Goal: Communication & Community: Answer question/provide support

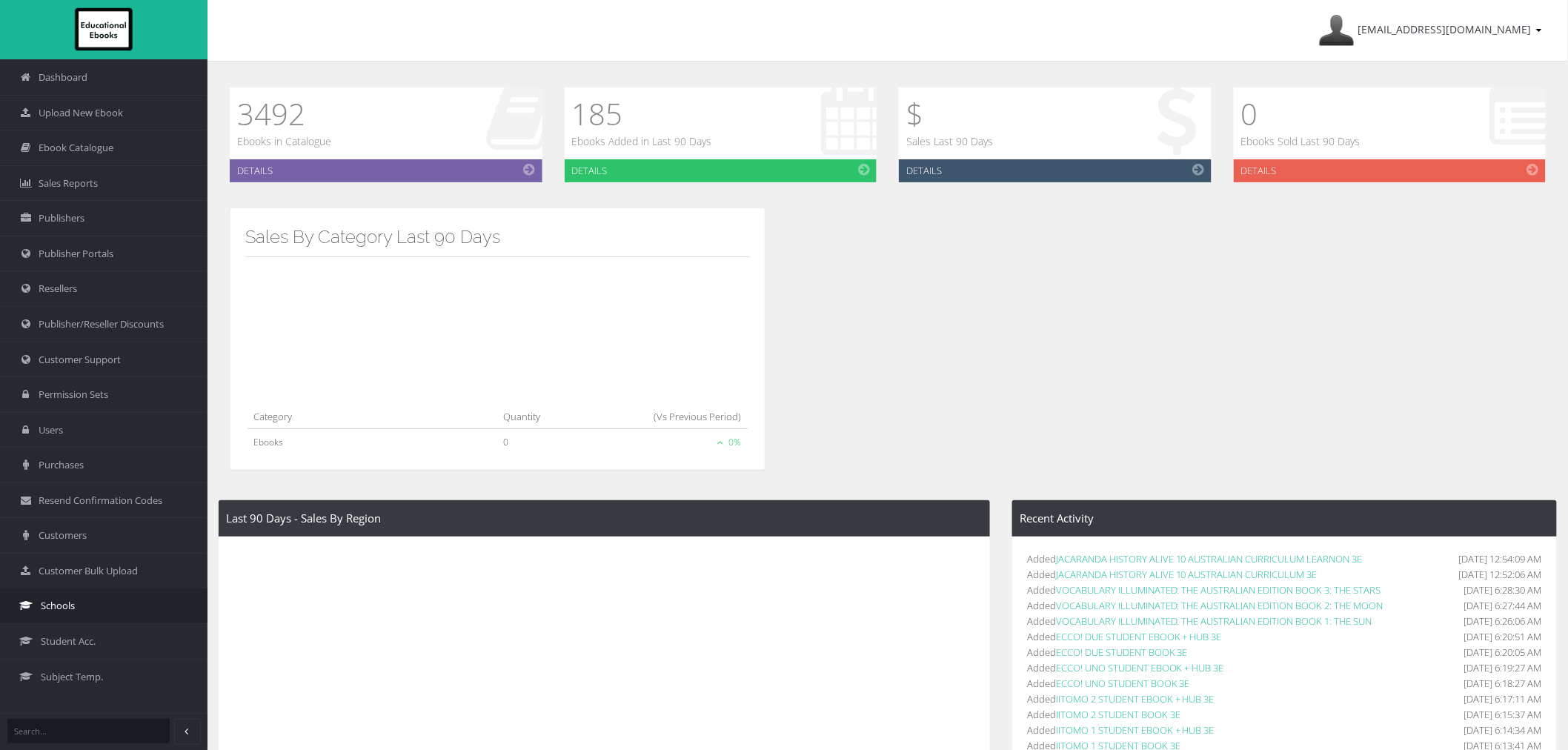
click at [80, 610] on link "Schools" at bounding box center [104, 605] width 207 height 36
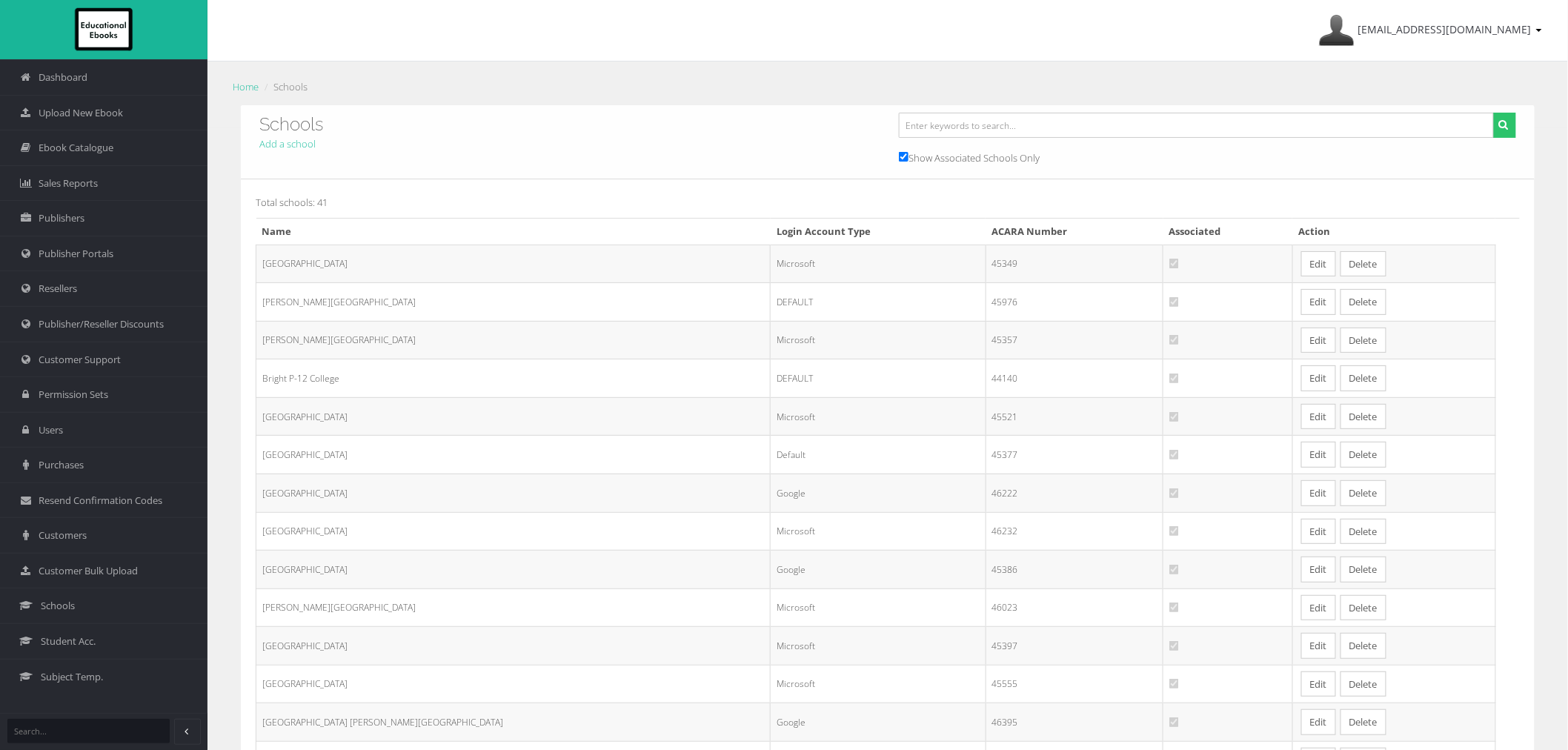
click at [1301, 464] on link "Edit" at bounding box center [1318, 454] width 35 height 26
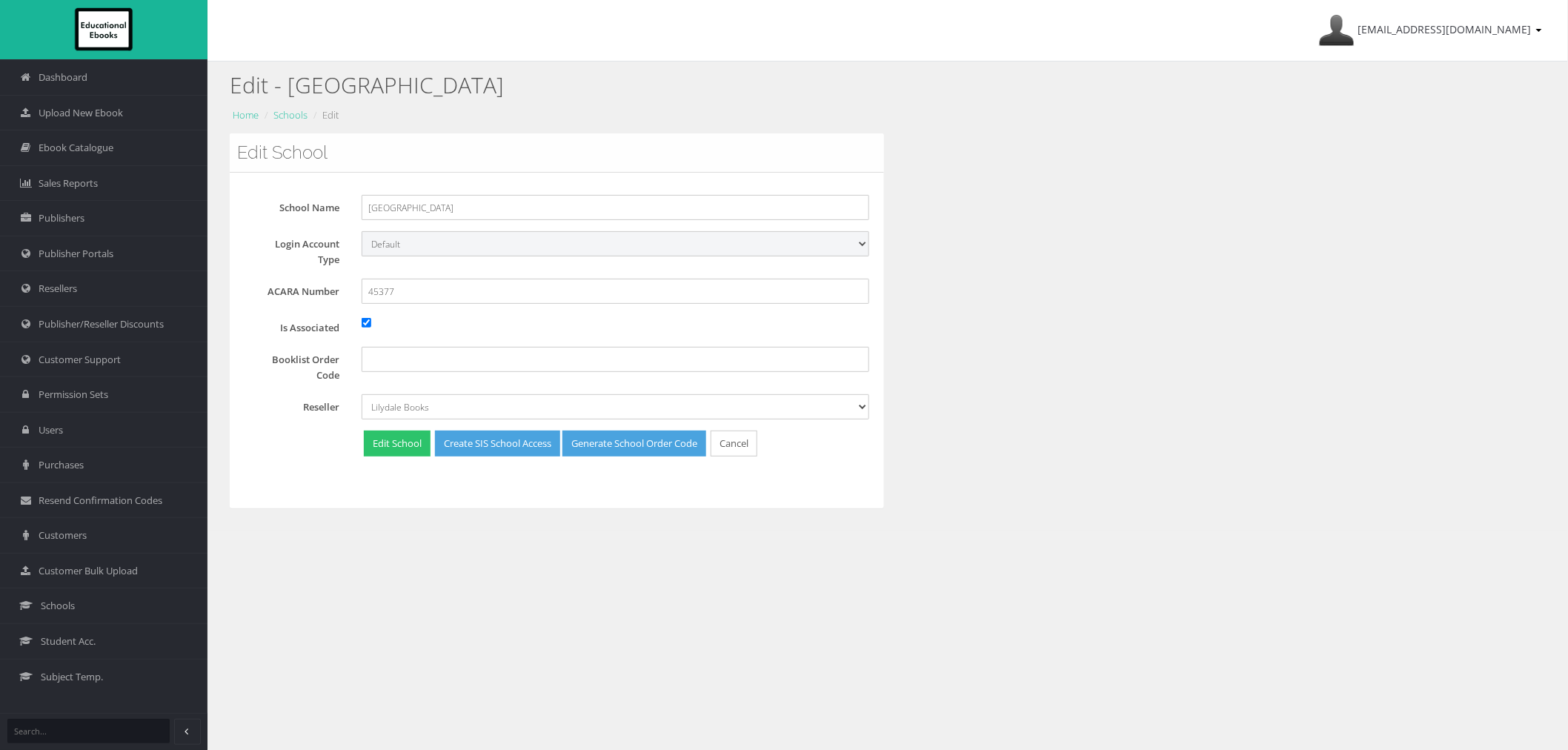
click at [408, 250] on select "Default Google Microsoft" at bounding box center [615, 243] width 508 height 25
select select "Microsoft"
click at [362, 231] on select "Default Google Microsoft" at bounding box center [615, 243] width 508 height 25
click at [394, 437] on button "Edit School" at bounding box center [397, 443] width 67 height 26
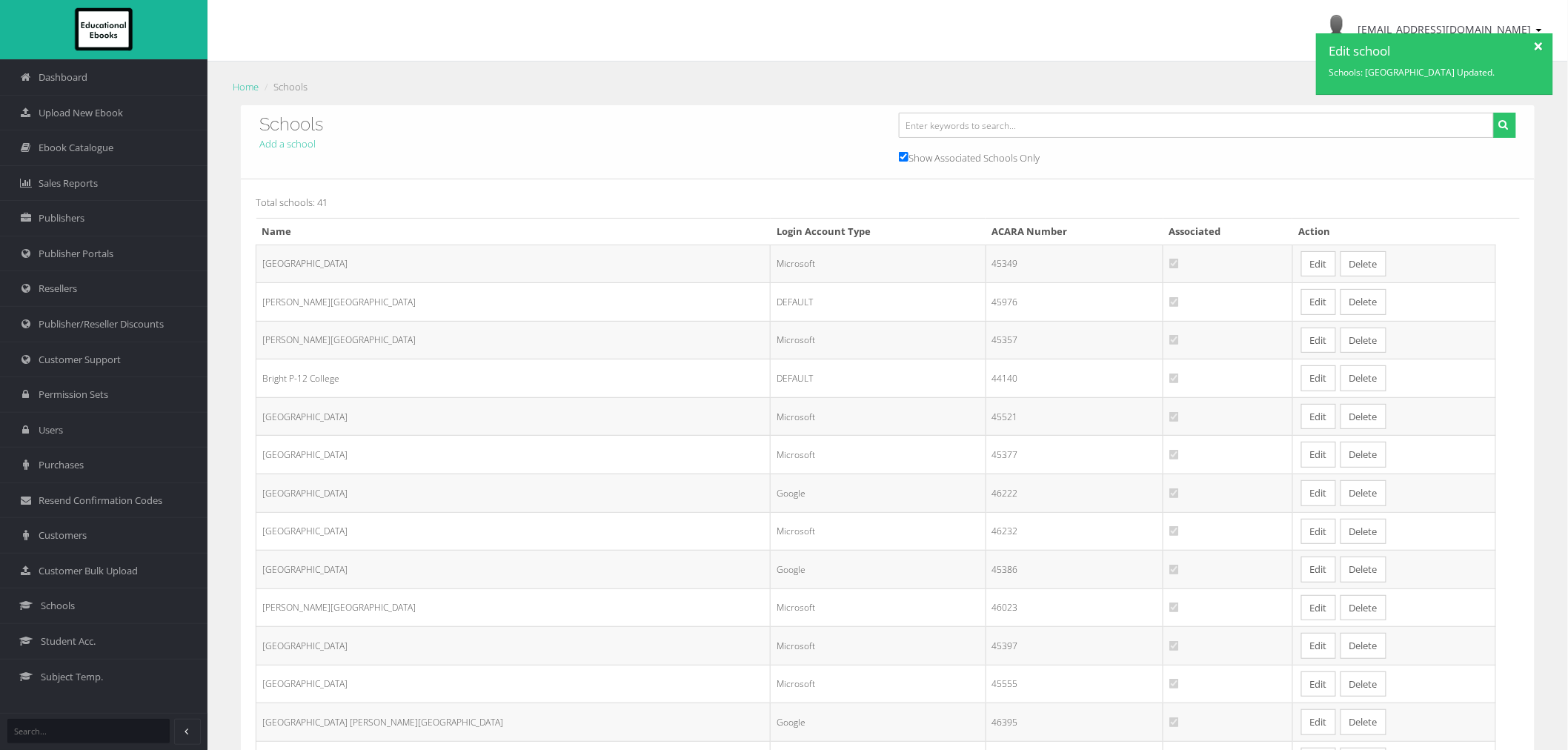
click at [1301, 460] on link "Edit" at bounding box center [1318, 454] width 35 height 26
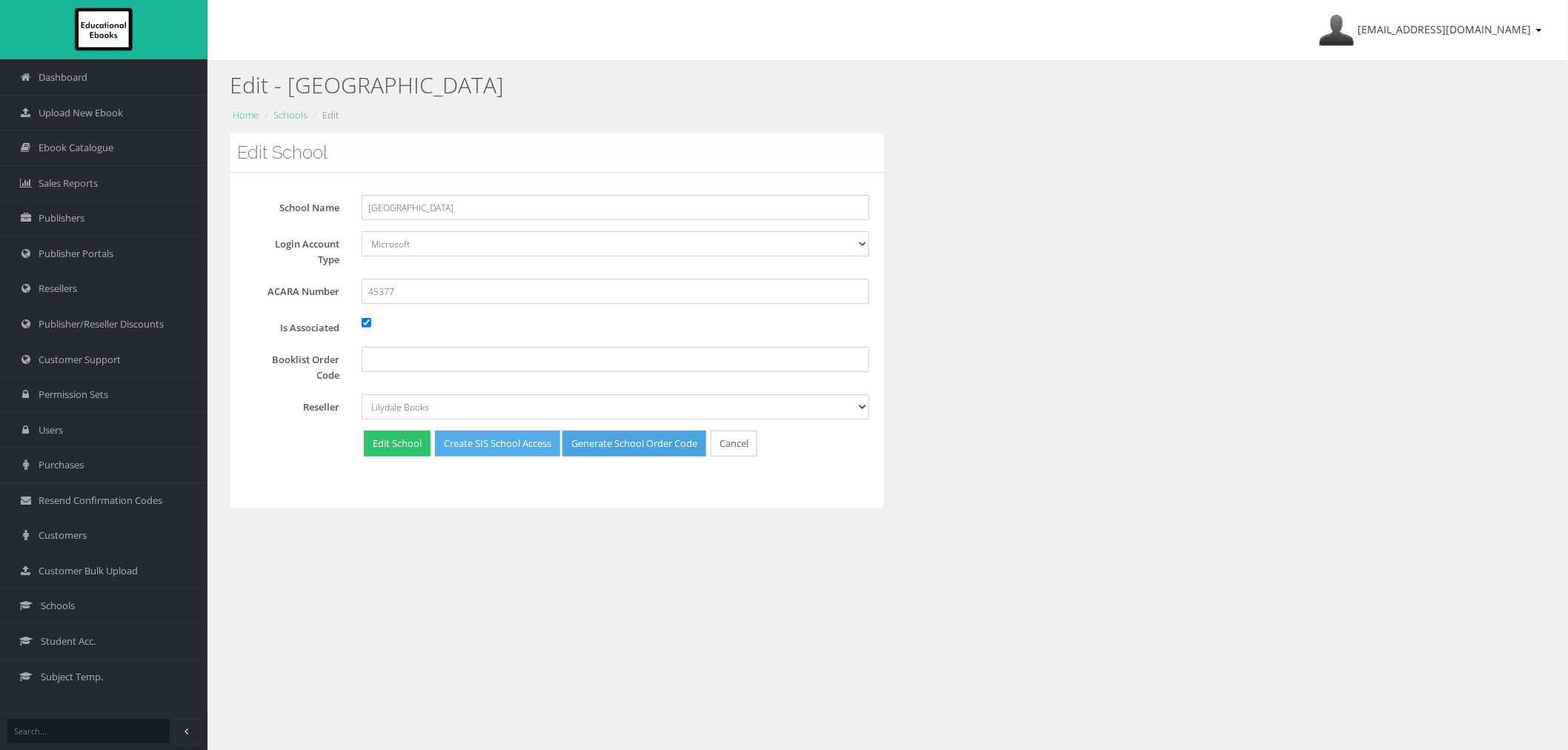
click at [475, 448] on link "Create SIS School Access" at bounding box center [498, 443] width 125 height 26
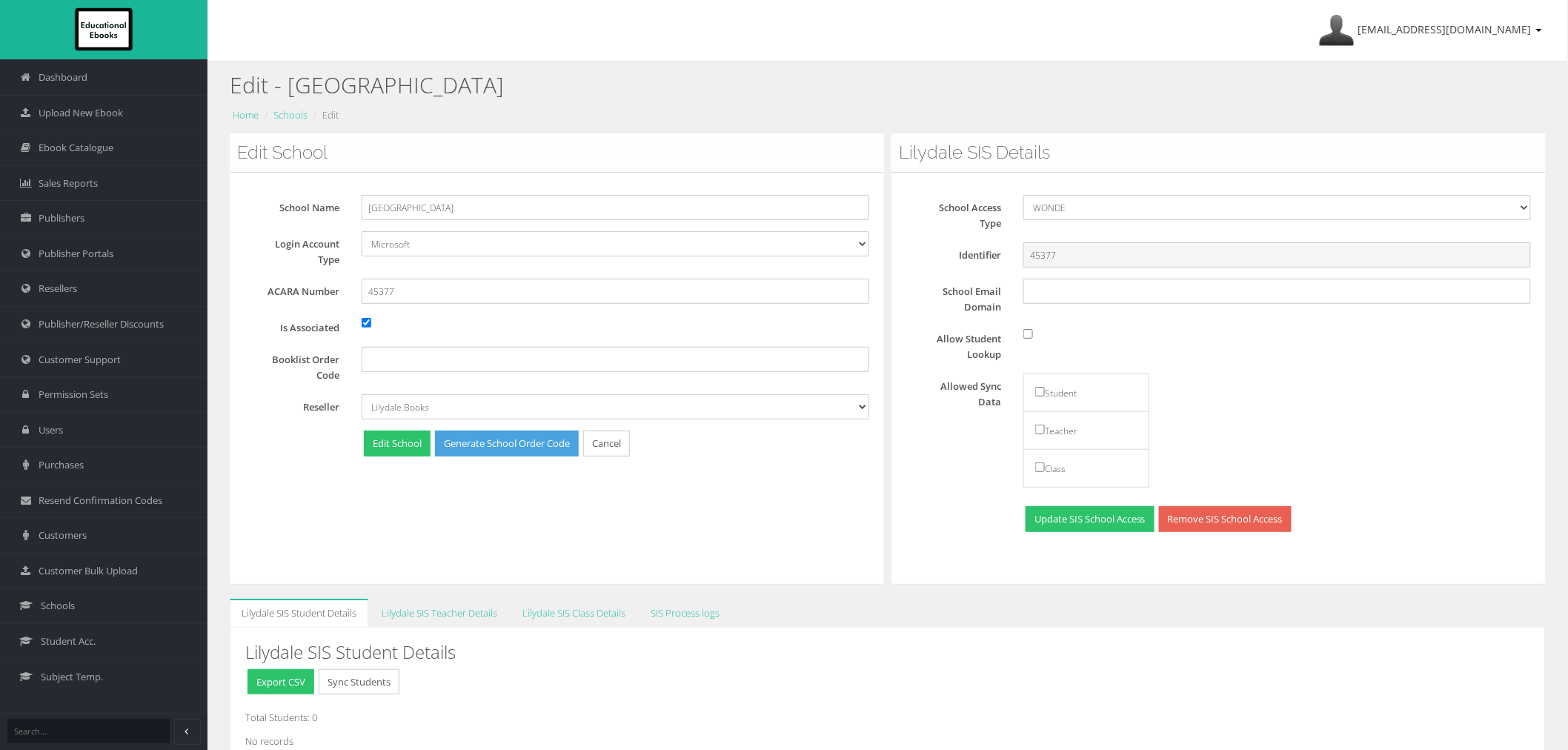
drag, startPoint x: 1077, startPoint y: 260, endPoint x: 997, endPoint y: 260, distance: 80.0
click at [997, 260] on div "Identifier 45377" at bounding box center [1224, 254] width 636 height 25
paste input "A1582420682"
type input "A1582420682"
click at [979, 324] on div "School Access Type File Import LISS WONDE Identifier A1582420682 Password IFD8#…" at bounding box center [1218, 364] width 624 height 341
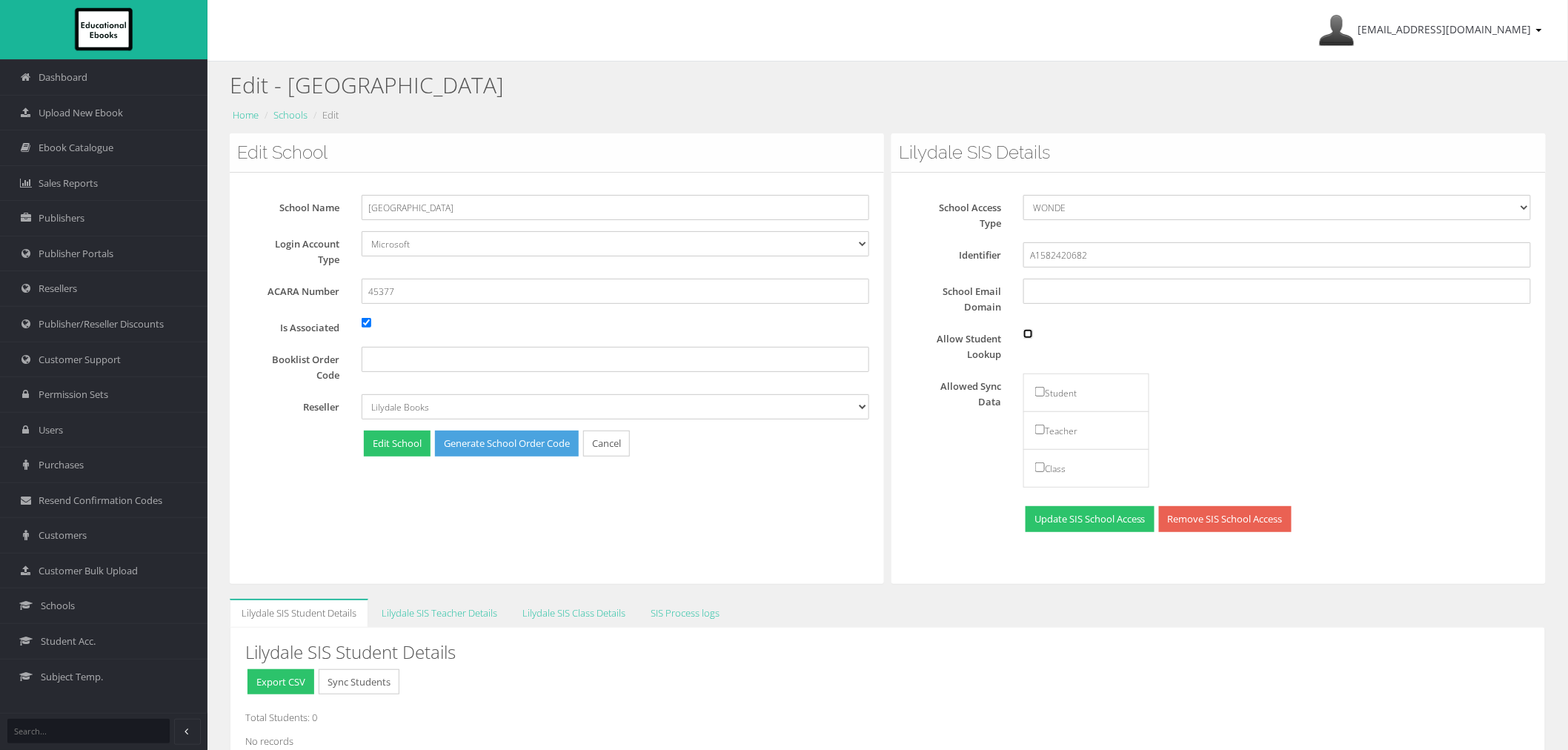
click at [1025, 331] on input "Allow Student Lookup" at bounding box center [1028, 333] width 9 height 9
checkbox input "true"
click at [1038, 393] on input "checkbox" at bounding box center [1040, 391] width 9 height 9
checkbox input "true"
click at [1043, 428] on input "checkbox" at bounding box center [1040, 430] width 9 height 9
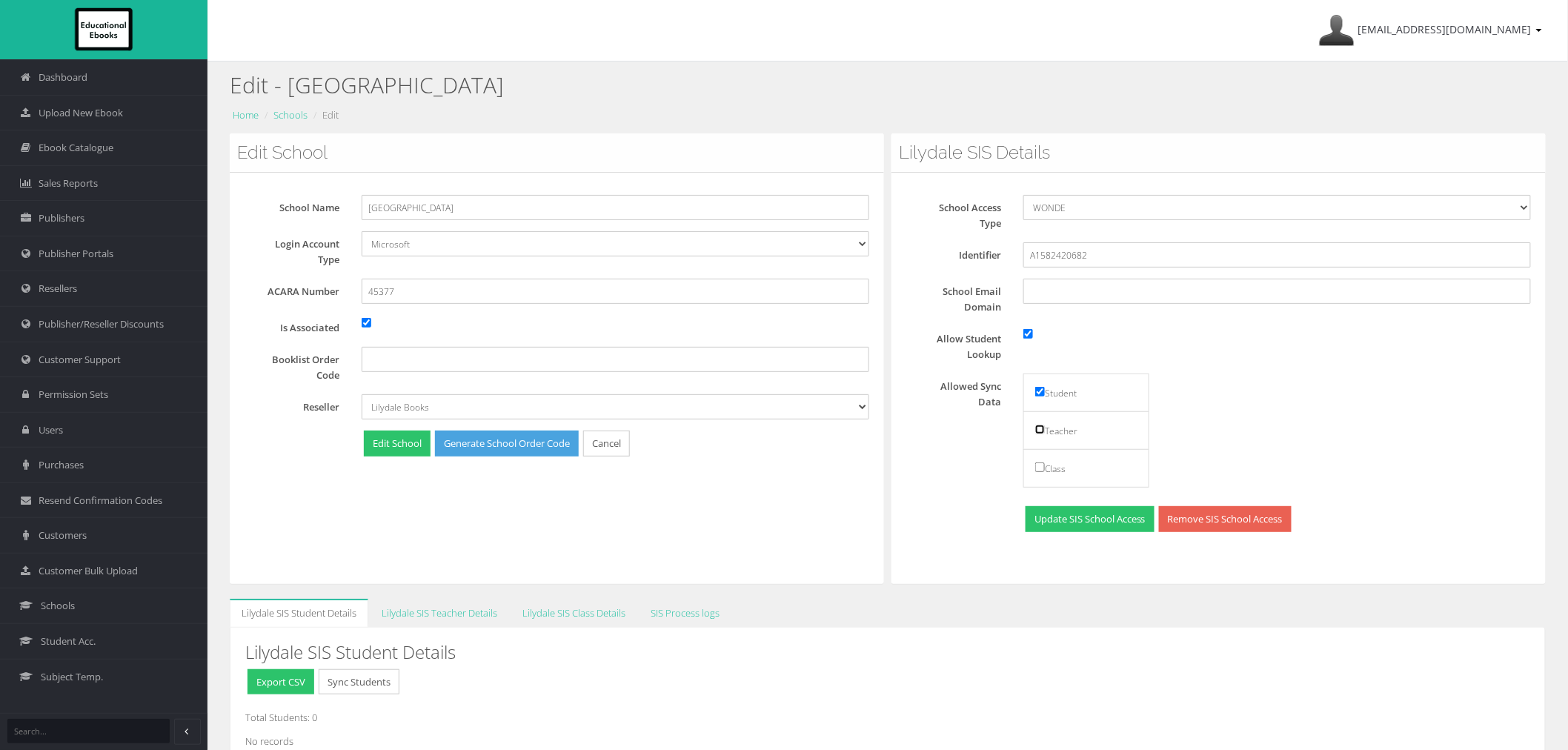
checkbox input "true"
click at [1051, 522] on button "Update SIS School Access" at bounding box center [1090, 519] width 129 height 26
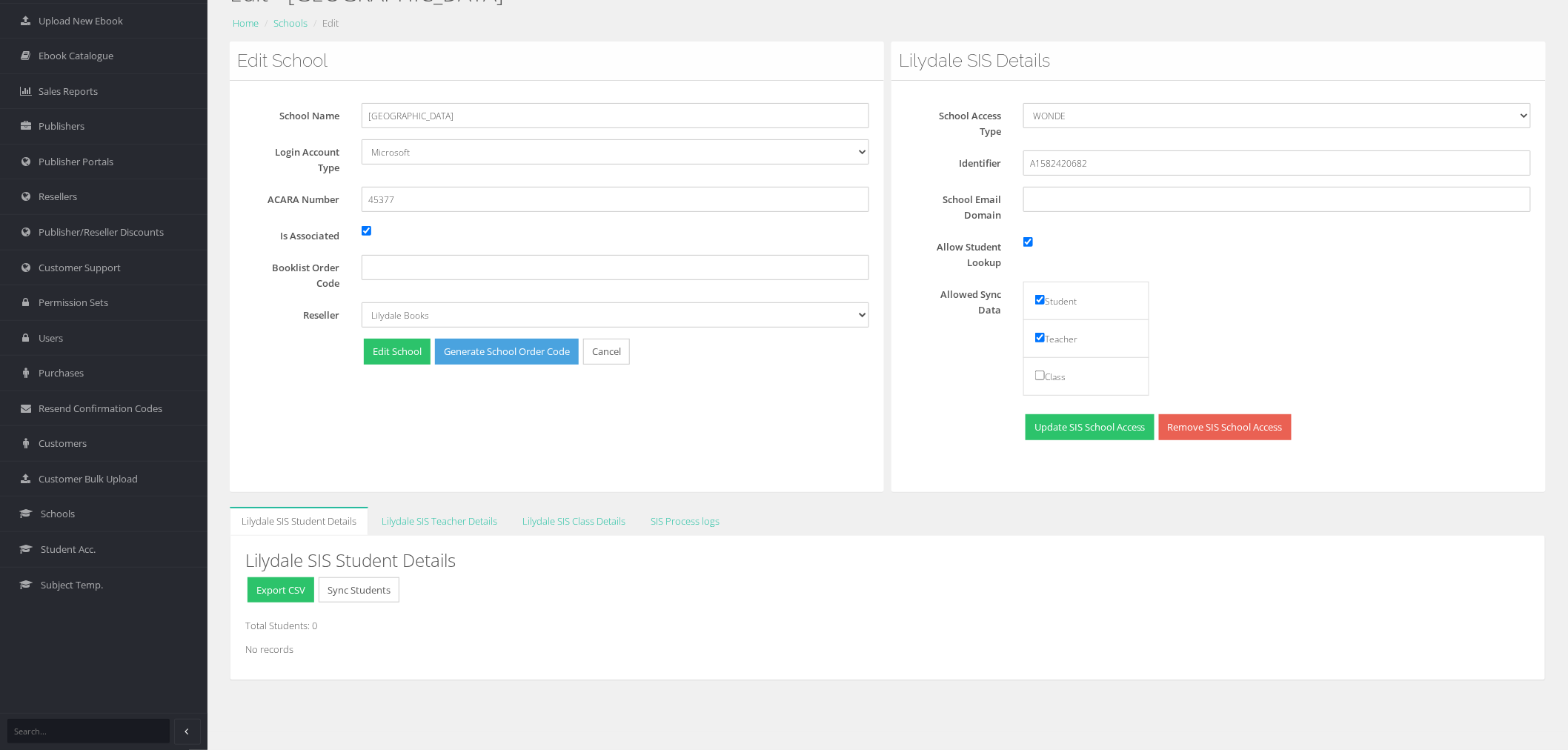
scroll to position [93, 0]
click at [406, 525] on link "Lilydale SIS Teacher Details" at bounding box center [440, 521] width 140 height 28
click at [89, 269] on span "Customer Support" at bounding box center [80, 267] width 83 height 14
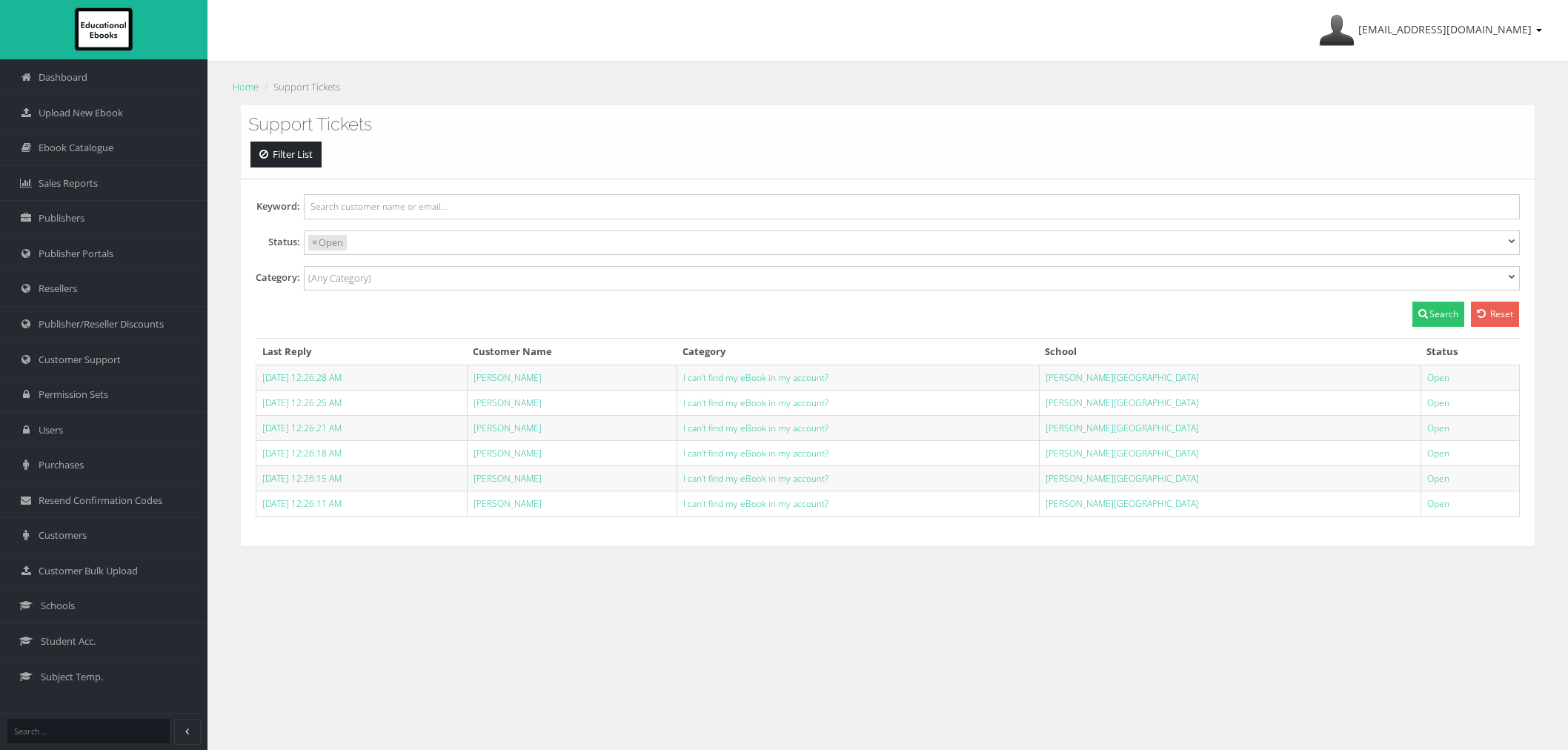
select select
click at [542, 506] on link "Milla Kaszubski" at bounding box center [508, 504] width 68 height 13
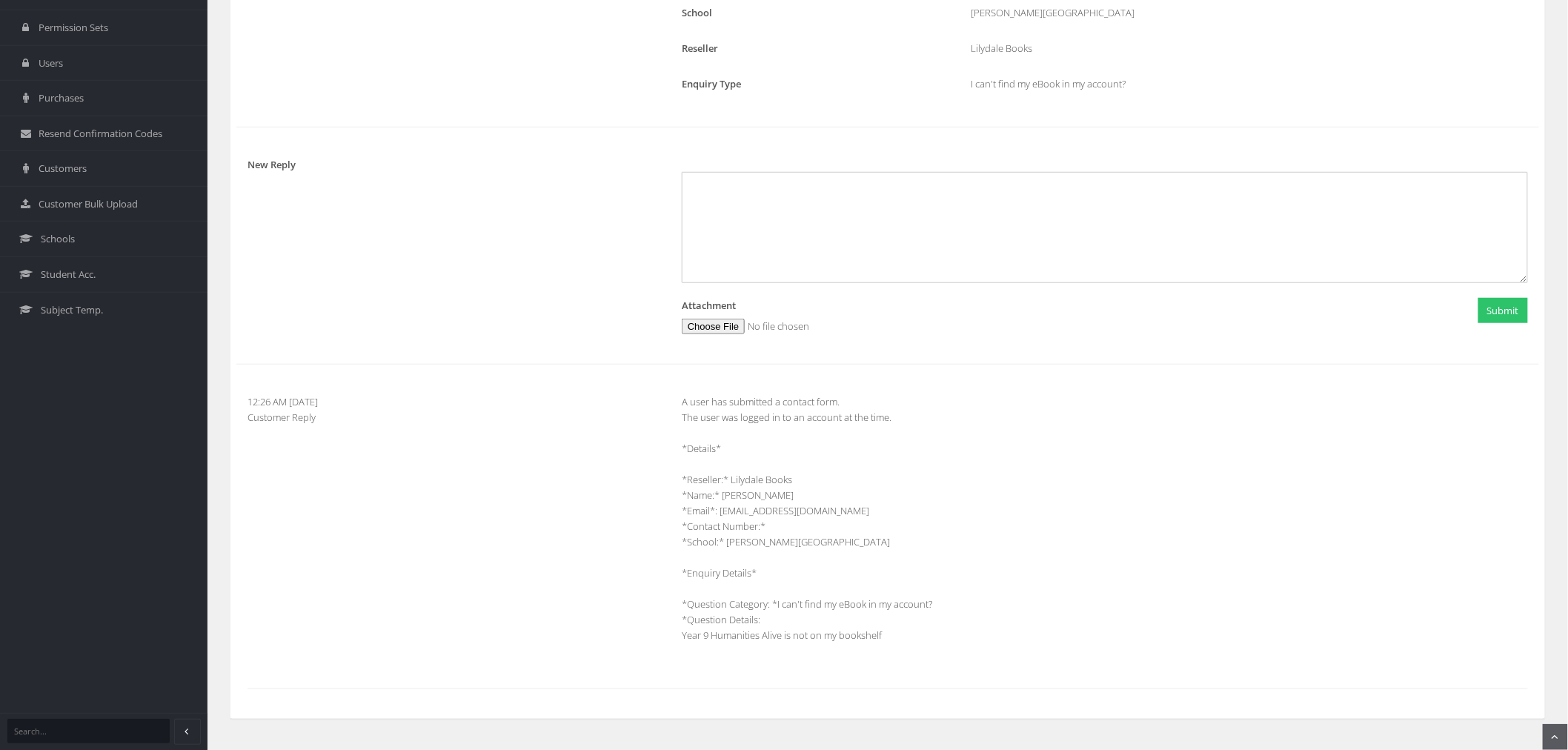
scroll to position [388, 0]
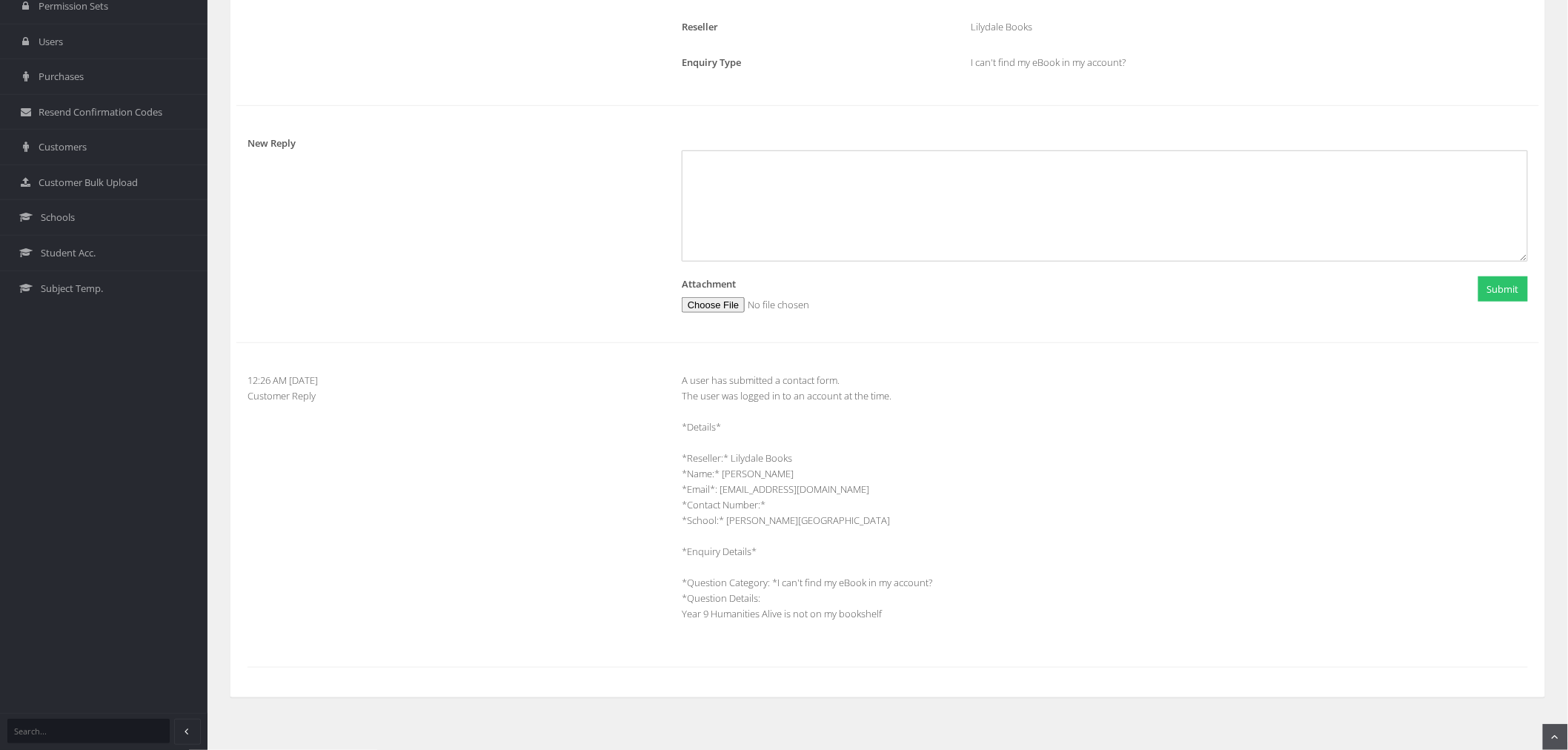
click at [786, 624] on div "A user has submitted a contact form. The user was logged in to an account at th…" at bounding box center [1105, 505] width 868 height 264
click at [765, 473] on div "A user has submitted a contact form. The user was logged in to an account at th…" at bounding box center [1105, 505] width 868 height 264
copy div "[PERSON_NAME]"
drag, startPoint x: 834, startPoint y: 490, endPoint x: 721, endPoint y: 490, distance: 113.0
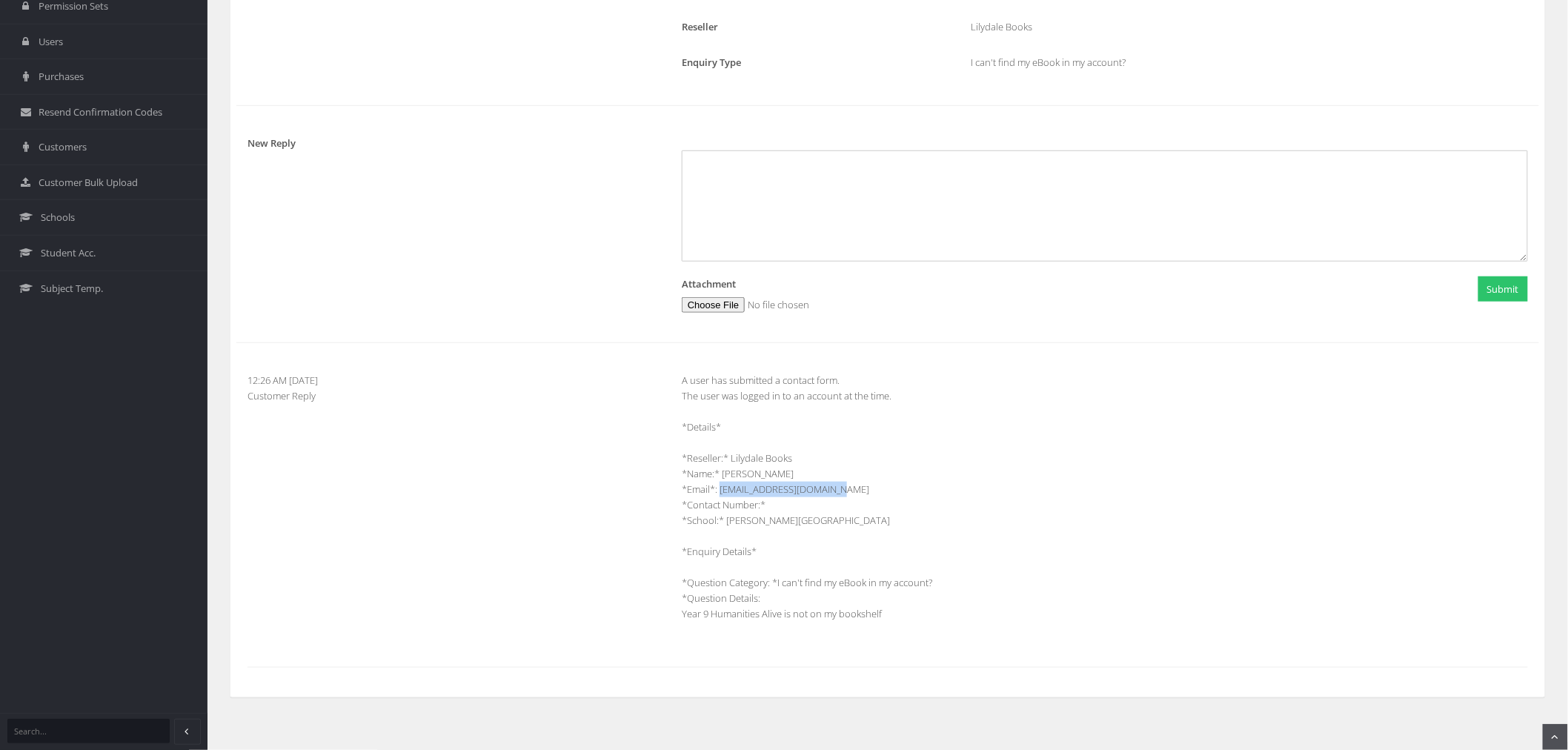
click at [721, 490] on div "A user has submitted a contact form. The user was logged in to an account at th…" at bounding box center [1105, 505] width 868 height 264
copy div "[EMAIL_ADDRESS][DOMAIN_NAME]"
click at [57, 151] on span "Customers" at bounding box center [62, 147] width 48 height 14
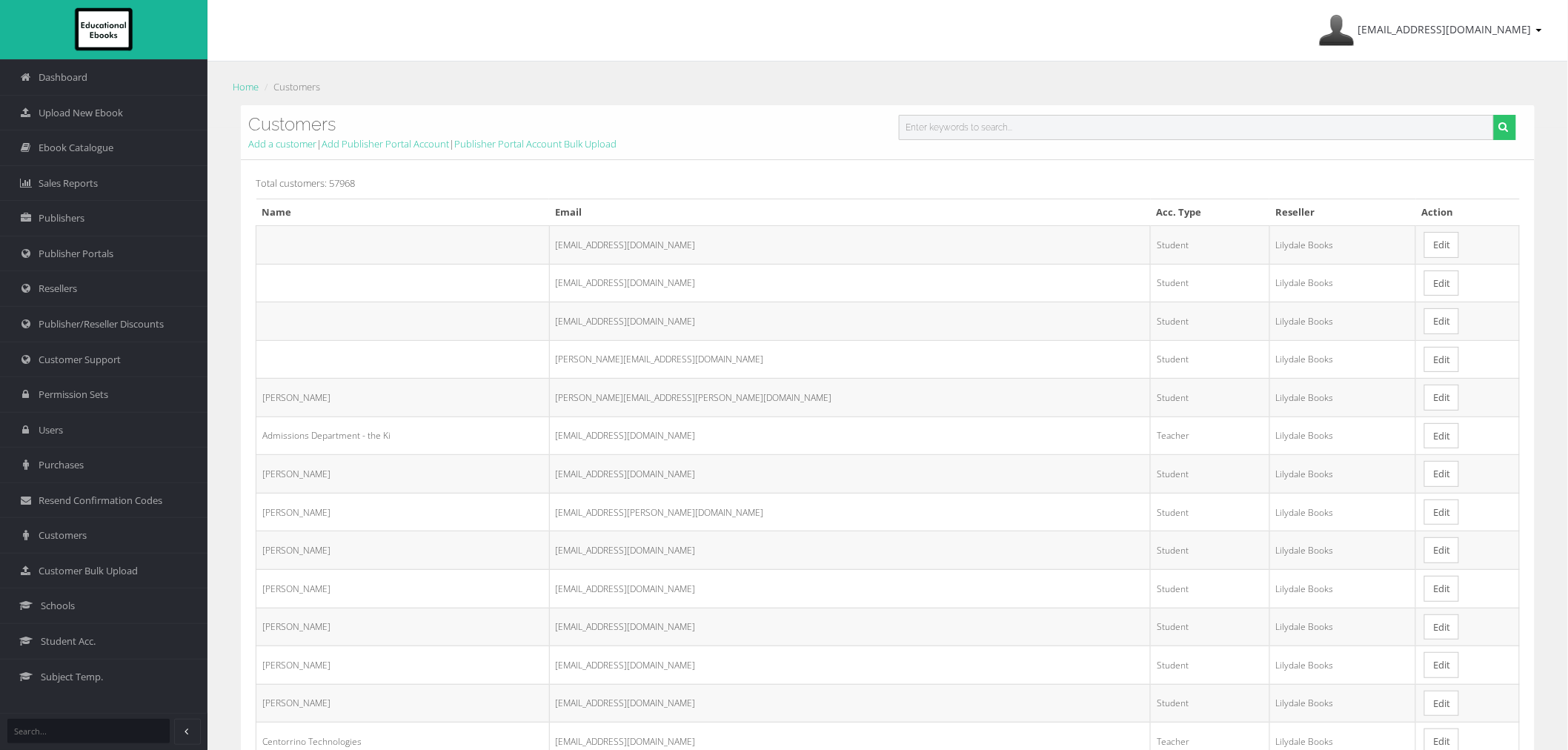
click at [1002, 133] on input "text" at bounding box center [1196, 127] width 595 height 25
paste input "[EMAIL_ADDRESS][DOMAIN_NAME]"
type input "[EMAIL_ADDRESS][DOMAIN_NAME]"
click at [1494, 115] on button "submit" at bounding box center [1505, 127] width 23 height 25
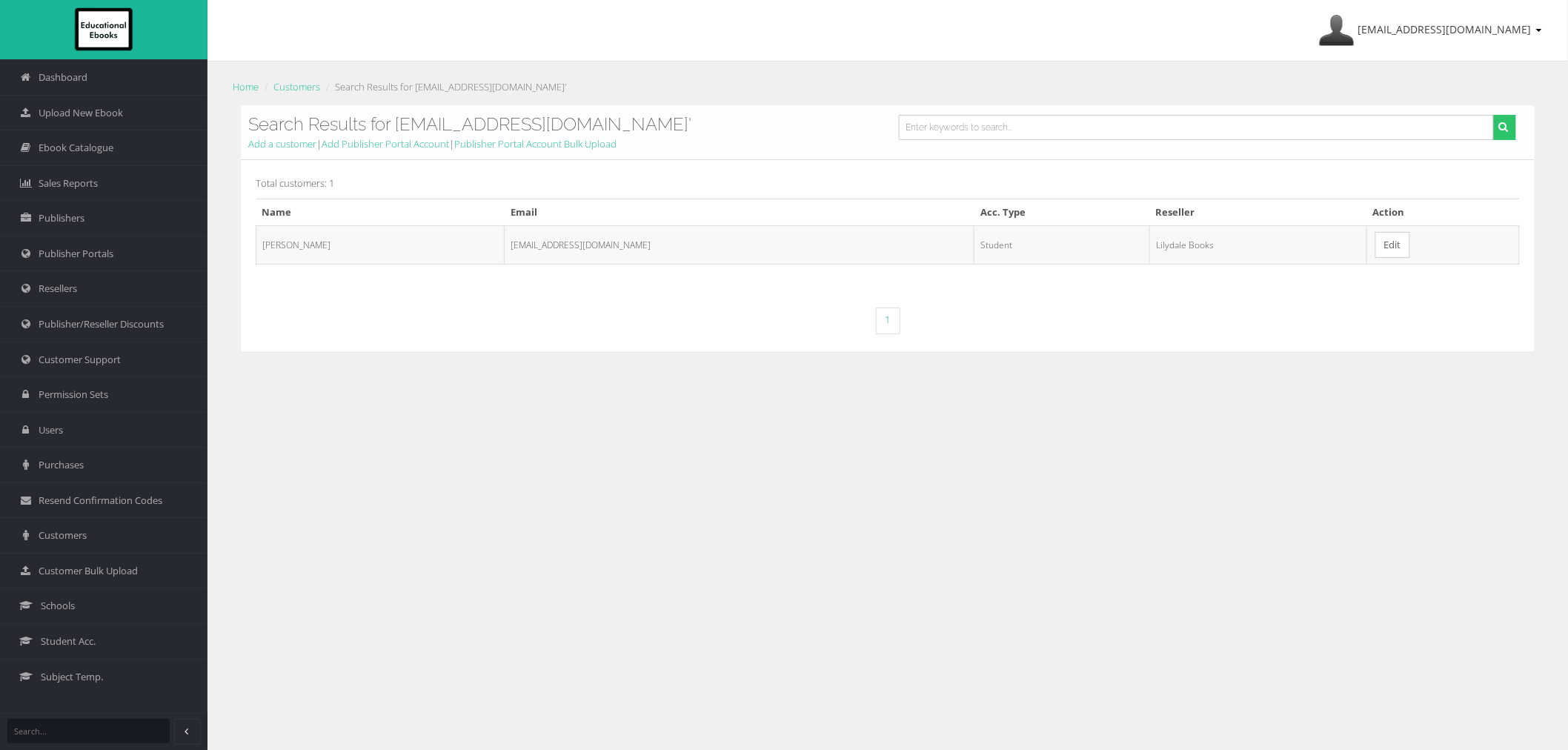
click at [1375, 245] on link "Edit" at bounding box center [1393, 245] width 35 height 26
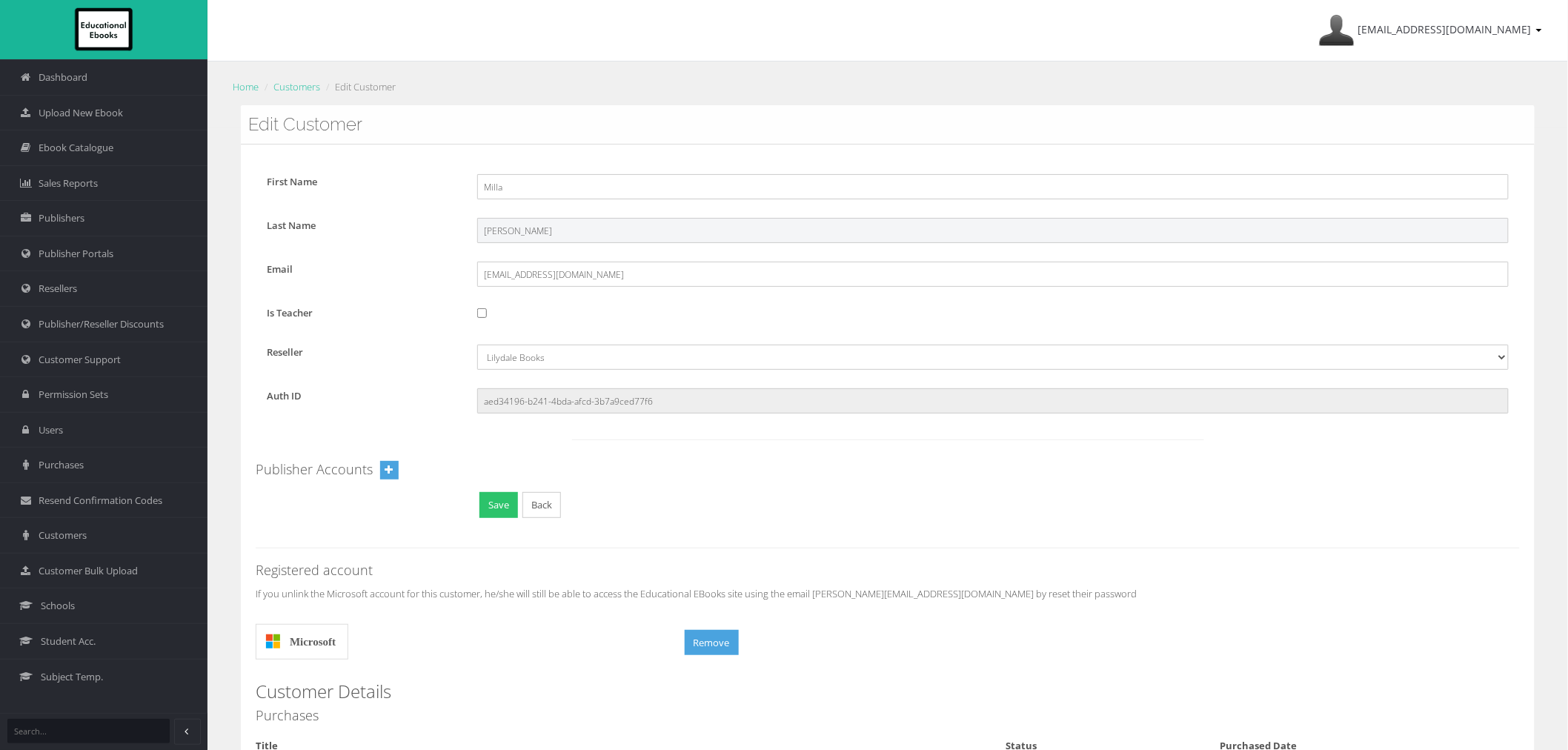
drag, startPoint x: 531, startPoint y: 230, endPoint x: 471, endPoint y: 230, distance: 60.0
click at [471, 230] on div "Kaszubski" at bounding box center [993, 229] width 1054 height 25
drag, startPoint x: 527, startPoint y: 194, endPoint x: 430, endPoint y: 194, distance: 97.0
click at [430, 194] on div "First Name Milla" at bounding box center [887, 186] width 1264 height 25
click at [70, 544] on link "Customers" at bounding box center [104, 534] width 207 height 36
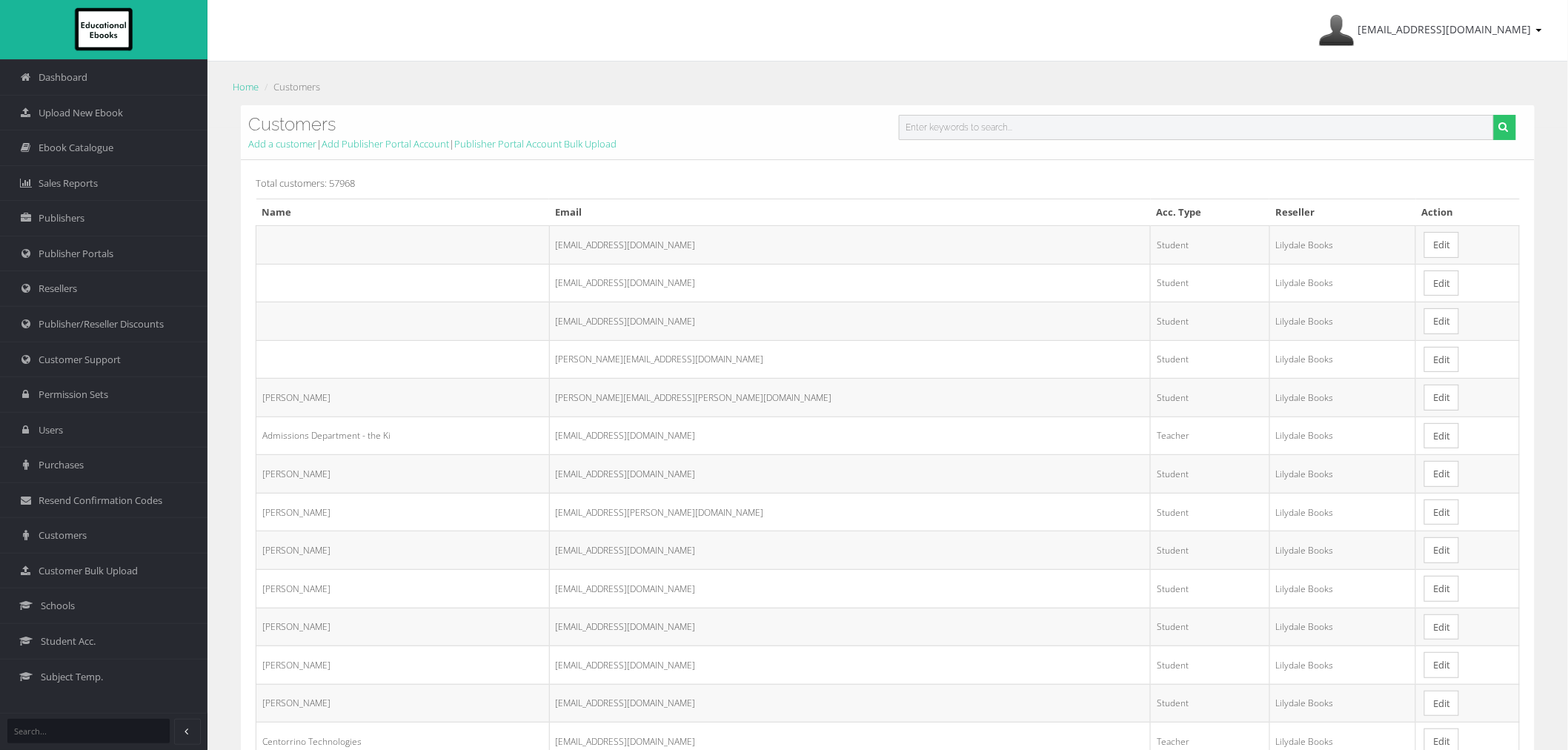
click at [990, 135] on input "text" at bounding box center [1196, 127] width 595 height 25
paste input "lihar1@schools.vic.edu.au"
type input "lihar1@schools.vic.edu.au"
click at [1494, 115] on button "submit" at bounding box center [1505, 127] width 23 height 25
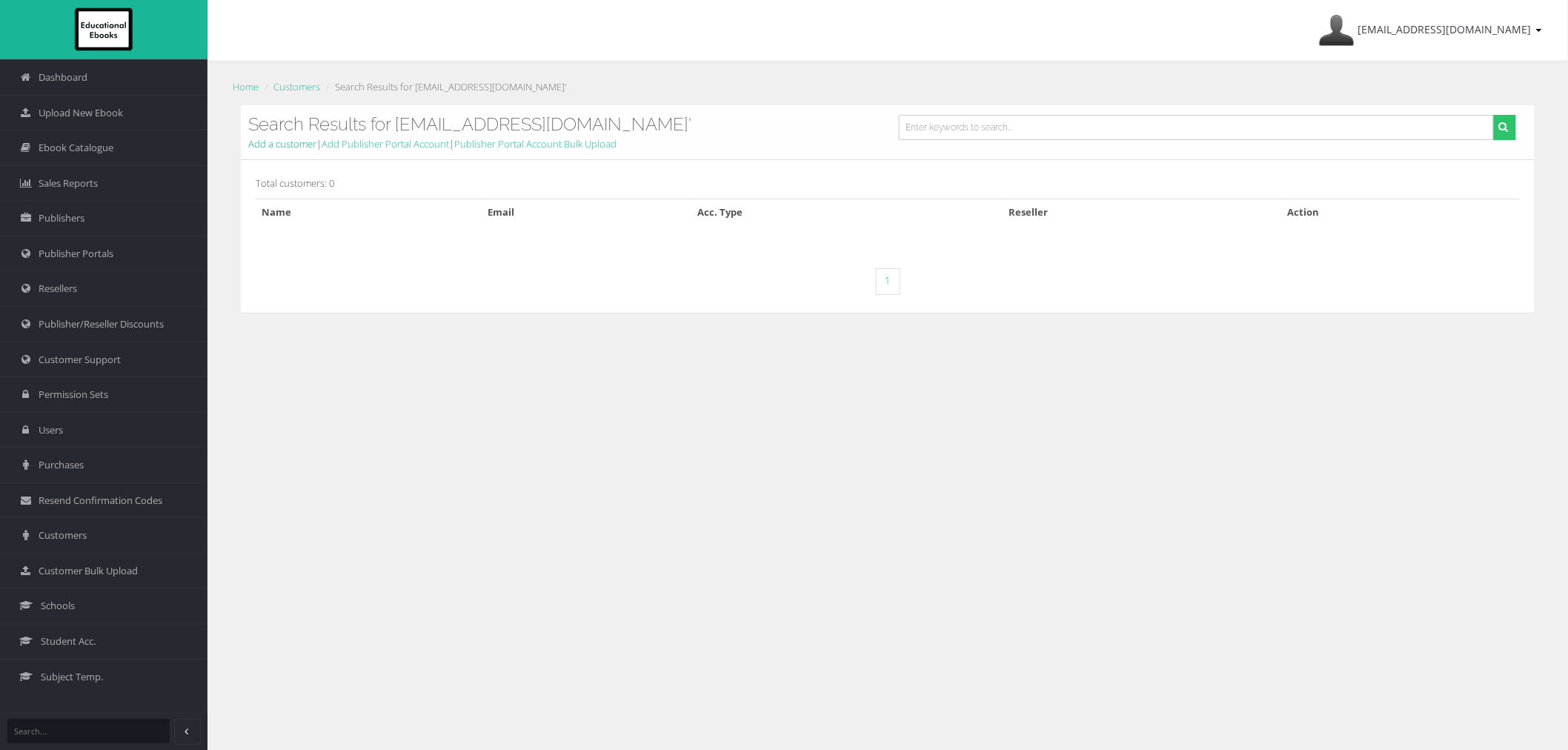
click at [268, 147] on link "Add a customer" at bounding box center [282, 143] width 68 height 14
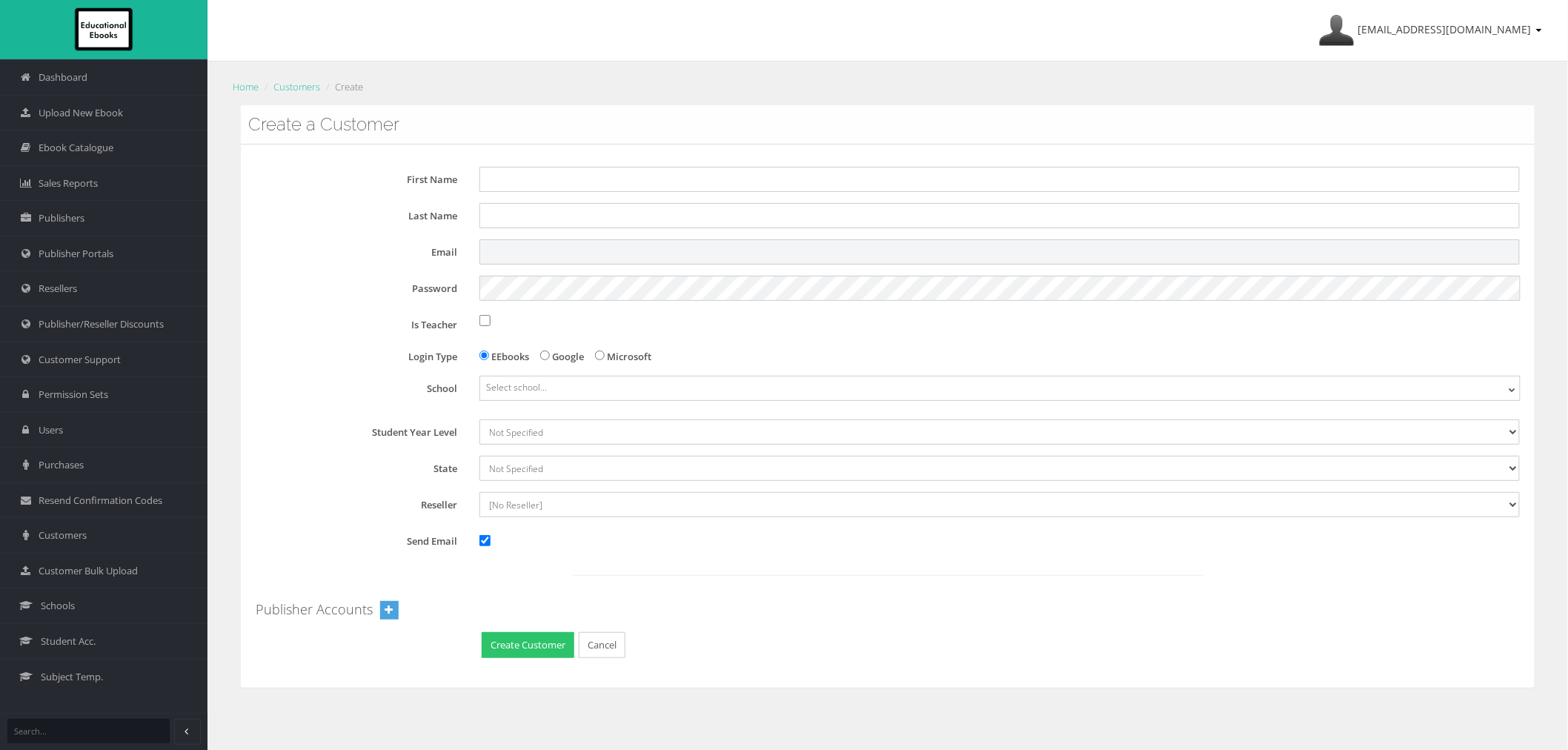
click at [551, 254] on input "Email" at bounding box center [999, 252] width 1040 height 25
paste input "lihar1@schools.vic.edu.au"
type input "lihar1@schools.vic.edu.au"
click at [306, 299] on div "Password" at bounding box center [892, 287] width 1275 height 25
click at [348, 339] on div "First Name Last Name Email lihar1@schools.vic.edu.au Password Is Teacher Login …" at bounding box center [887, 414] width 1264 height 494
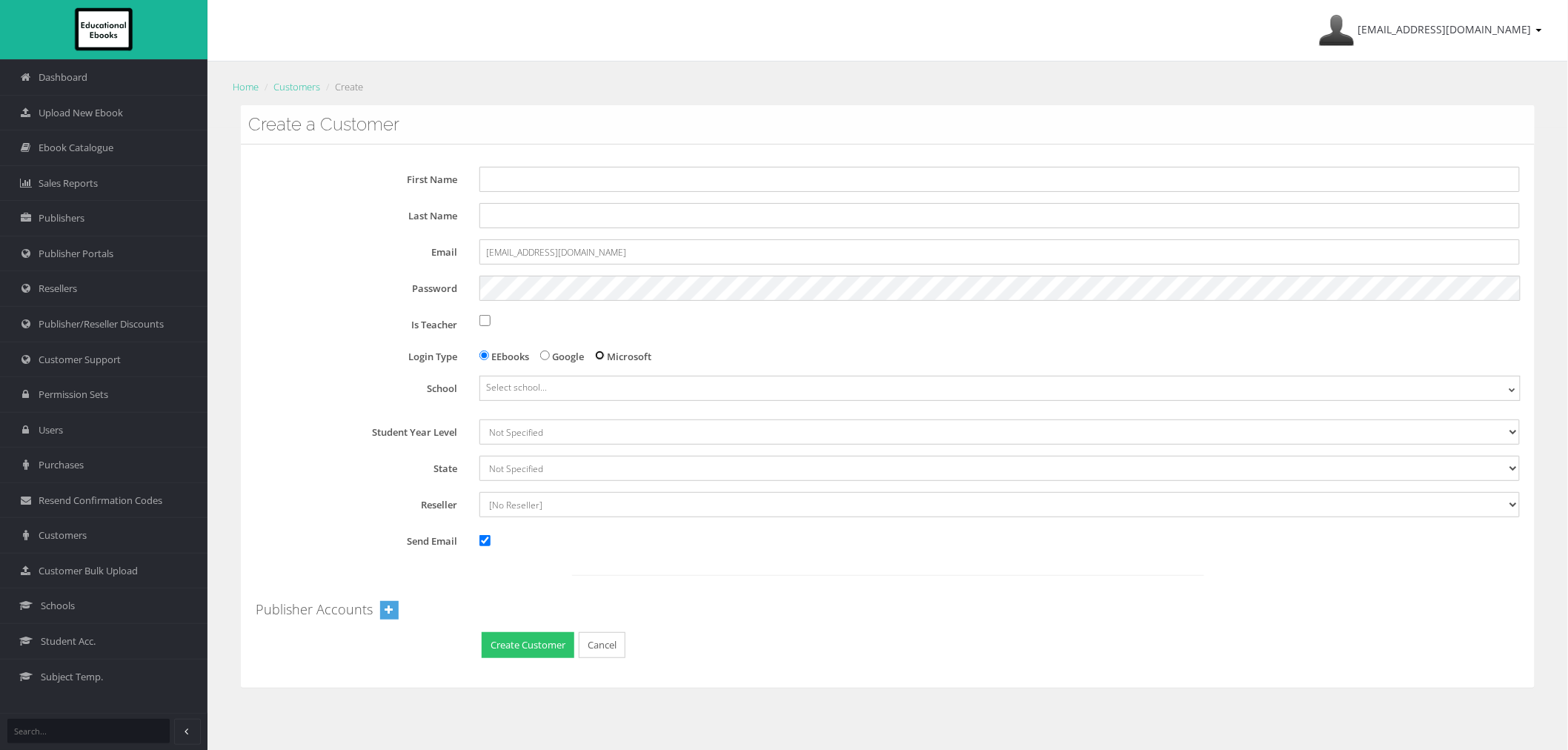
drag, startPoint x: 600, startPoint y: 353, endPoint x: 598, endPoint y: 375, distance: 22.1
click at [601, 353] on input "Microsoft" at bounding box center [599, 355] width 9 height 9
radio input "true"
click at [595, 383] on span "Select school..." at bounding box center [1000, 386] width 1040 height 21
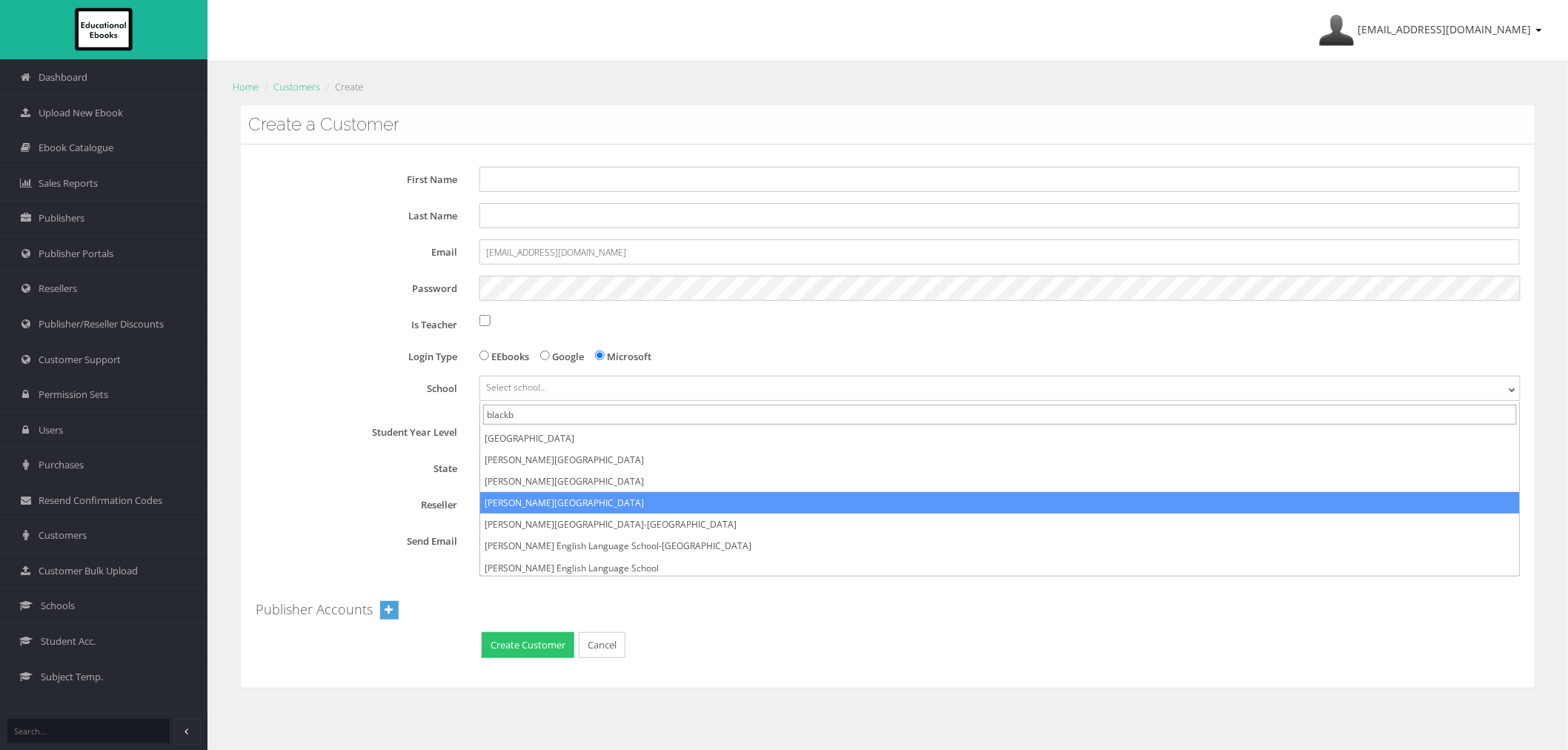
type input "blackb"
select select "cff8580b-5dfa-eb11-a9a8-0272d098c78b"
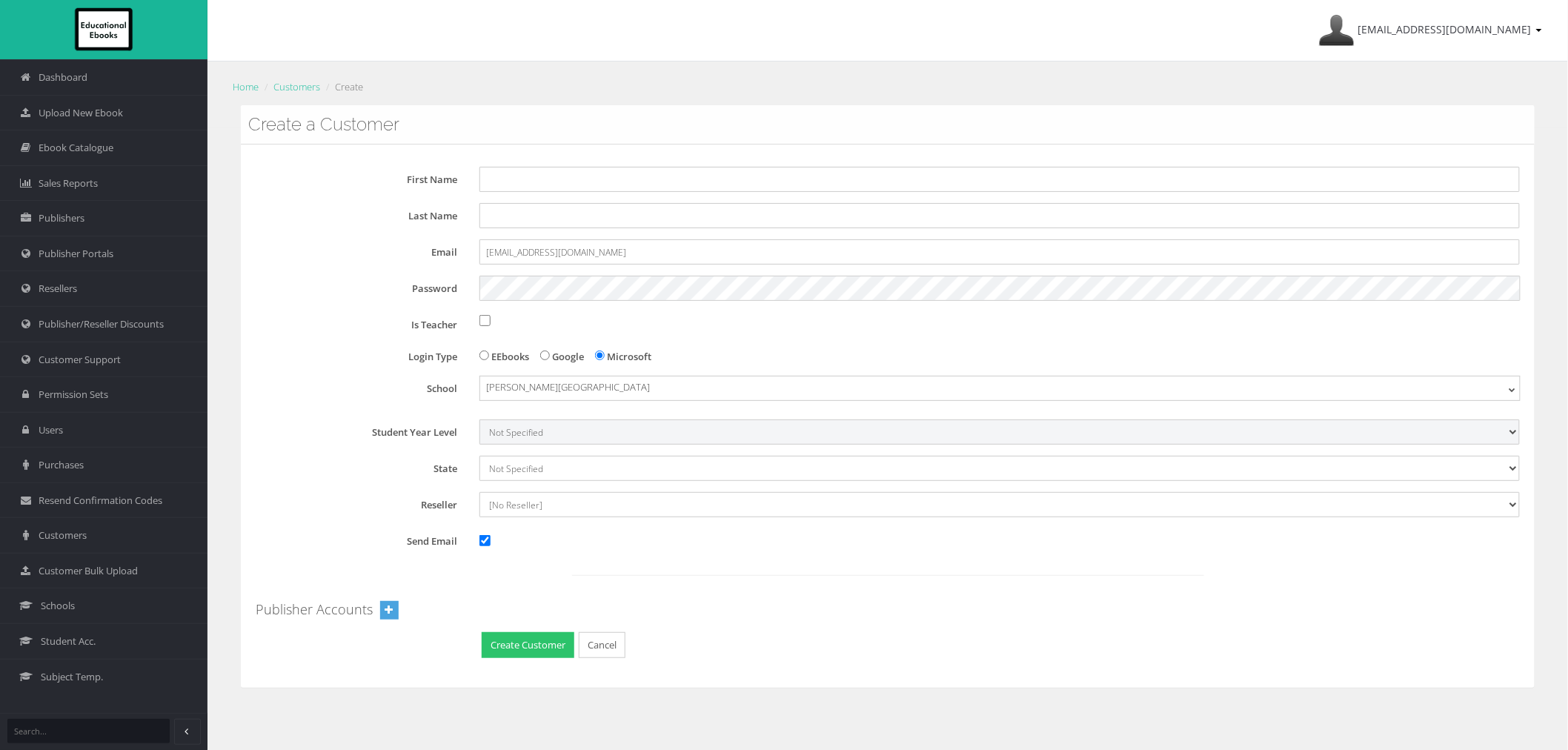
click at [543, 440] on select "Not Specified 7 8 9 10 11 12" at bounding box center [999, 431] width 1040 height 25
select select "9"
click at [479, 420] on select "Not Specified 7 8 9 10 11 12" at bounding box center [999, 431] width 1040 height 25
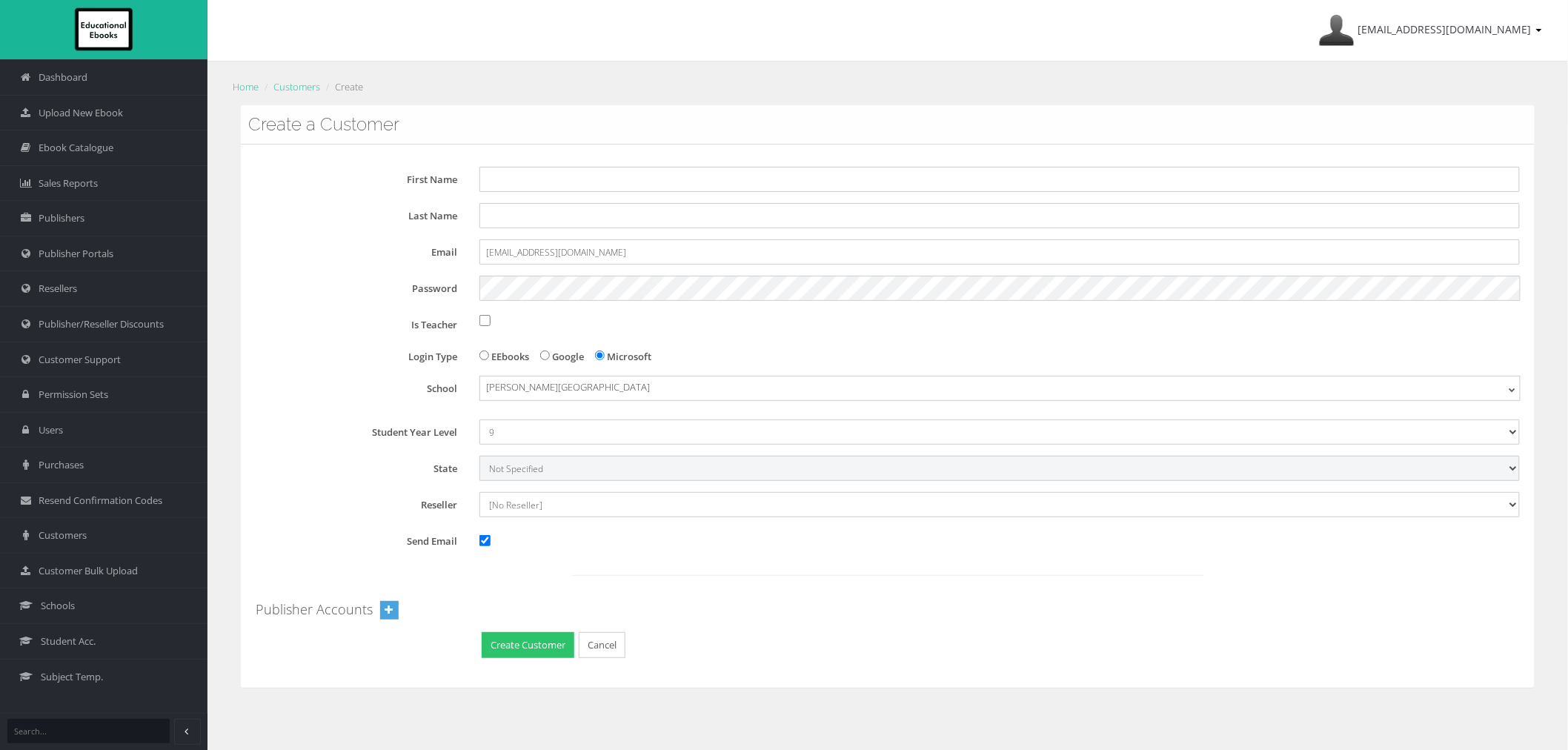
click at [543, 475] on select "Not Specified [GEOGRAPHIC_DATA] International [GEOGRAPHIC_DATA] [GEOGRAPHIC_DAT…" at bounding box center [999, 467] width 1040 height 25
select select "6"
click at [479, 455] on select "Not Specified Australian Capital Territory International New South Wales Northe…" at bounding box center [999, 467] width 1040 height 25
click at [533, 513] on select "[No Reseller] Lilydale Books JP Books Victoria Pty Ltd Lamont Books Better Books" at bounding box center [999, 504] width 1040 height 25
select select "982ec6f6-a058-e411-9fc3-00155d7a4405"
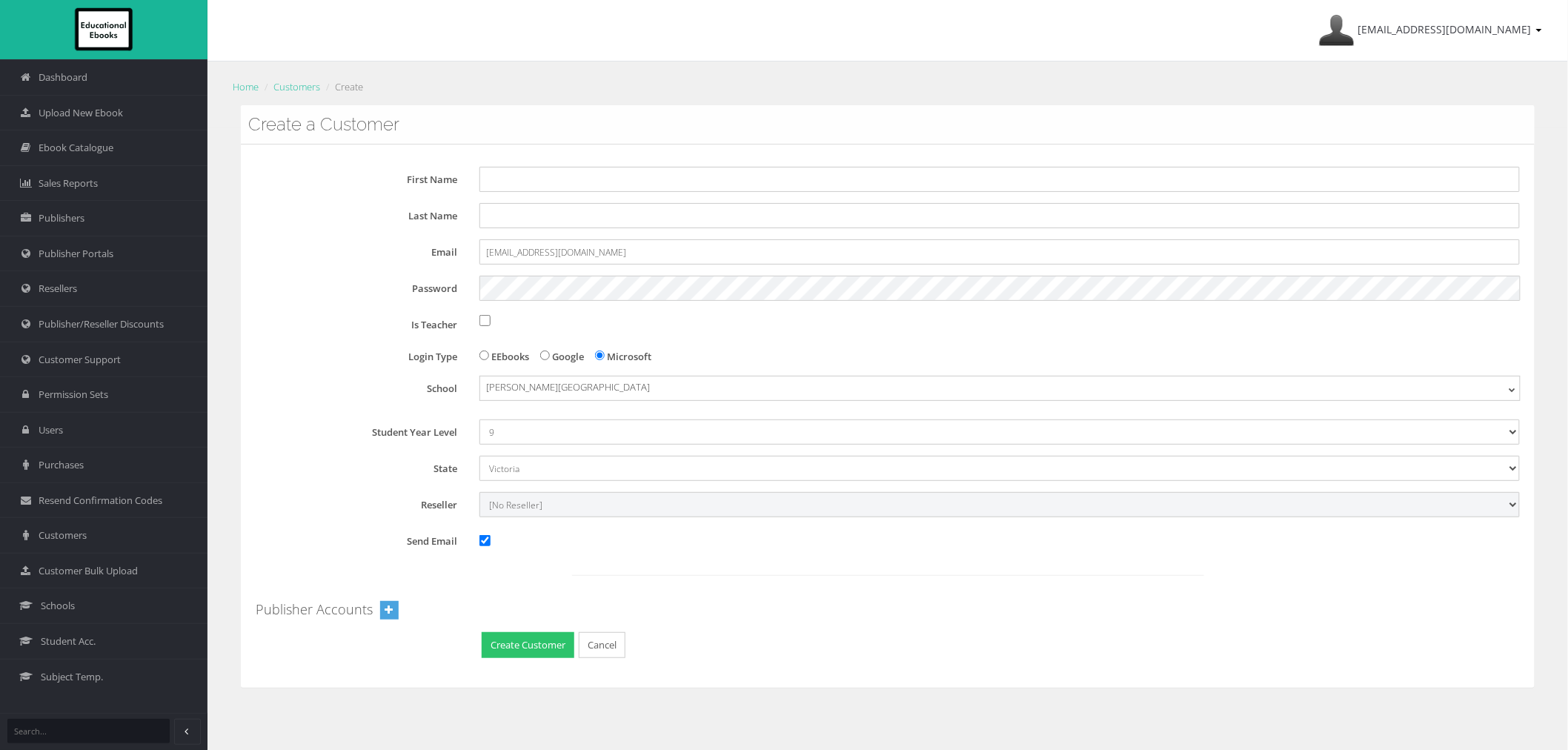
click at [479, 492] on select "[No Reseller] Lilydale Books JP Books Victoria Pty Ltd Lamont Books Better Books" at bounding box center [999, 504] width 1040 height 25
click at [482, 540] on input "Send Email" at bounding box center [485, 541] width 11 height 11
checkbox input "false"
click at [757, 582] on div at bounding box center [887, 577] width 1264 height 35
click at [1420, 38] on link "[EMAIL_ADDRESS][DOMAIN_NAME]" at bounding box center [1430, 30] width 238 height 61
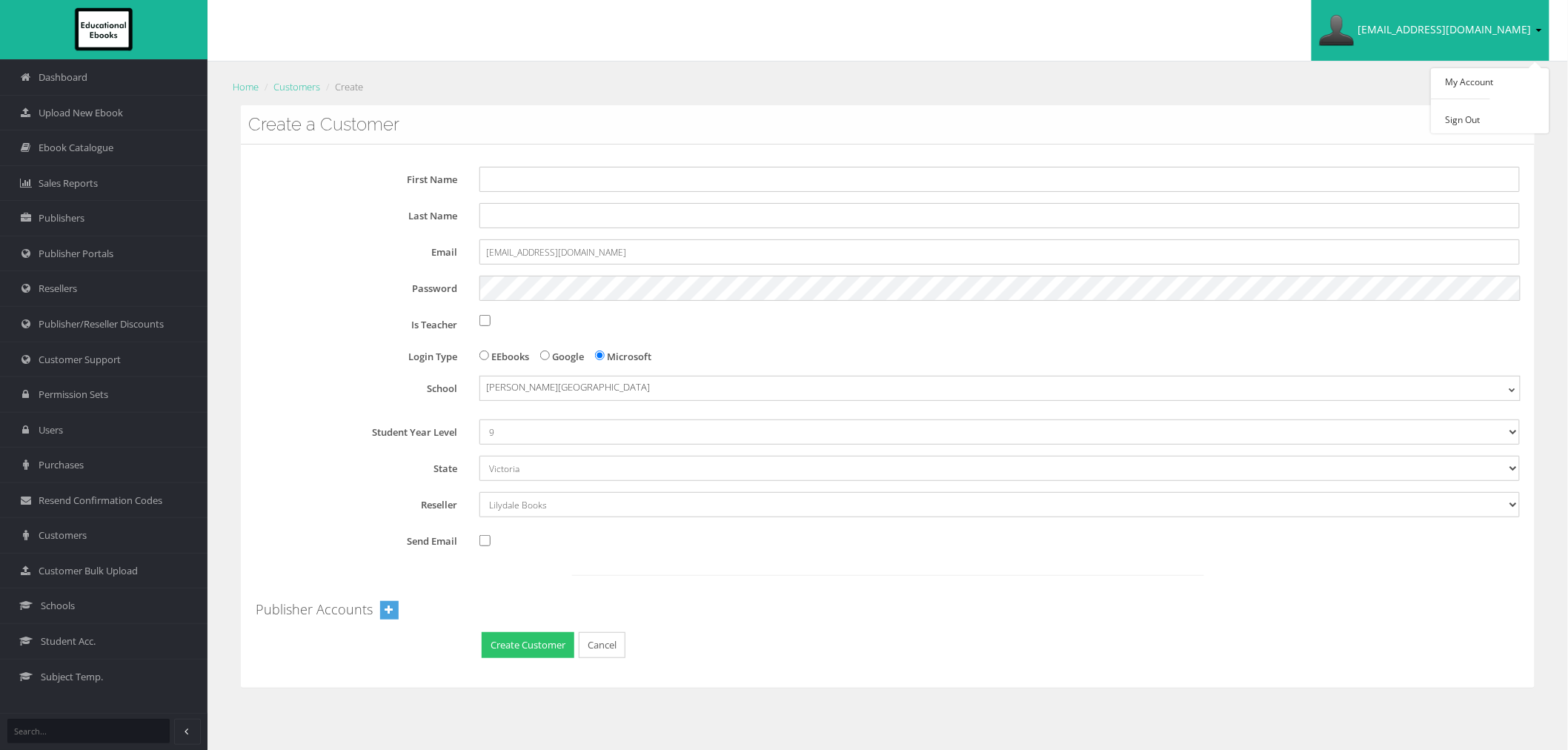
click at [1452, 109] on ul "My Account Sign Out" at bounding box center [1490, 100] width 118 height 65
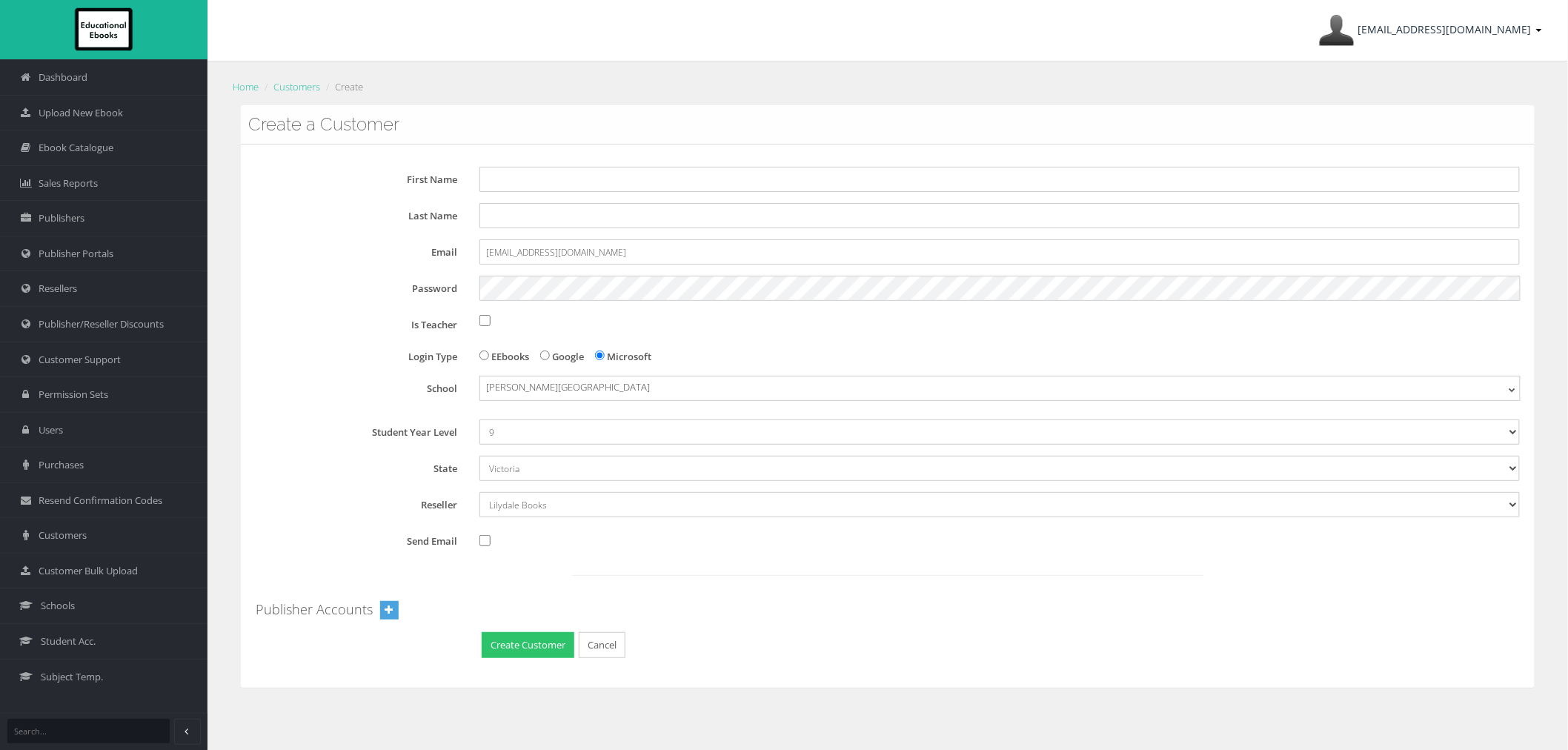
click at [1473, 34] on span "[EMAIL_ADDRESS][DOMAIN_NAME]" at bounding box center [1445, 28] width 174 height 14
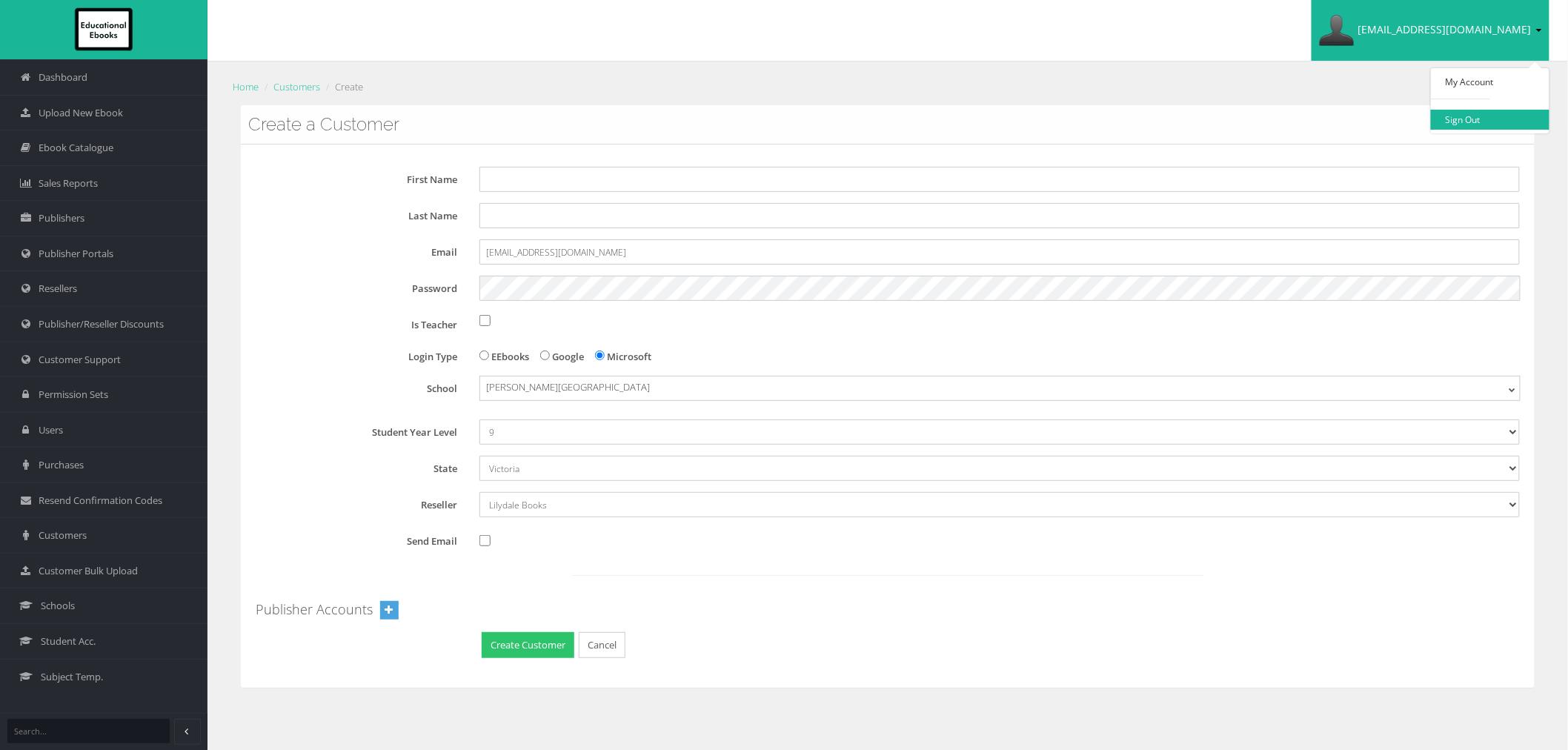
click at [1487, 114] on link "Sign Out" at bounding box center [1490, 119] width 118 height 20
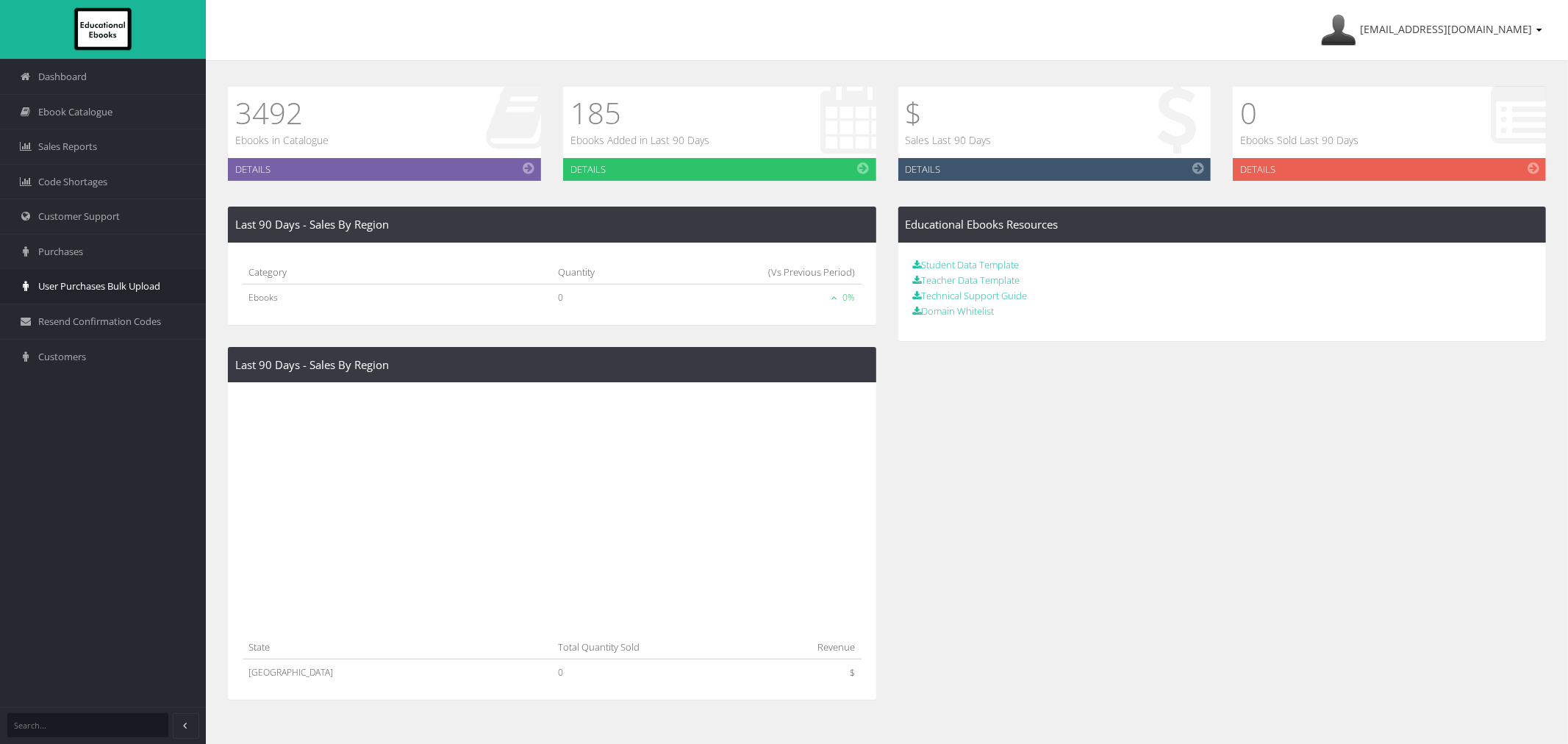
click at [66, 297] on link "User Purchases Bulk Upload" at bounding box center [103, 286] width 206 height 36
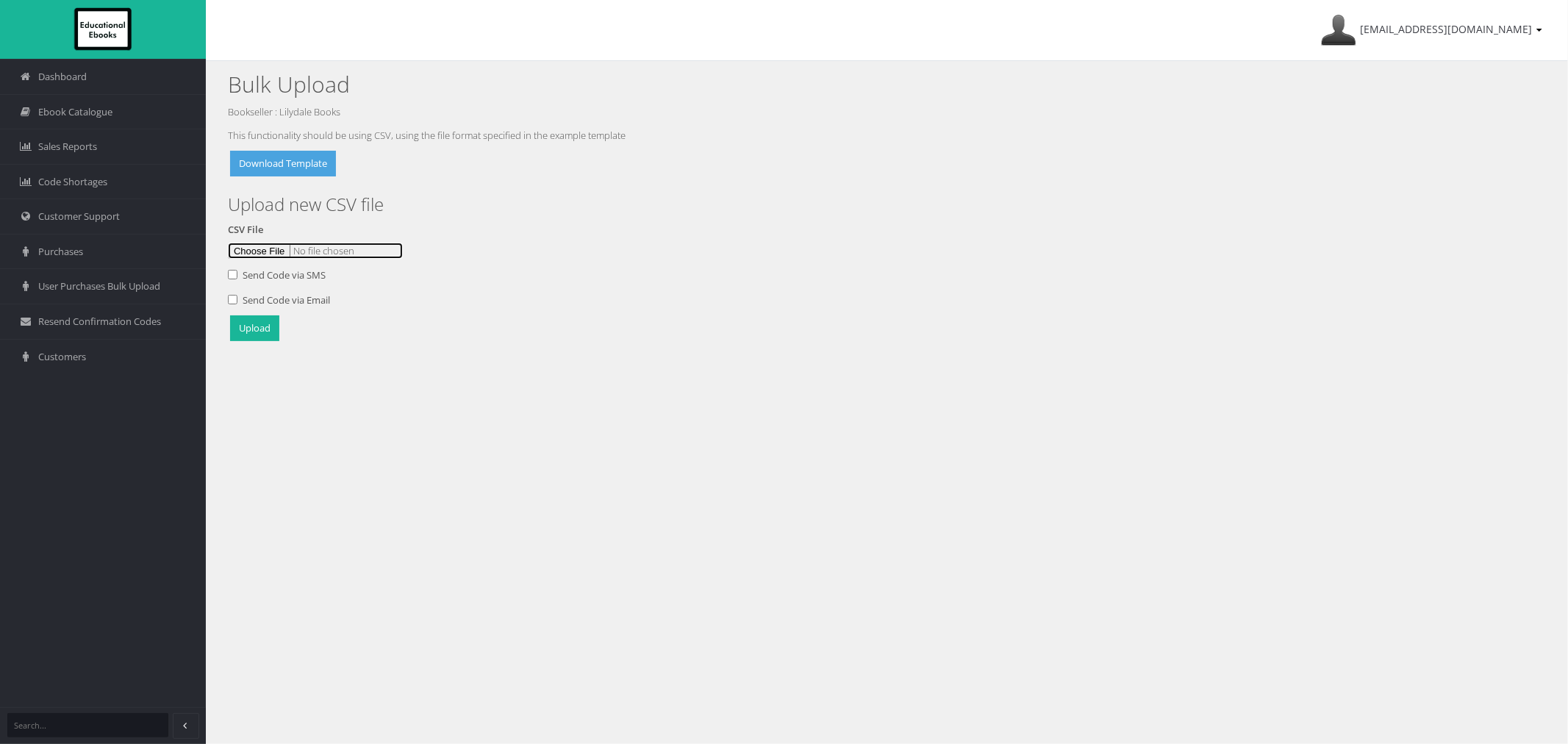
click at [267, 255] on input "file" at bounding box center [315, 250] width 175 height 16
type input "C:\fakepath\Blackburn Upload 12Sept.csv"
click at [260, 319] on button "Upload" at bounding box center [255, 328] width 49 height 25
click at [63, 356] on span "Customers" at bounding box center [62, 356] width 47 height 14
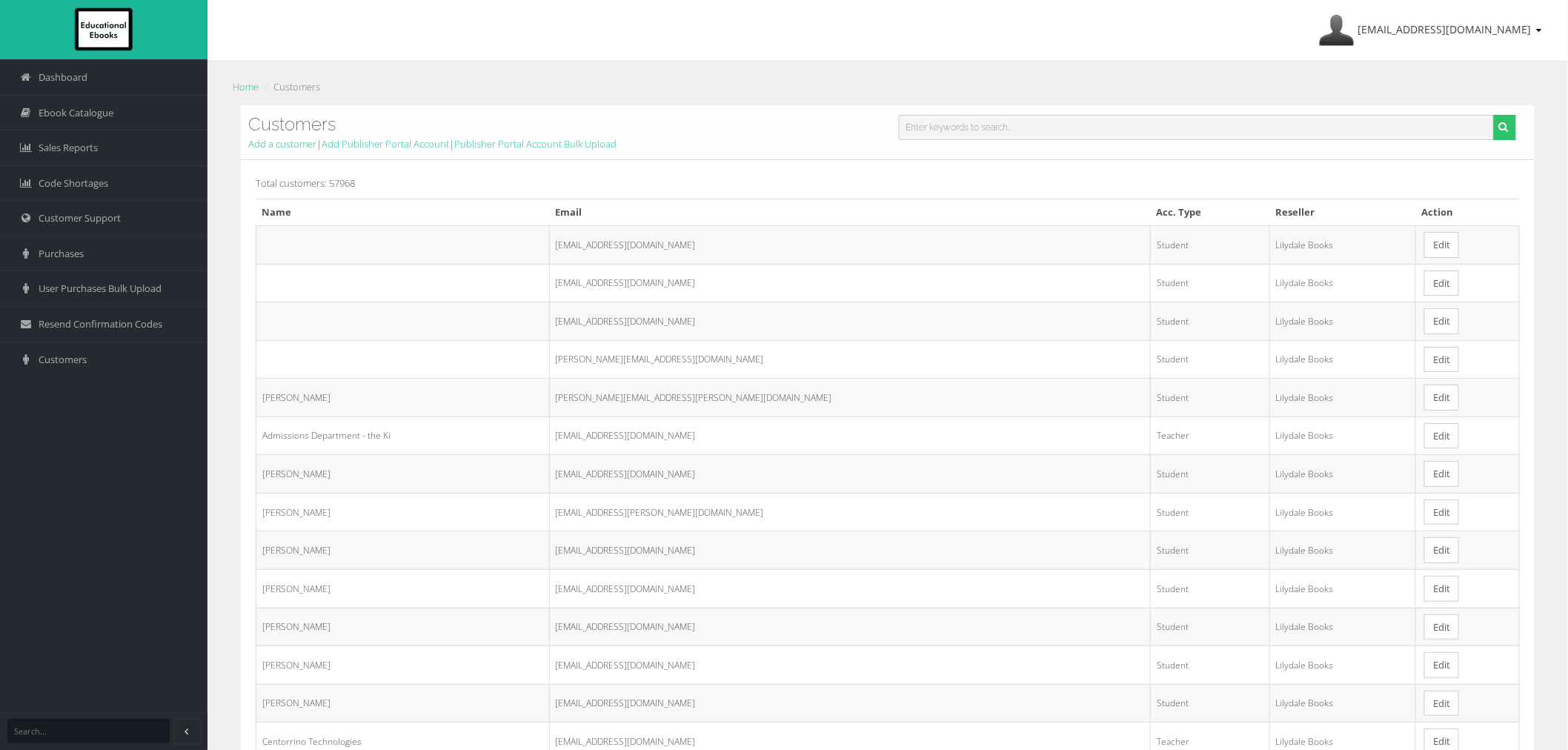
click at [973, 126] on input "text" at bounding box center [1196, 127] width 595 height 25
paste input "lihar1@schools.vic.edu.au"
type input "lihar1@schools.vic.edu.au"
click at [1494, 115] on button "submit" at bounding box center [1505, 127] width 23 height 25
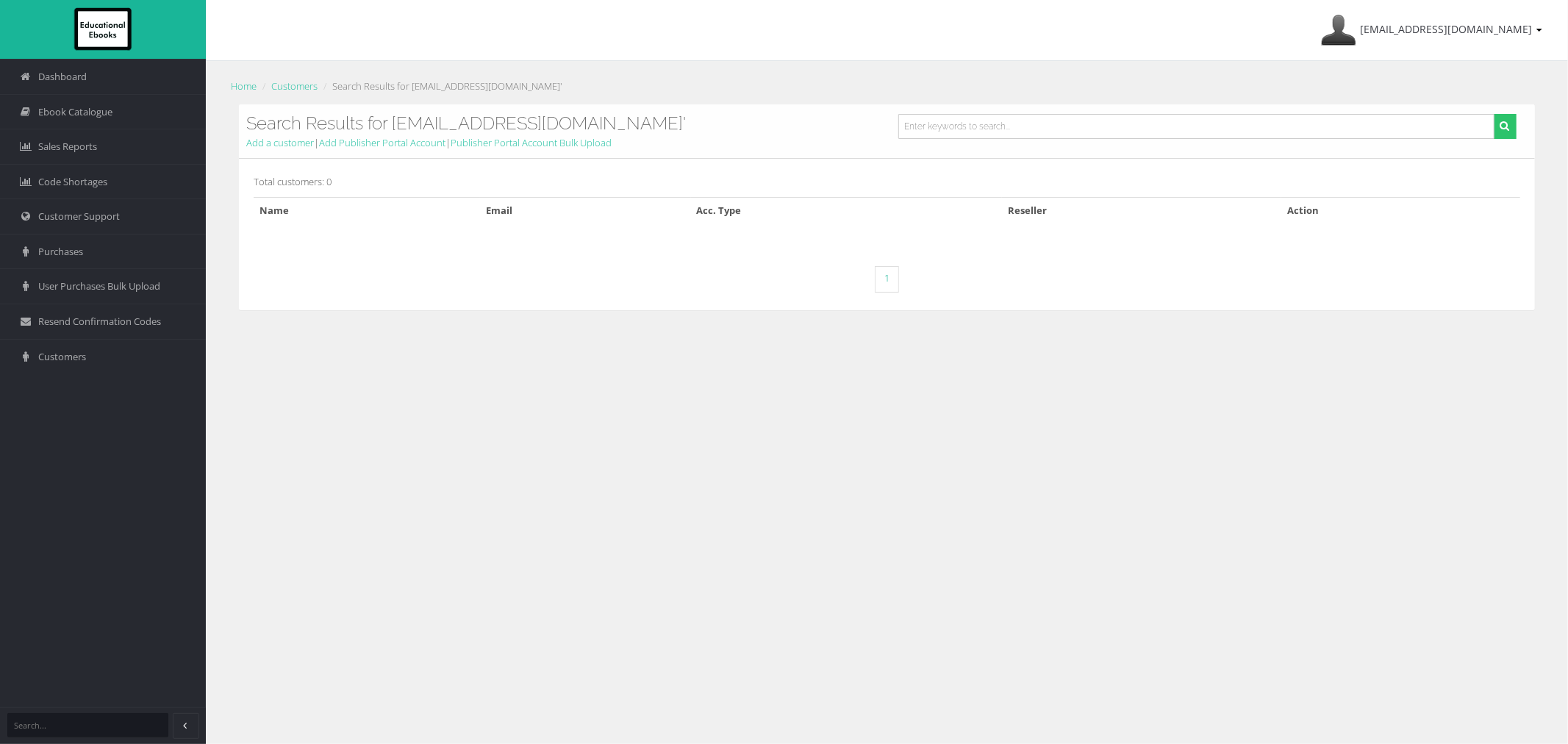
click at [287, 150] on div "Add a customer | Add Publisher Portal Account | Publisher Portal Account Bulk U…" at bounding box center [886, 143] width 1281 height 15
click at [278, 143] on link "Add a customer" at bounding box center [280, 142] width 67 height 14
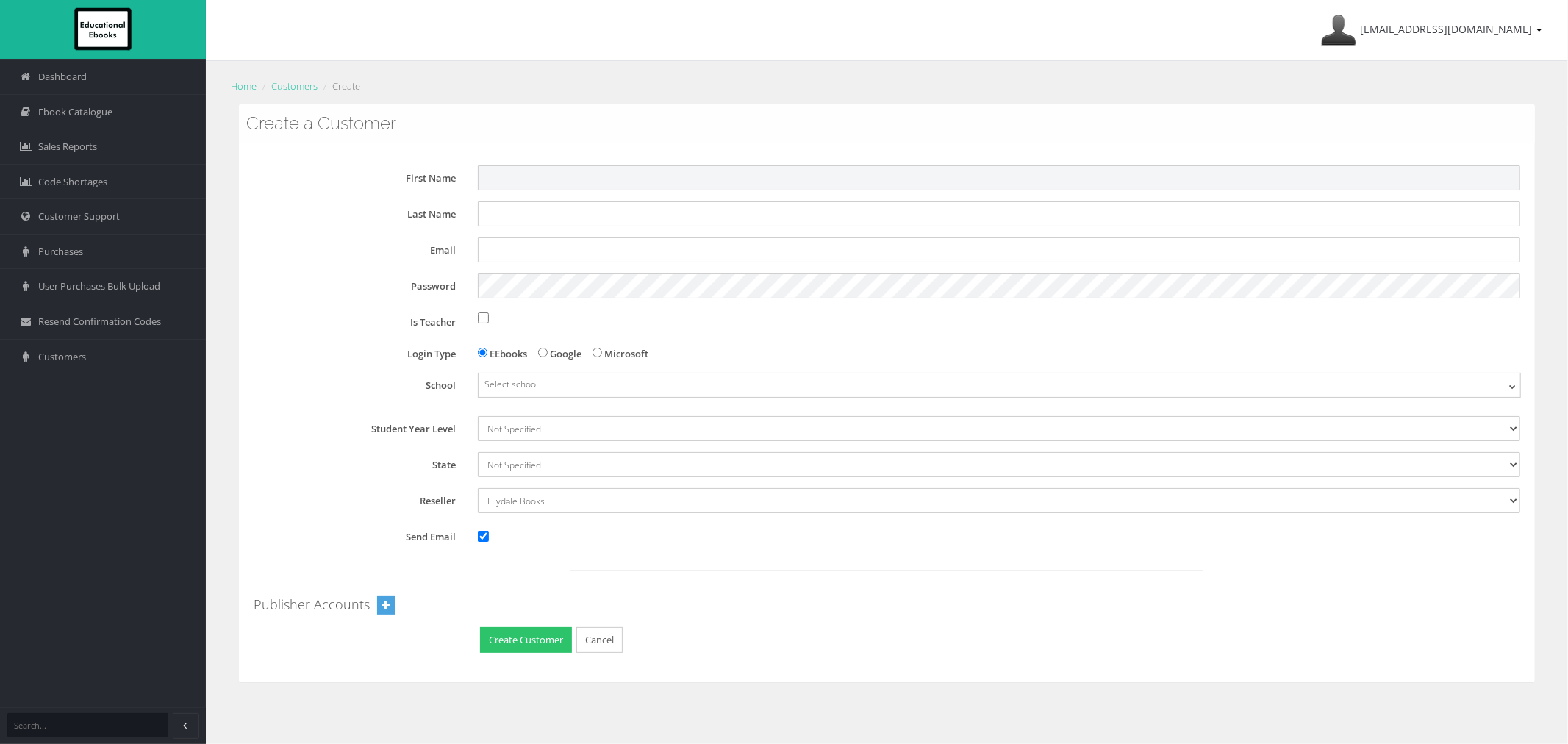
click at [711, 177] on input "First Name" at bounding box center [999, 178] width 1043 height 25
paste input "Lilly"
type input "Lilly"
click at [901, 216] on input "Last Name" at bounding box center [999, 213] width 1043 height 25
paste input "[PERSON_NAME]"
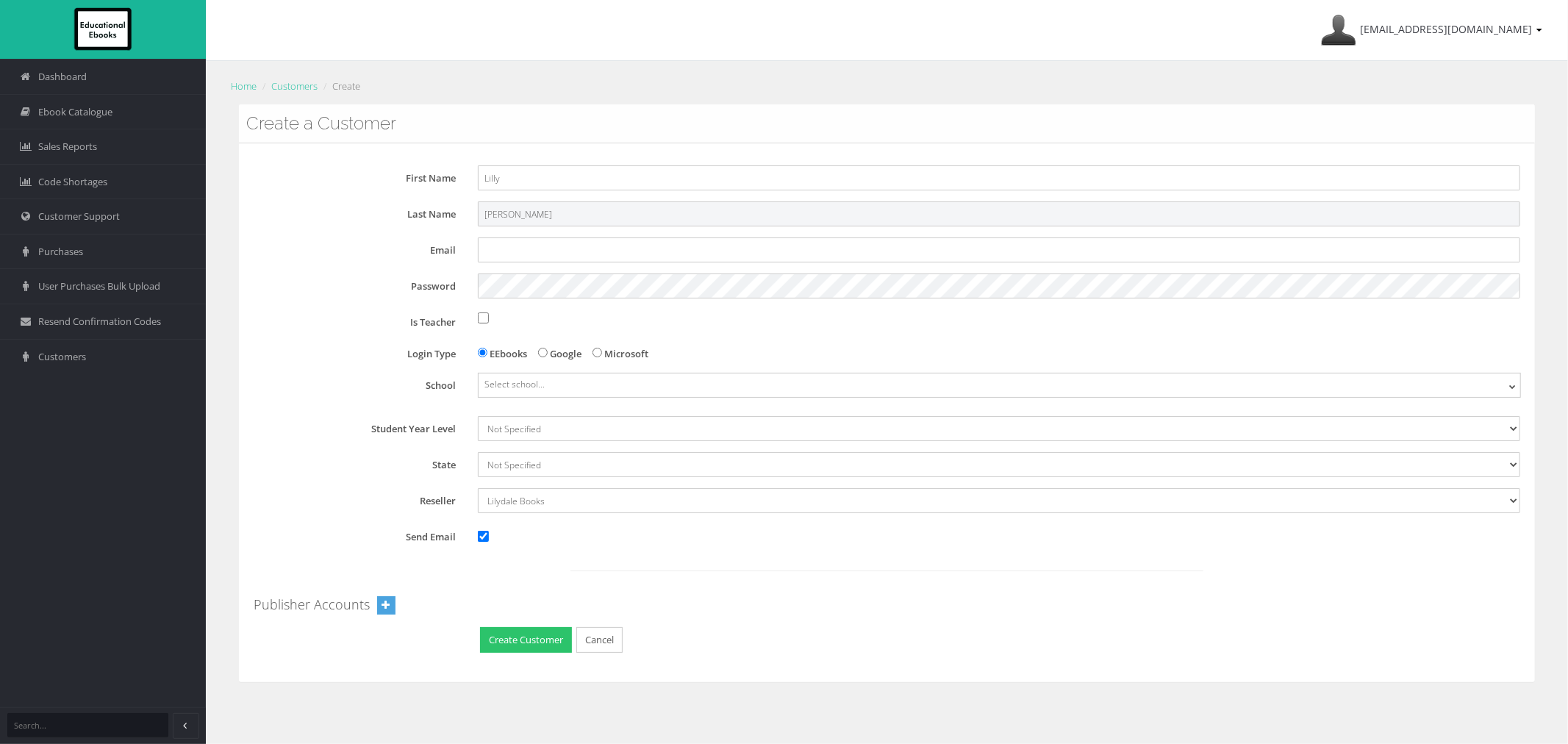
type input "[PERSON_NAME]"
click at [910, 229] on div "First Name Lilly Last Name [PERSON_NAME] Email Password Is Teacher Login Type E…" at bounding box center [886, 411] width 1267 height 490
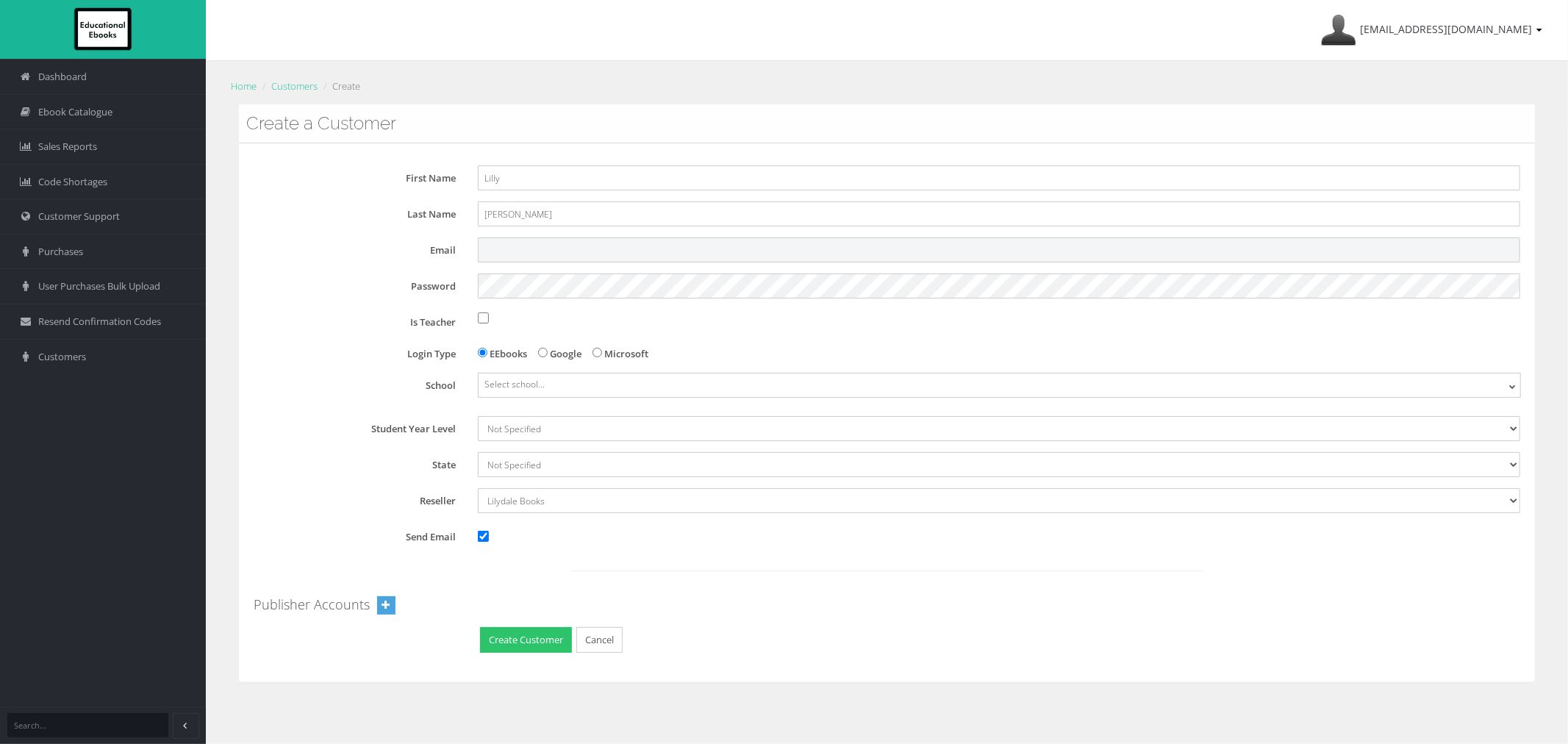
click at [910, 239] on input "Email" at bounding box center [999, 250] width 1043 height 25
paste input "[EMAIL_ADDRESS][DOMAIN_NAME]"
type input "[EMAIL_ADDRESS][DOMAIN_NAME]"
click at [799, 272] on div "First Name Lilly Last Name [PERSON_NAME] Email [EMAIL_ADDRESS][DOMAIN_NAME] Pas…" at bounding box center [886, 411] width 1267 height 490
click at [823, 335] on div "First Name Lilly Last Name [PERSON_NAME] Email [EMAIL_ADDRESS][DOMAIN_NAME] Pas…" at bounding box center [886, 411] width 1267 height 490
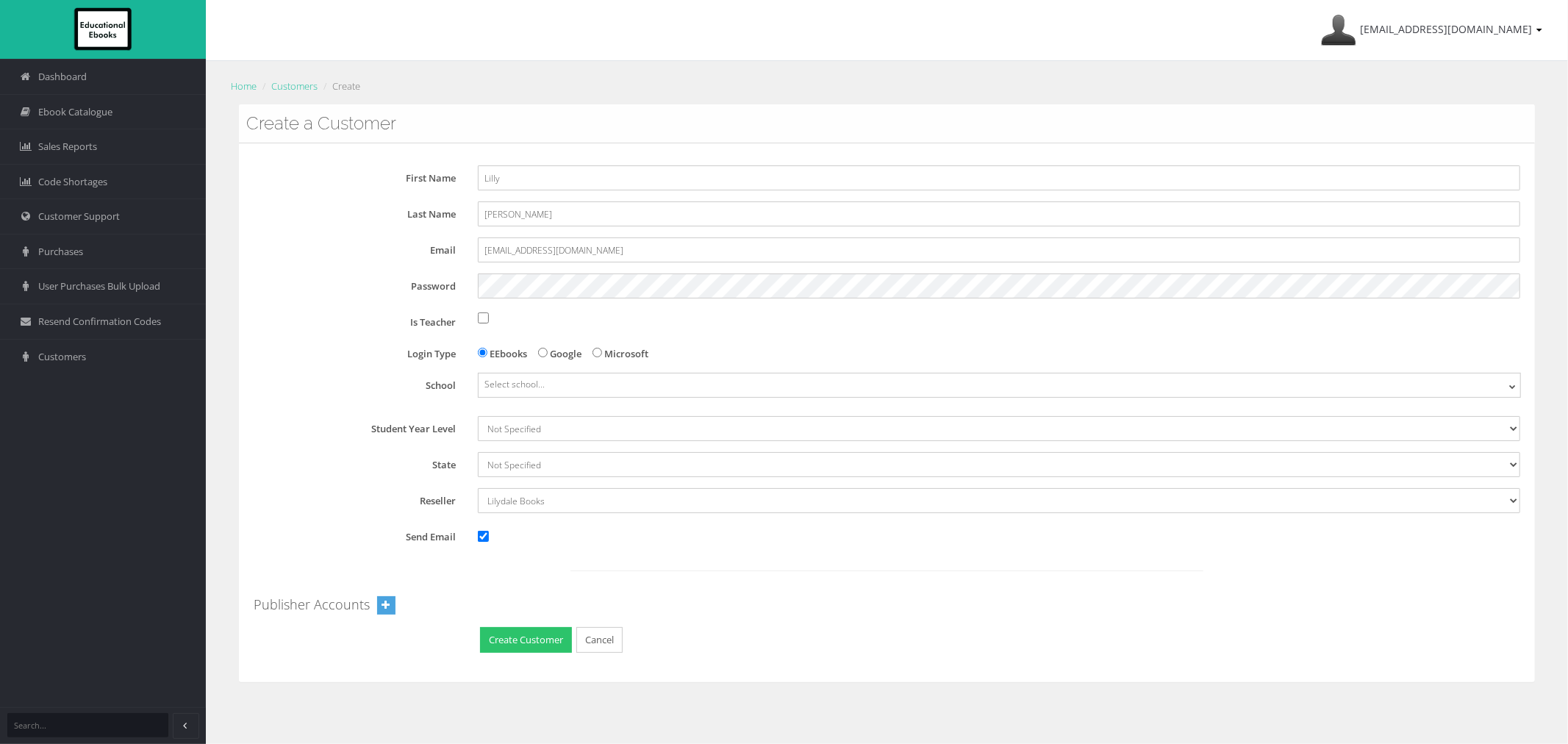
click at [616, 352] on label "Microsoft" at bounding box center [626, 353] width 44 height 15
click at [602, 352] on input "Microsoft" at bounding box center [597, 352] width 9 height 9
radio input "true"
click at [584, 386] on span "Select school..." at bounding box center [999, 383] width 1042 height 21
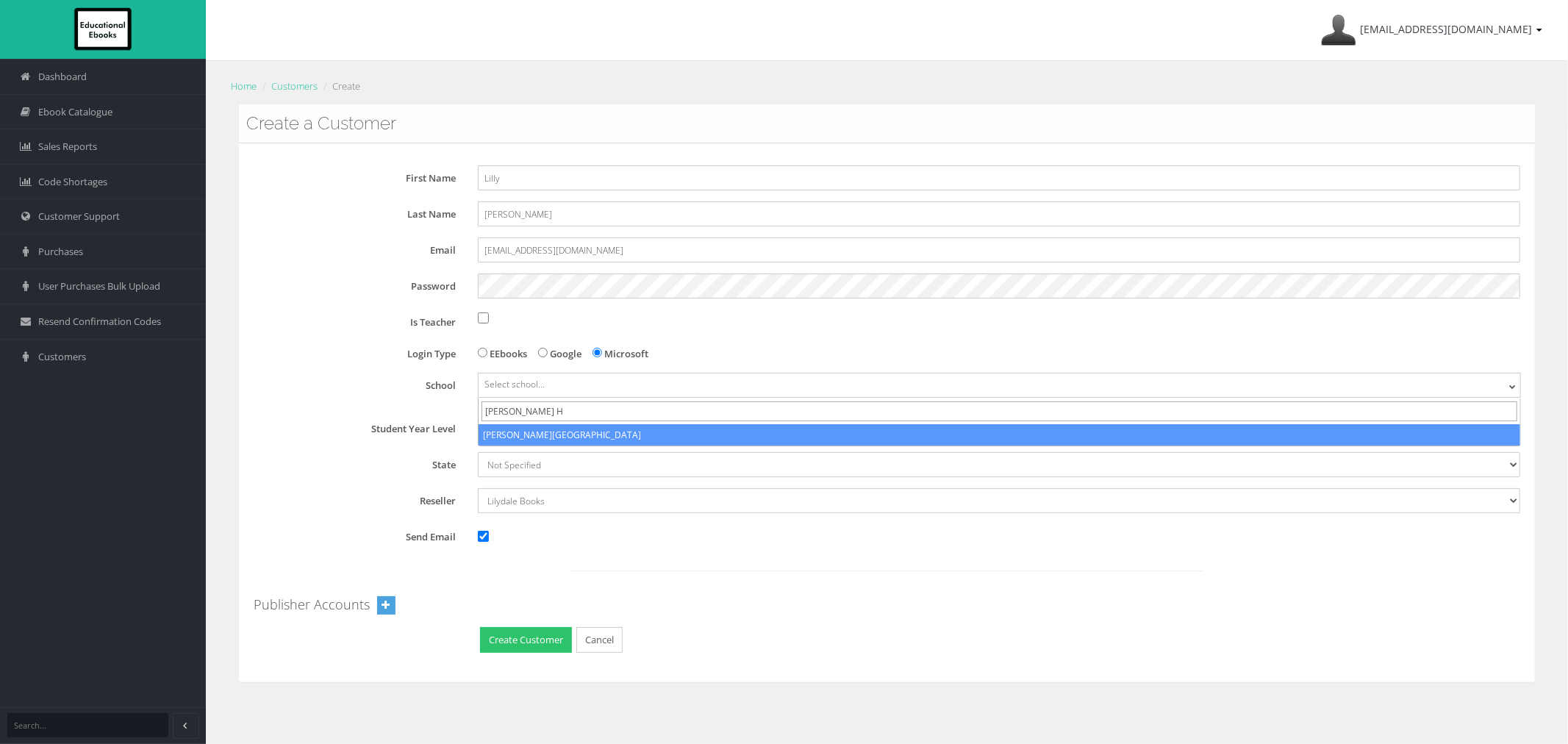
type input "[PERSON_NAME] H"
select select "cff8580b-5dfa-eb11-a9a8-0272d098c78b"
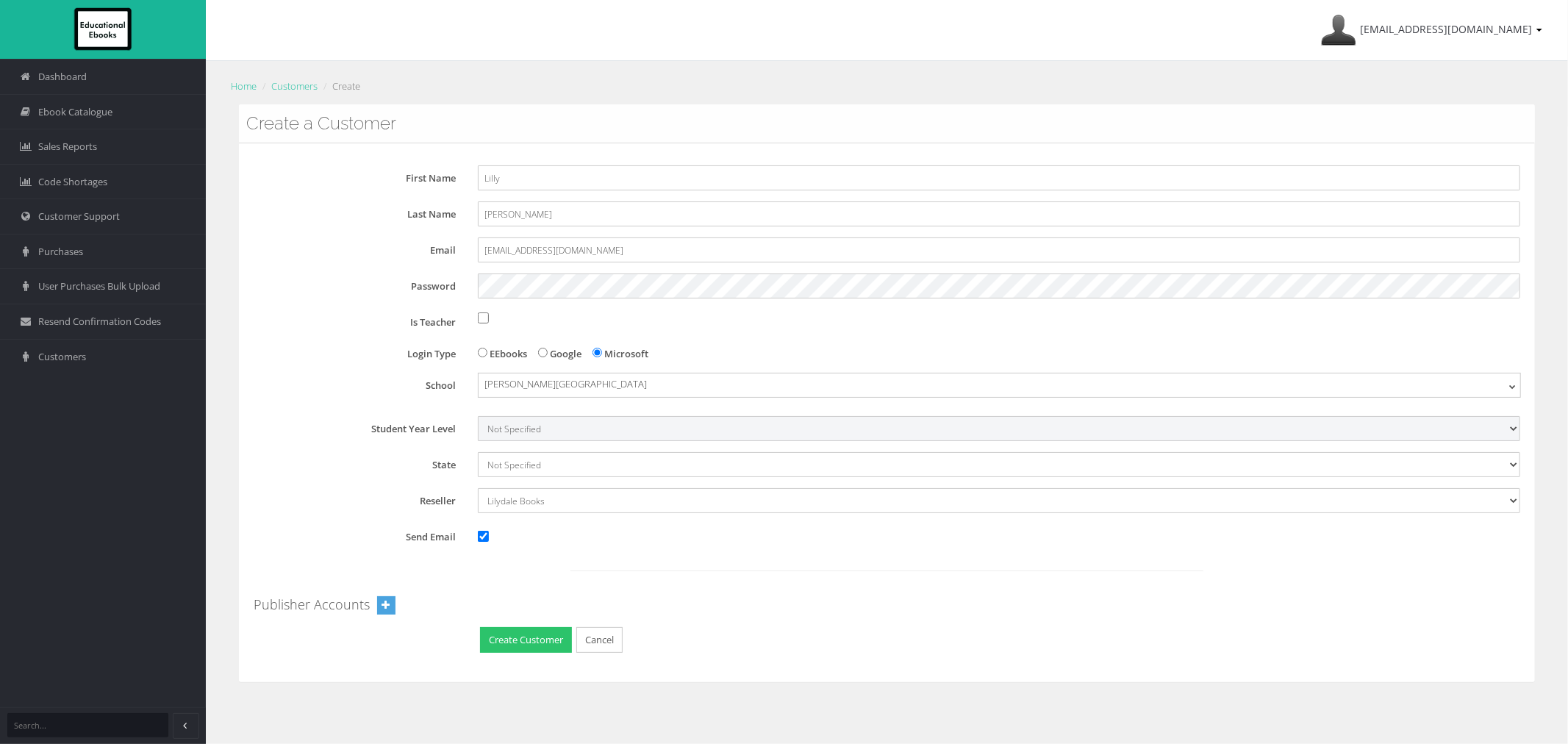
click at [545, 441] on select "Not Specified 7 8 9 10 11 12" at bounding box center [999, 428] width 1043 height 25
select select "9"
click at [478, 416] on select "Not Specified 7 8 9 10 11 12" at bounding box center [999, 428] width 1043 height 25
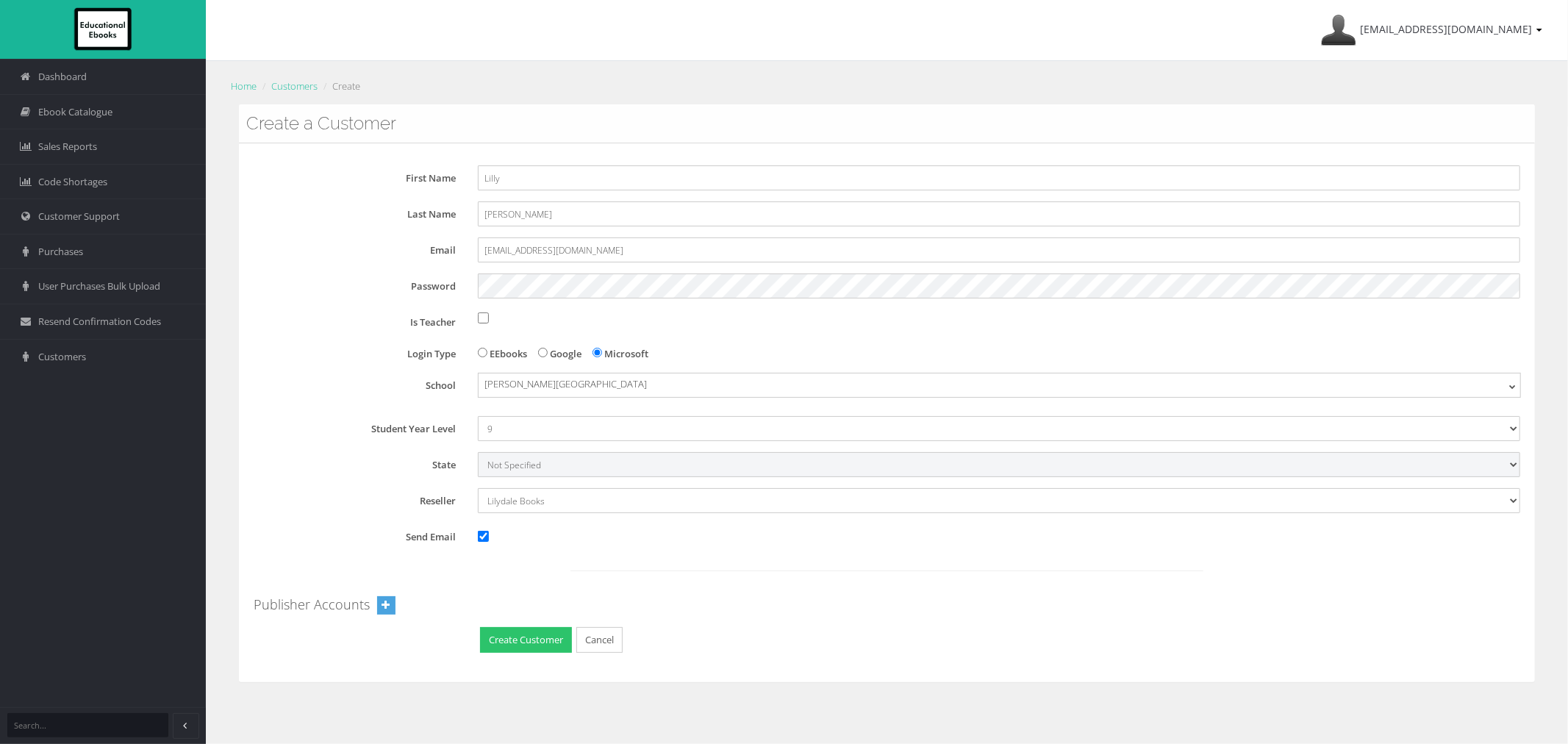
click at [525, 467] on select "Not Specified [GEOGRAPHIC_DATA] International [GEOGRAPHIC_DATA] [GEOGRAPHIC_DAT…" at bounding box center [999, 464] width 1043 height 25
select select "6"
click at [478, 452] on select "Not Specified [GEOGRAPHIC_DATA] International [GEOGRAPHIC_DATA] [GEOGRAPHIC_DAT…" at bounding box center [999, 464] width 1043 height 25
click at [480, 539] on input "Send Email" at bounding box center [484, 536] width 11 height 11
checkbox input "false"
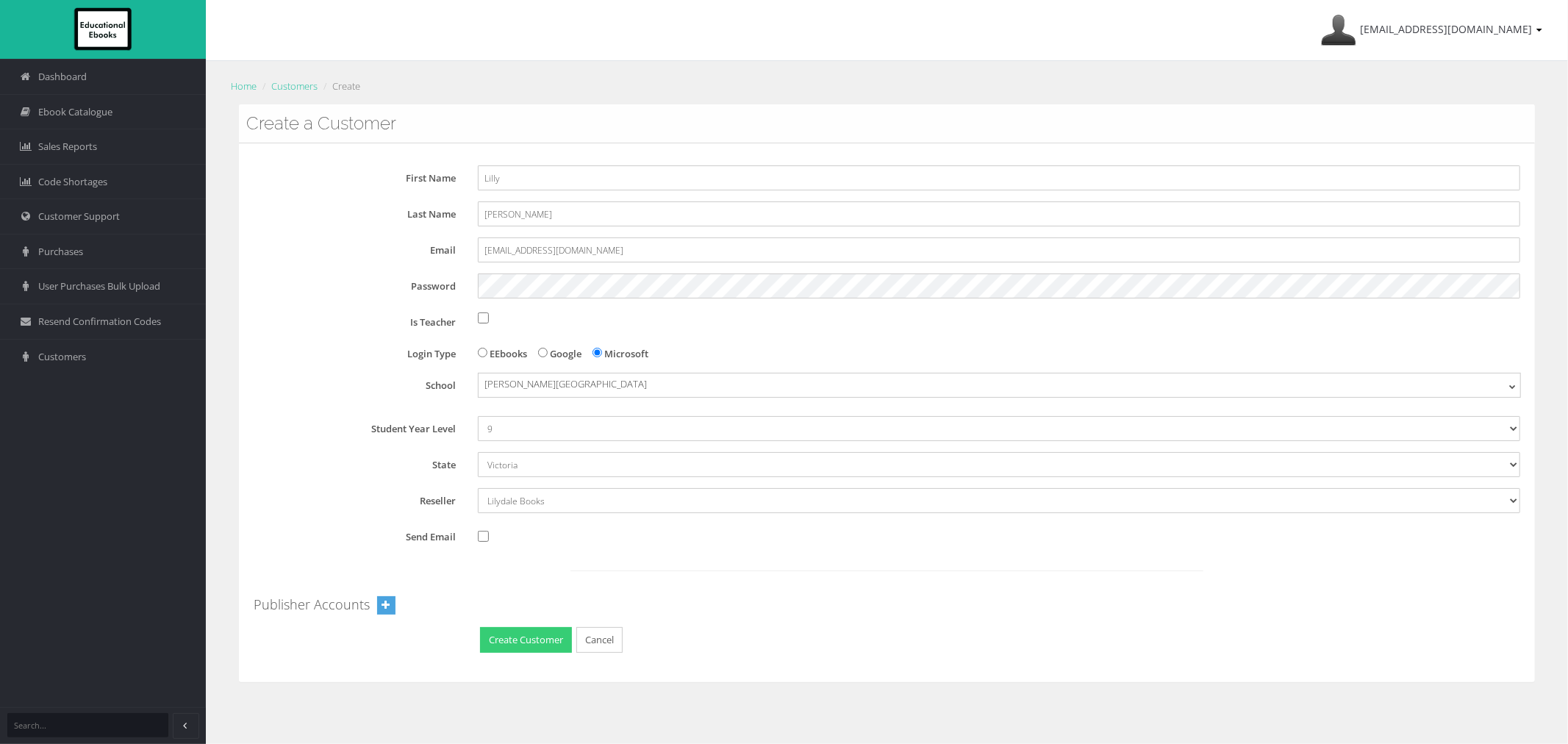
click at [513, 643] on button "Create Customer" at bounding box center [525, 640] width 92 height 25
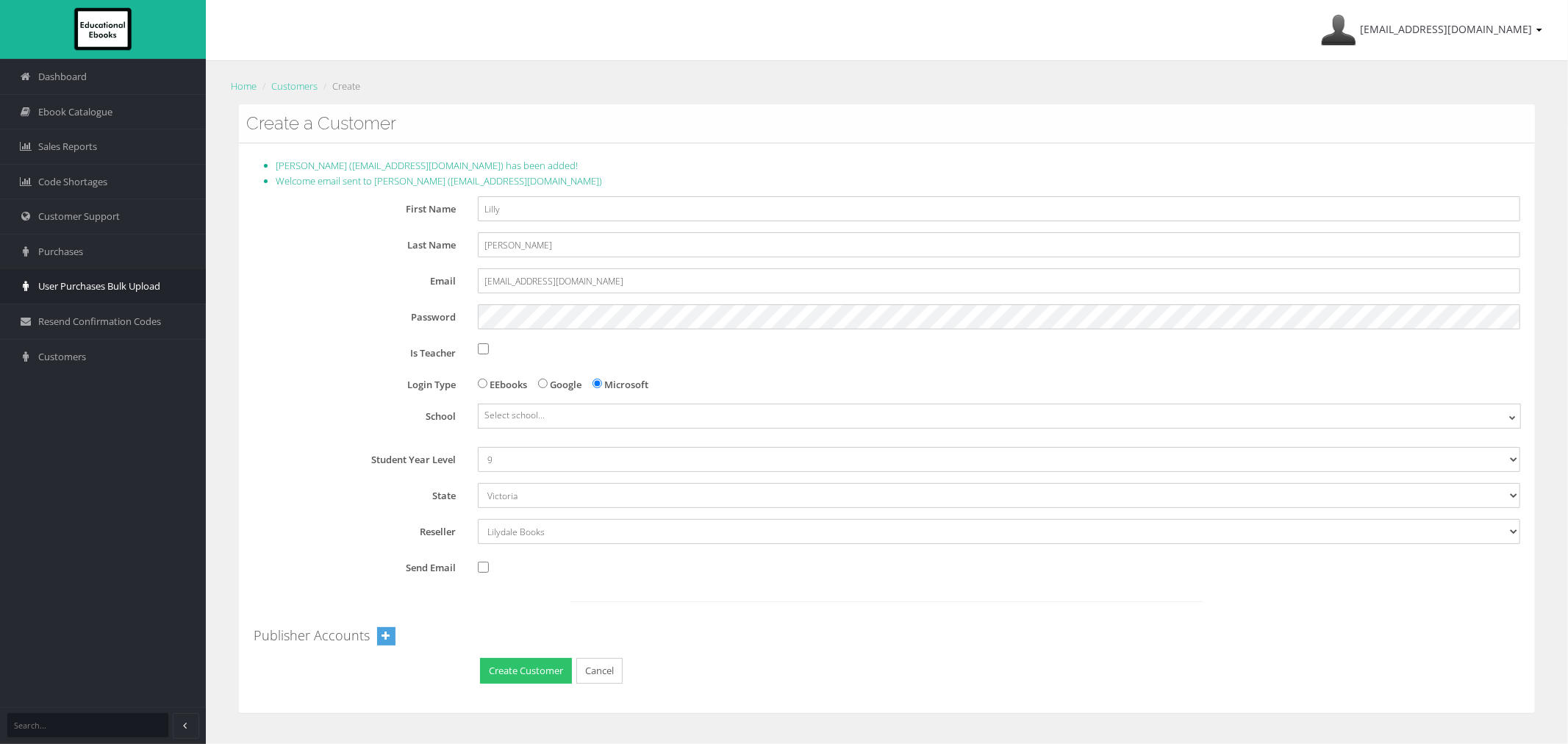
click at [76, 288] on span "User Purchases Bulk Upload" at bounding box center [99, 286] width 122 height 14
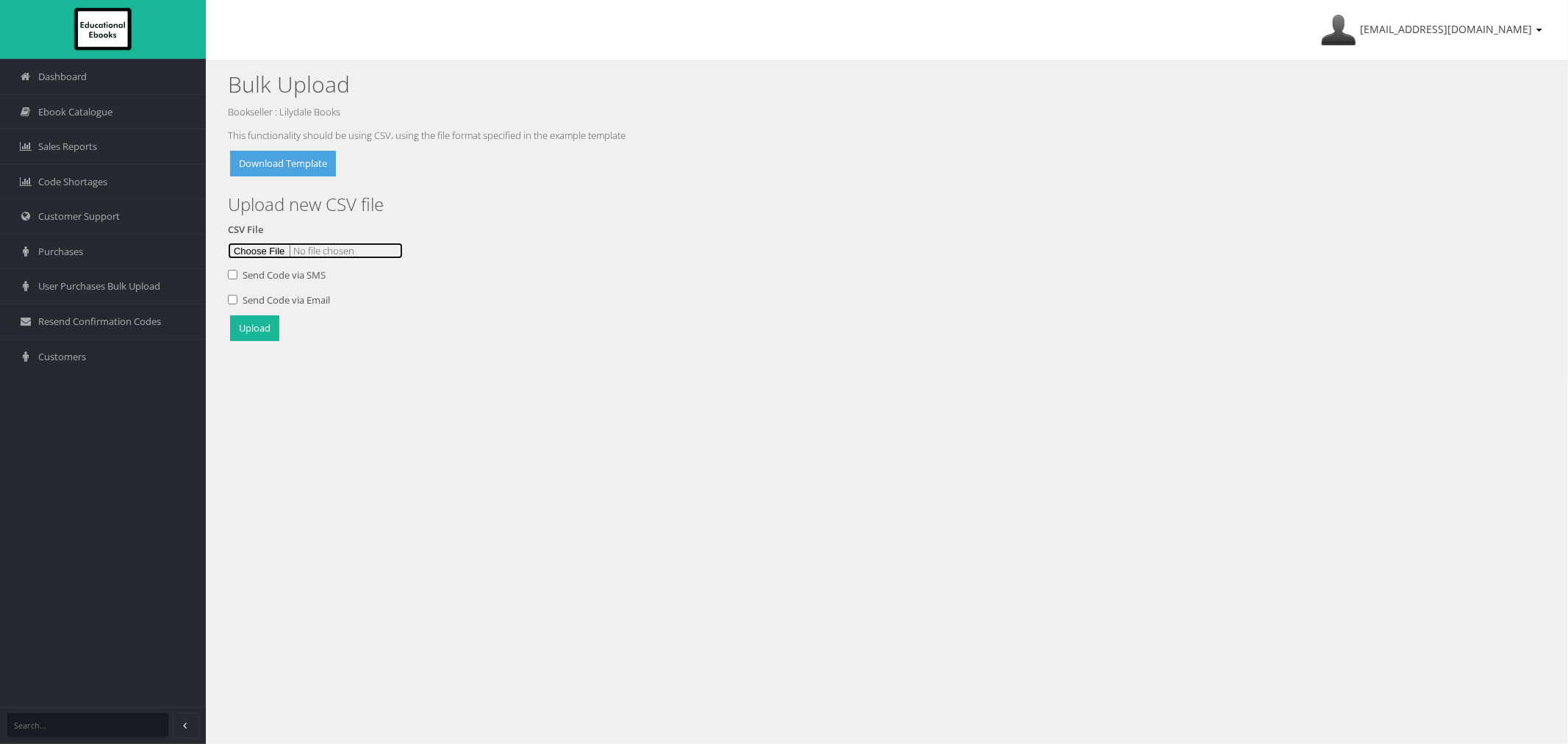
click at [244, 246] on input "file" at bounding box center [315, 250] width 175 height 16
type input "C:\fakepath\[PERSON_NAME] Upload [DATE]csv"
click at [258, 335] on button "Upload" at bounding box center [255, 328] width 49 height 25
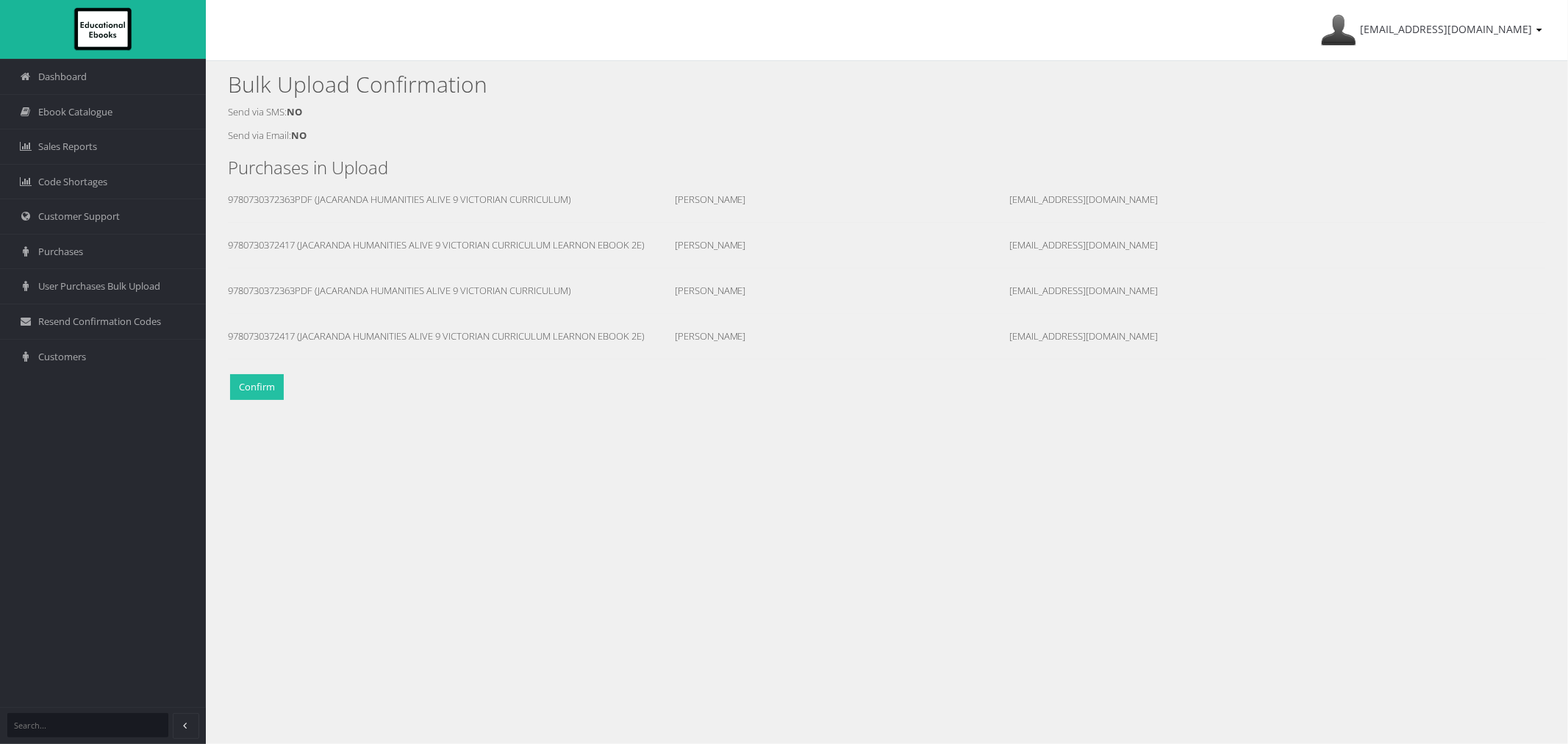
click at [265, 390] on button "Confirm" at bounding box center [257, 387] width 54 height 25
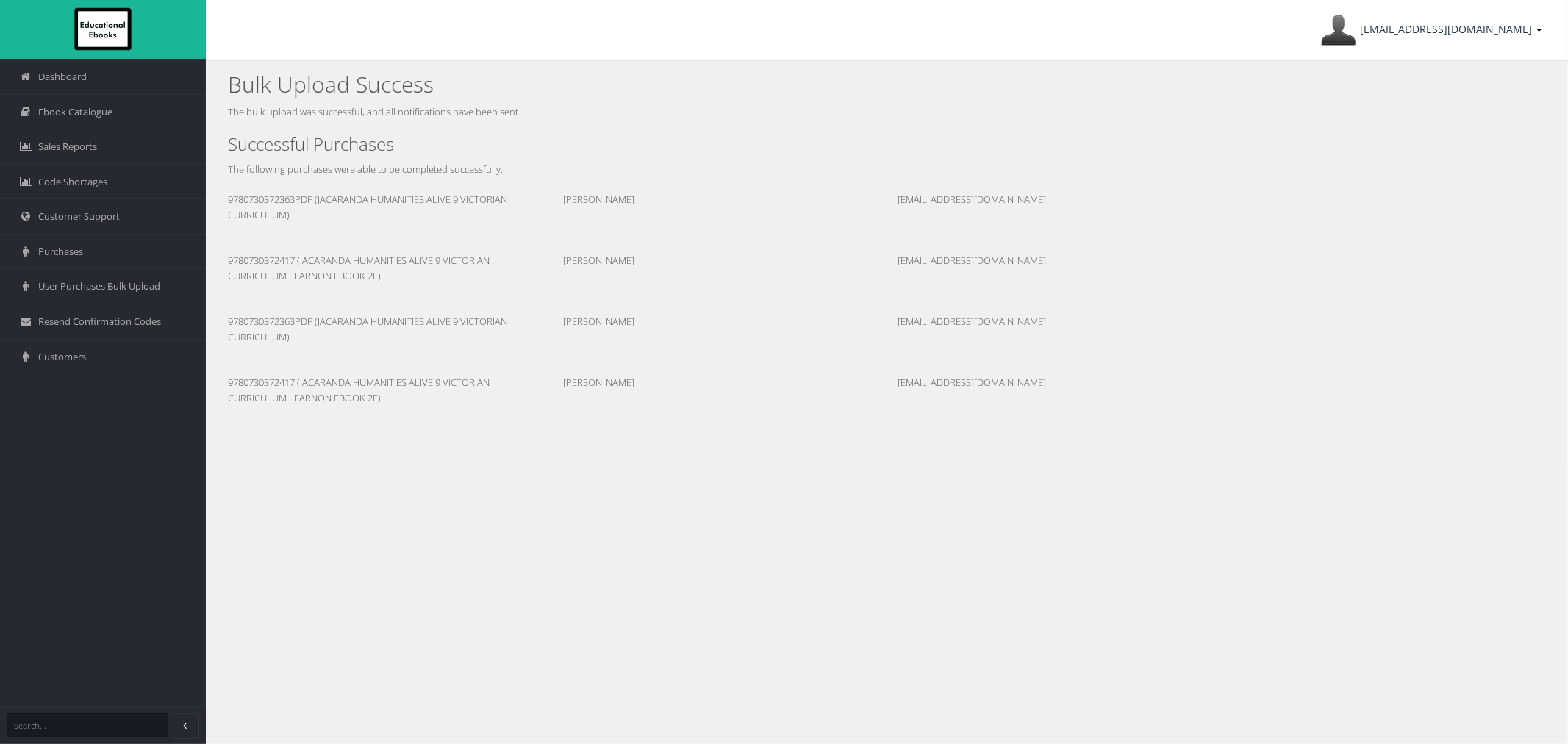
click at [1447, 42] on link "[EMAIL_ADDRESS][DOMAIN_NAME]" at bounding box center [1431, 30] width 236 height 60
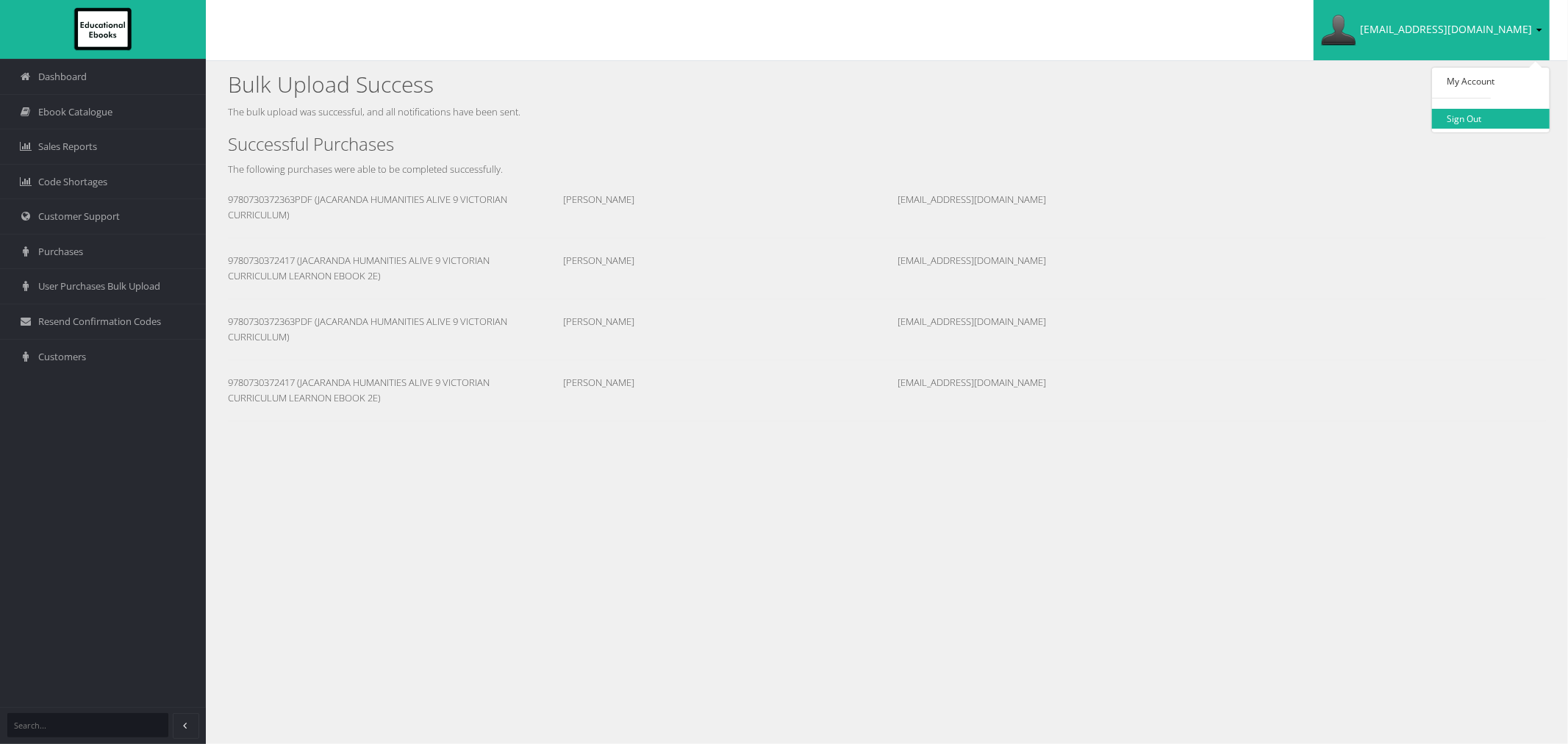
click at [1458, 120] on link "Sign Out" at bounding box center [1490, 118] width 117 height 20
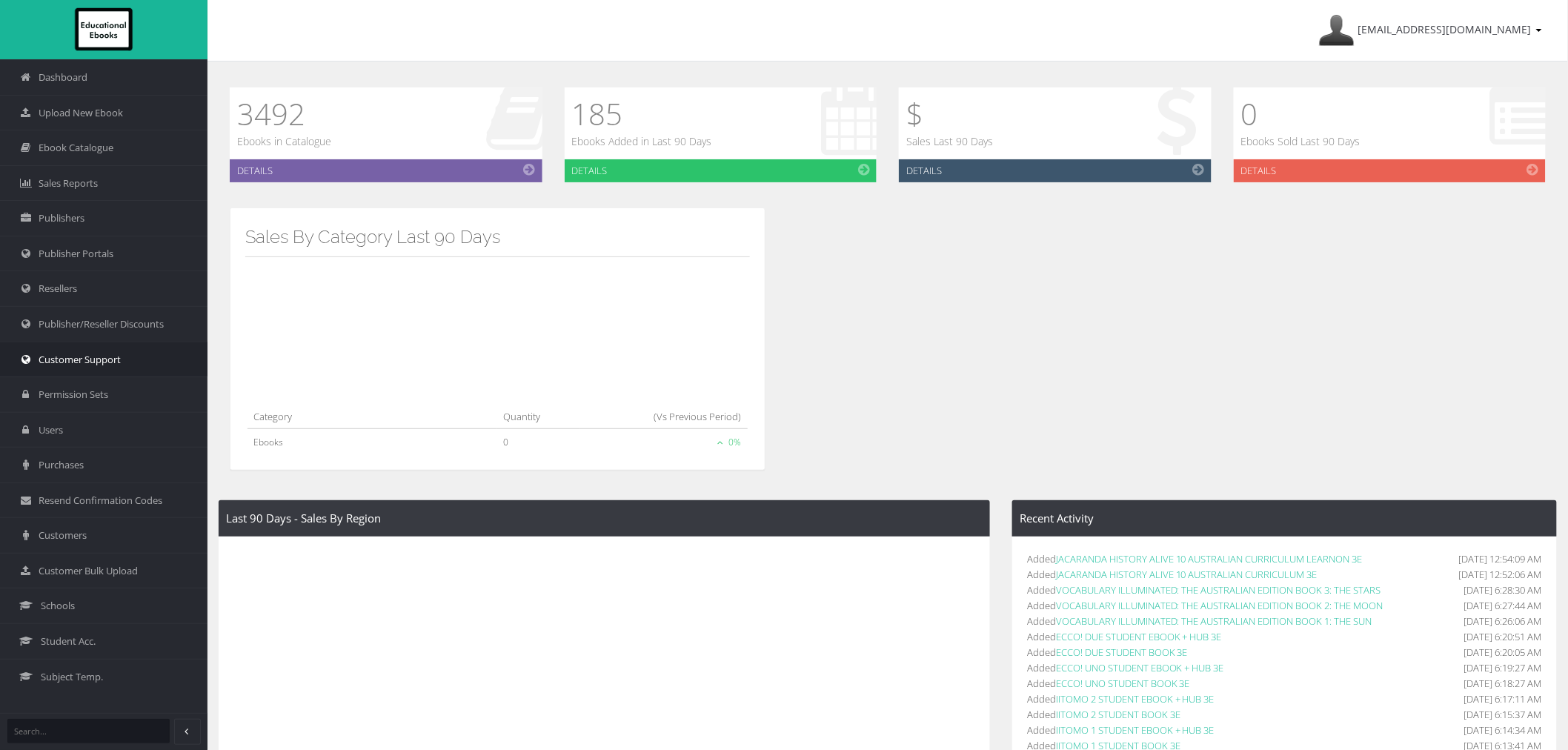
click at [153, 352] on link "Customer Support" at bounding box center [104, 359] width 207 height 36
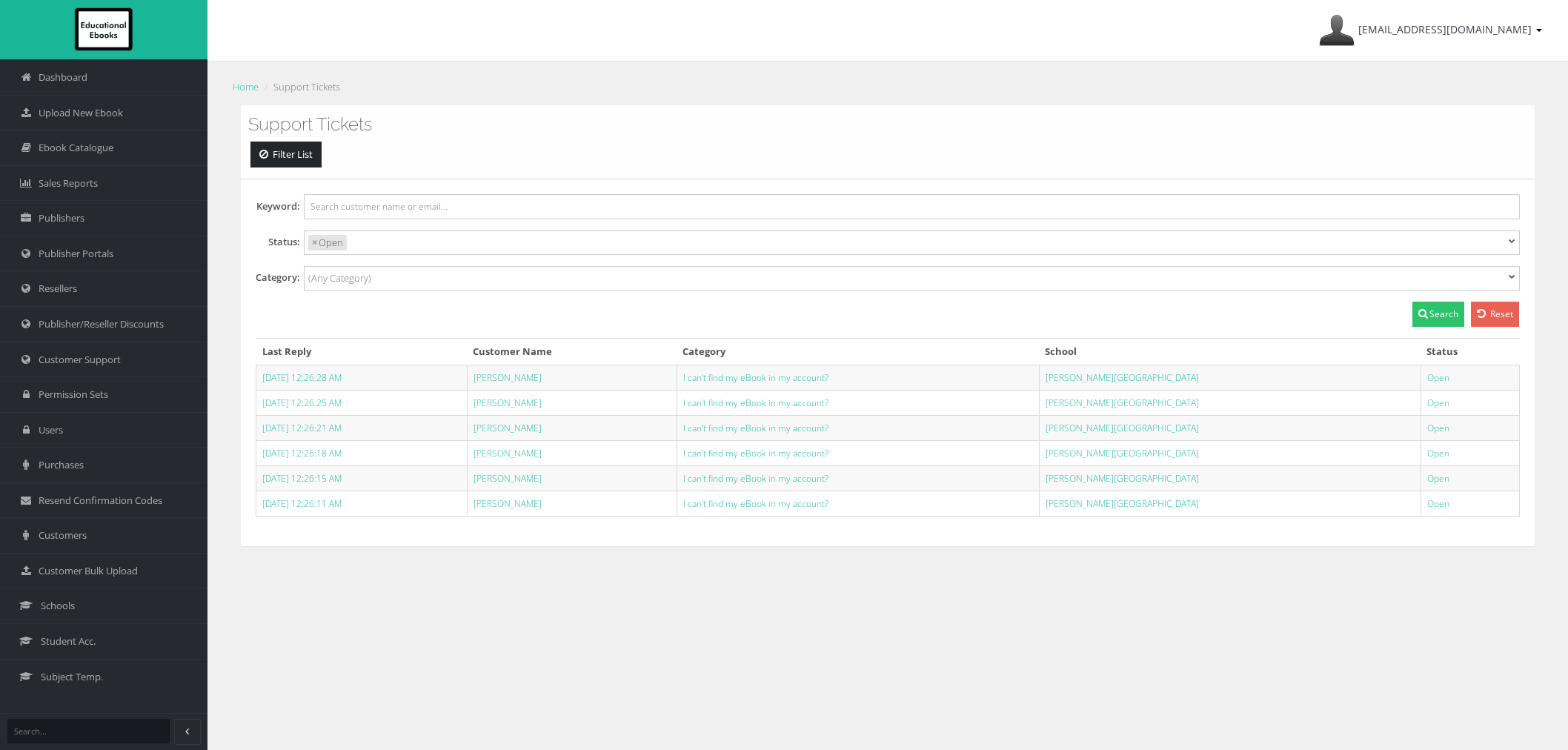
select select
click at [542, 371] on link "[PERSON_NAME]" at bounding box center [508, 377] width 68 height 13
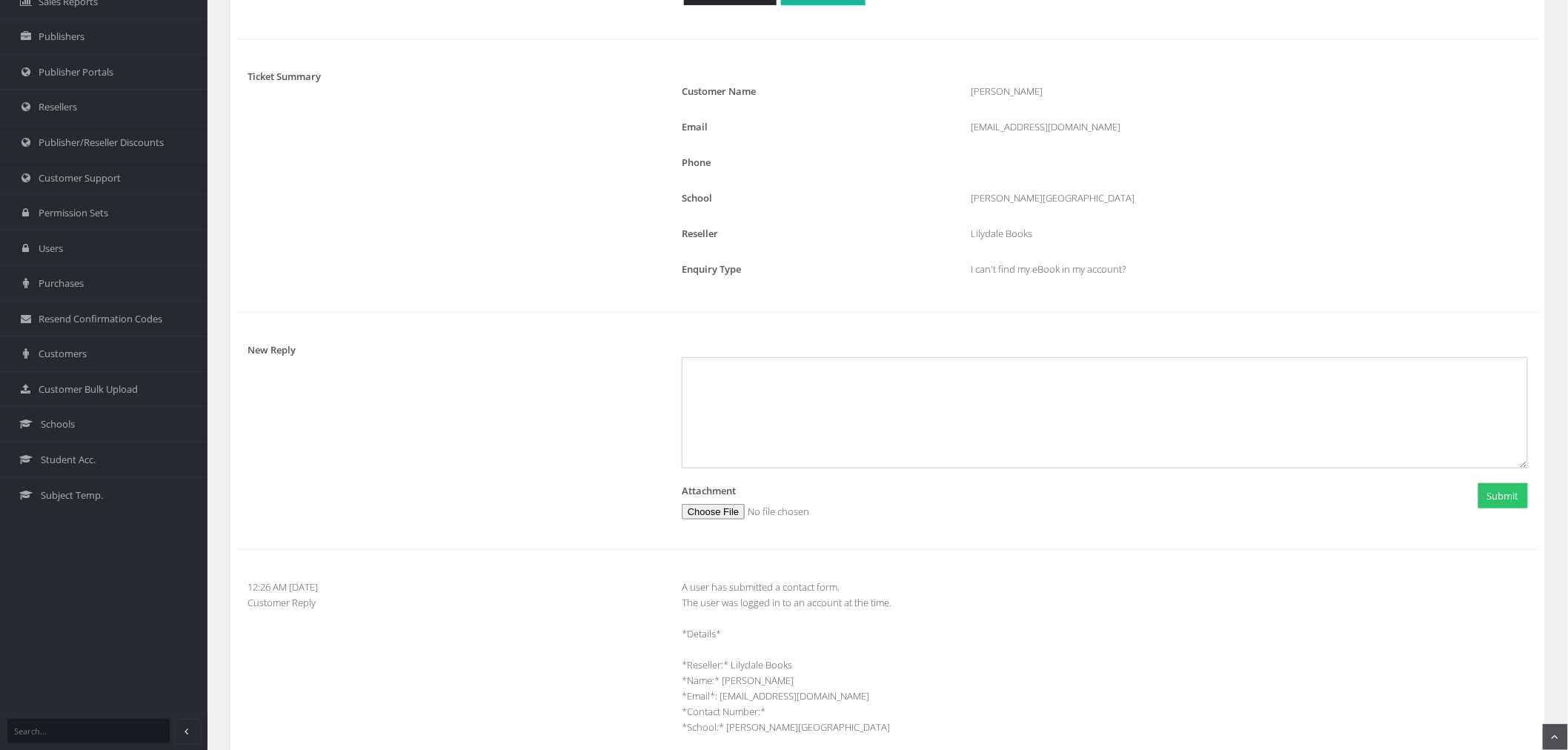
scroll to position [141, 0]
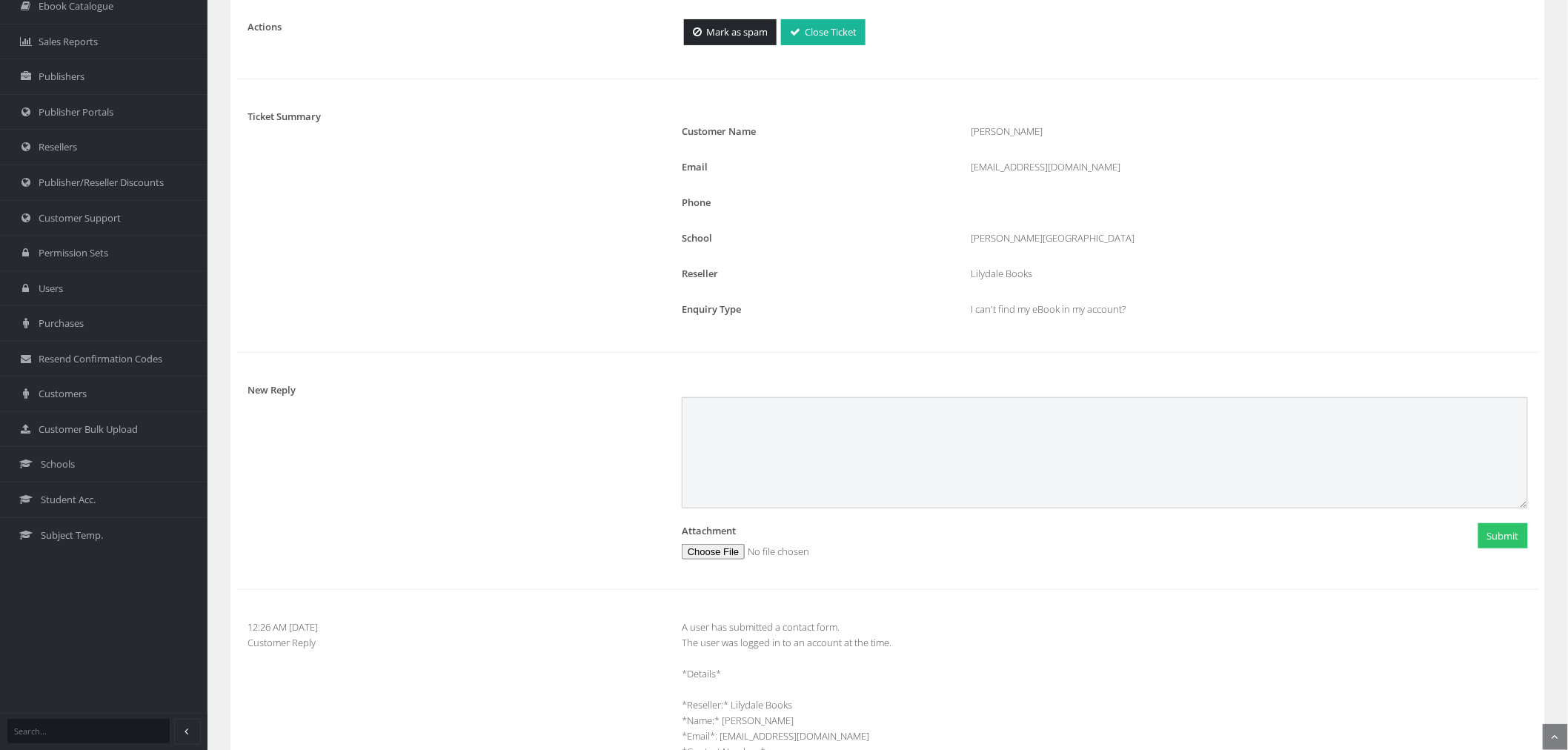
click at [782, 478] on textarea at bounding box center [1105, 453] width 846 height 111
type textarea "Hi [PERSON_NAME], Please refresh your browser, it should be there for you now. …"
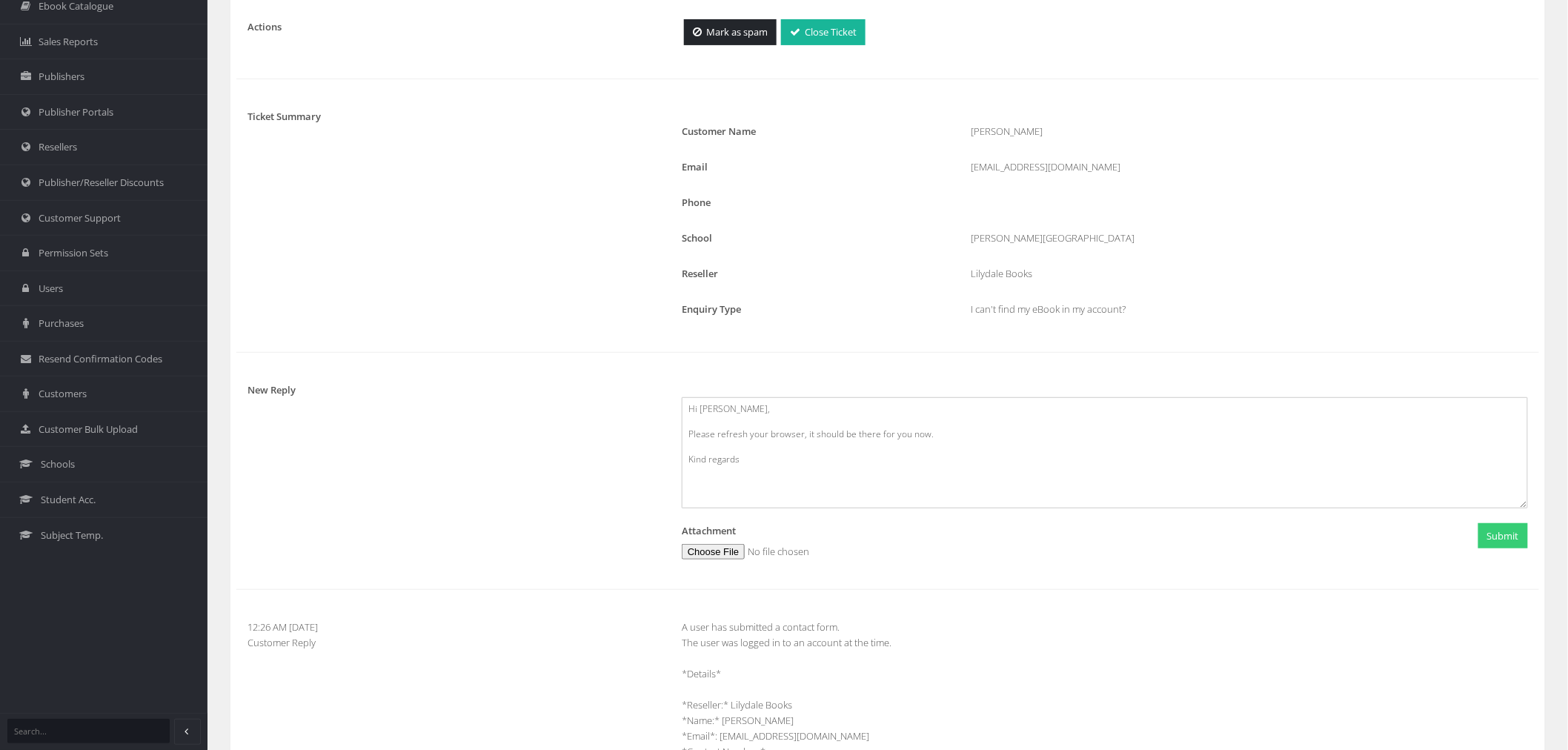
click at [1483, 545] on button "Submit" at bounding box center [1503, 536] width 50 height 26
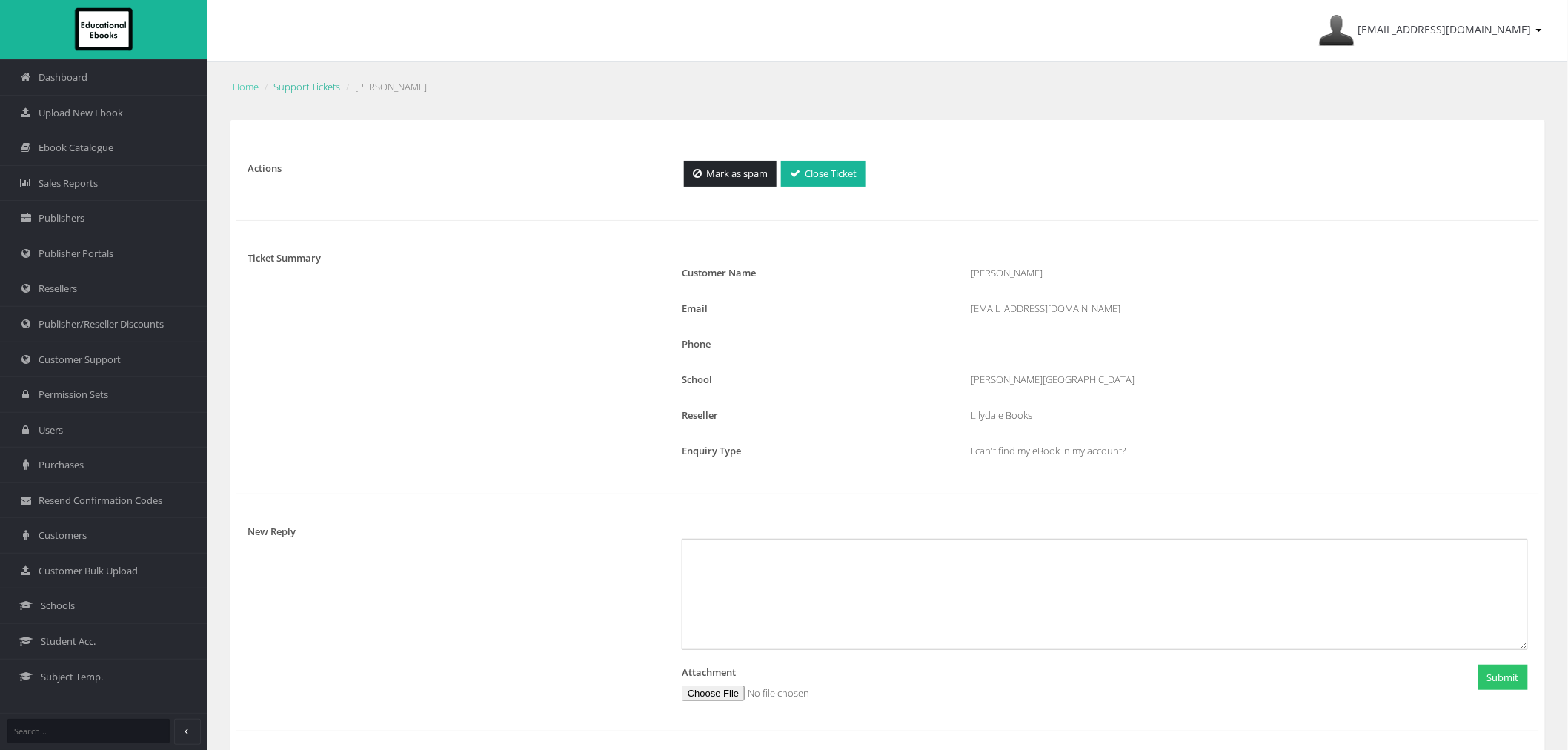
click at [322, 84] on link "Support Tickets" at bounding box center [307, 86] width 67 height 14
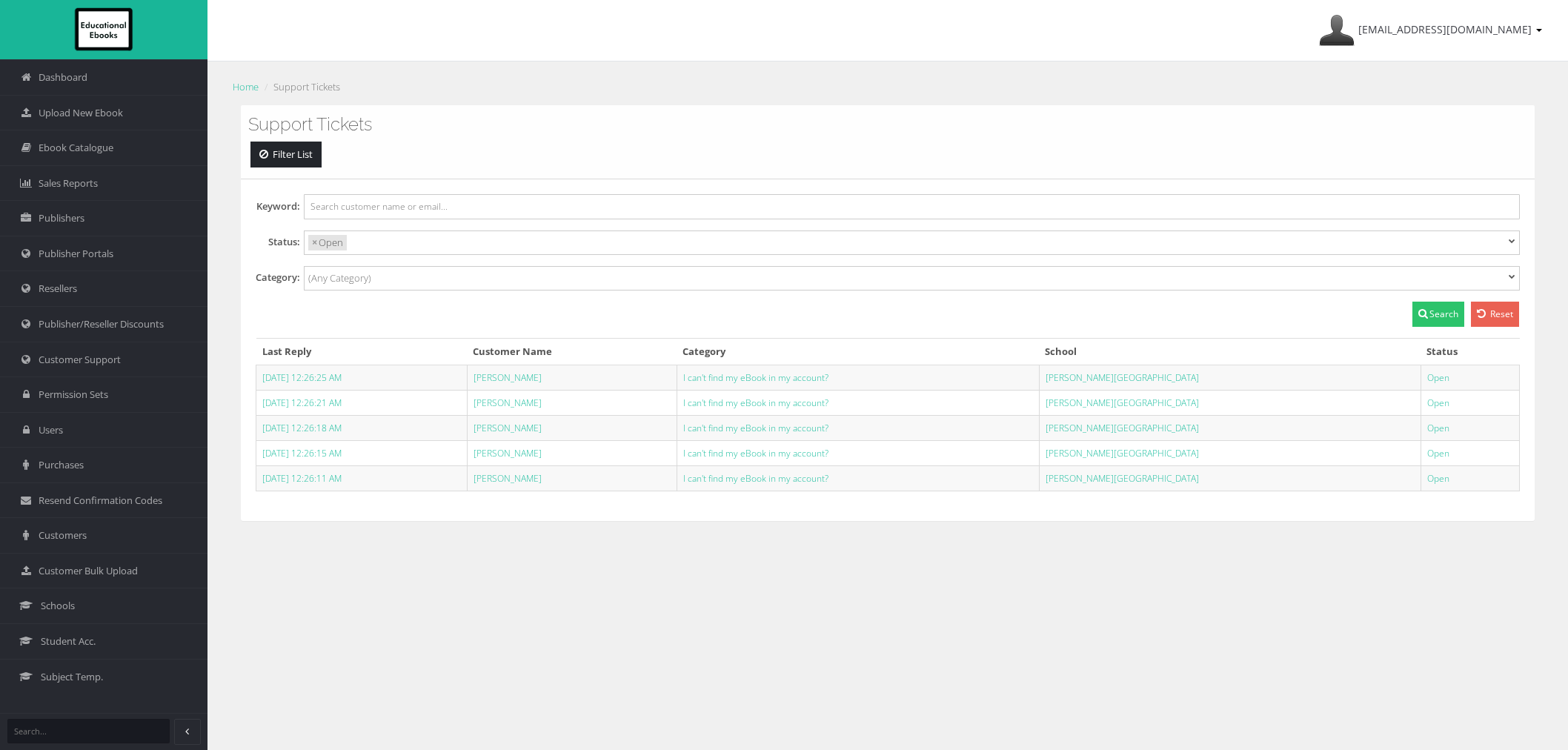
select select
click at [862, 384] on td "I can't find my eBook in my account?" at bounding box center [857, 376] width 363 height 25
click at [828, 379] on link "I can't find my eBook in my account?" at bounding box center [756, 377] width 145 height 13
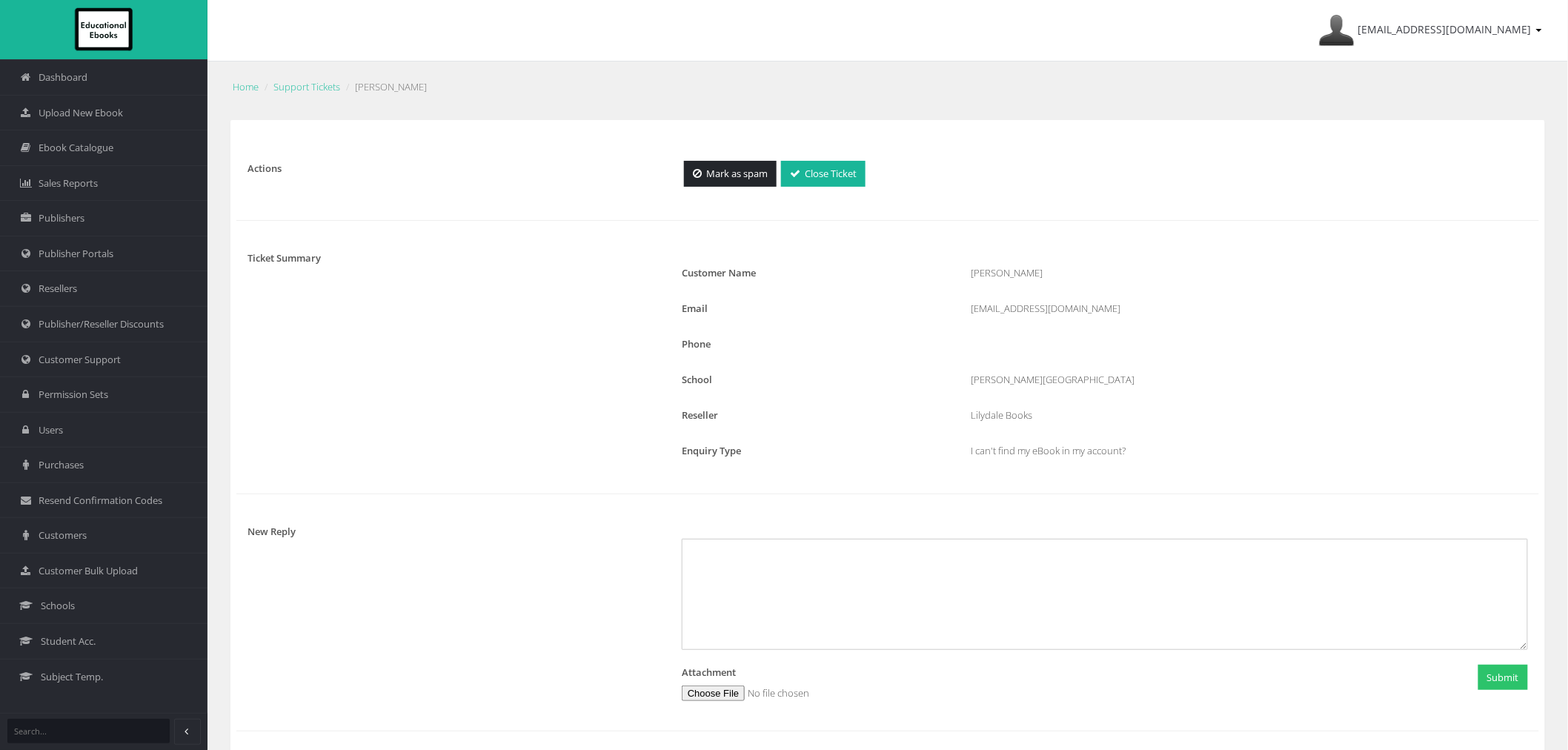
click at [816, 160] on div "Actions Mark as spam Close Ticket Ticket Summary Customer Name [PERSON_NAME] Em…" at bounding box center [888, 603] width 1285 height 936
click at [817, 173] on link "Close Ticket" at bounding box center [823, 174] width 84 height 26
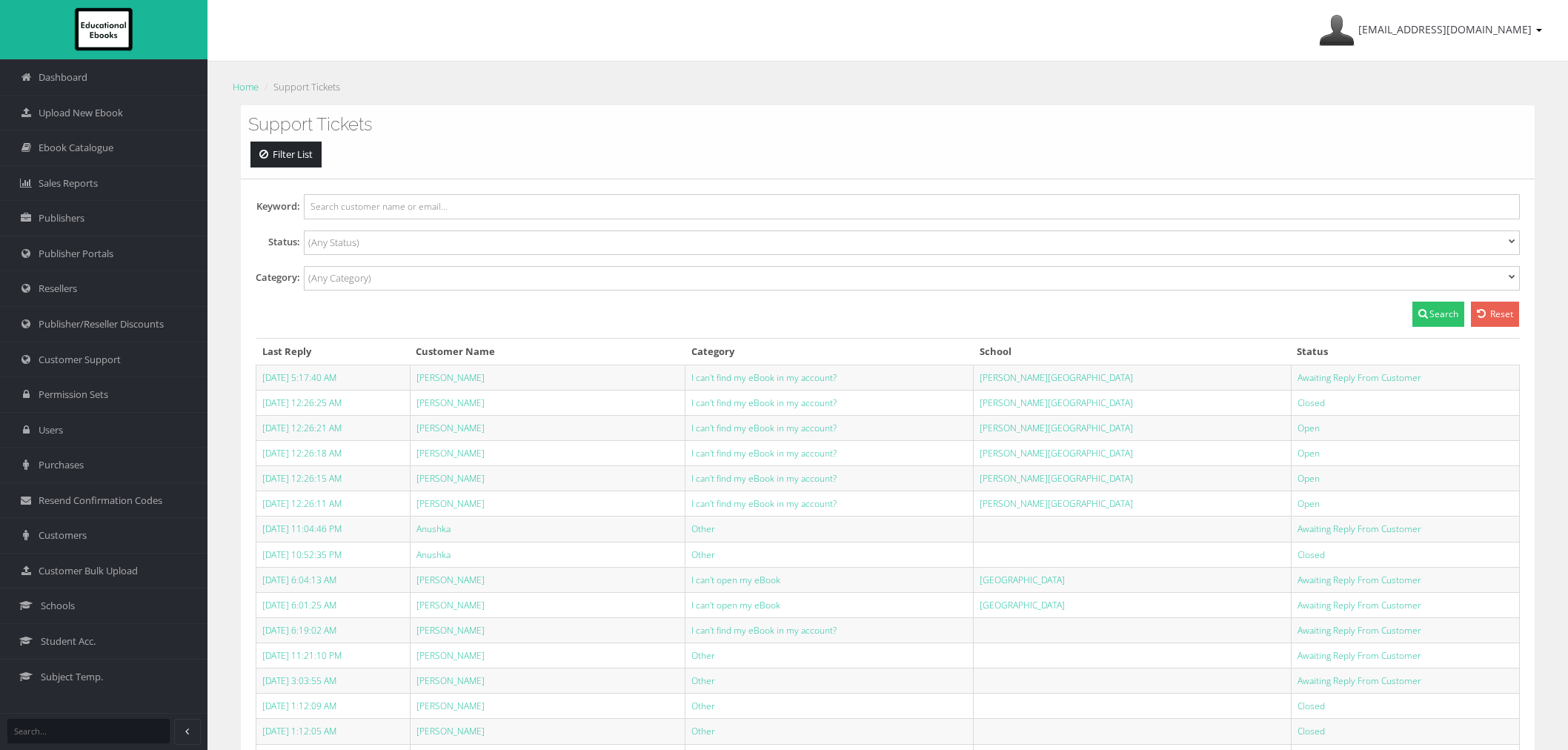
select select
click at [437, 246] on ul at bounding box center [907, 241] width 1204 height 19
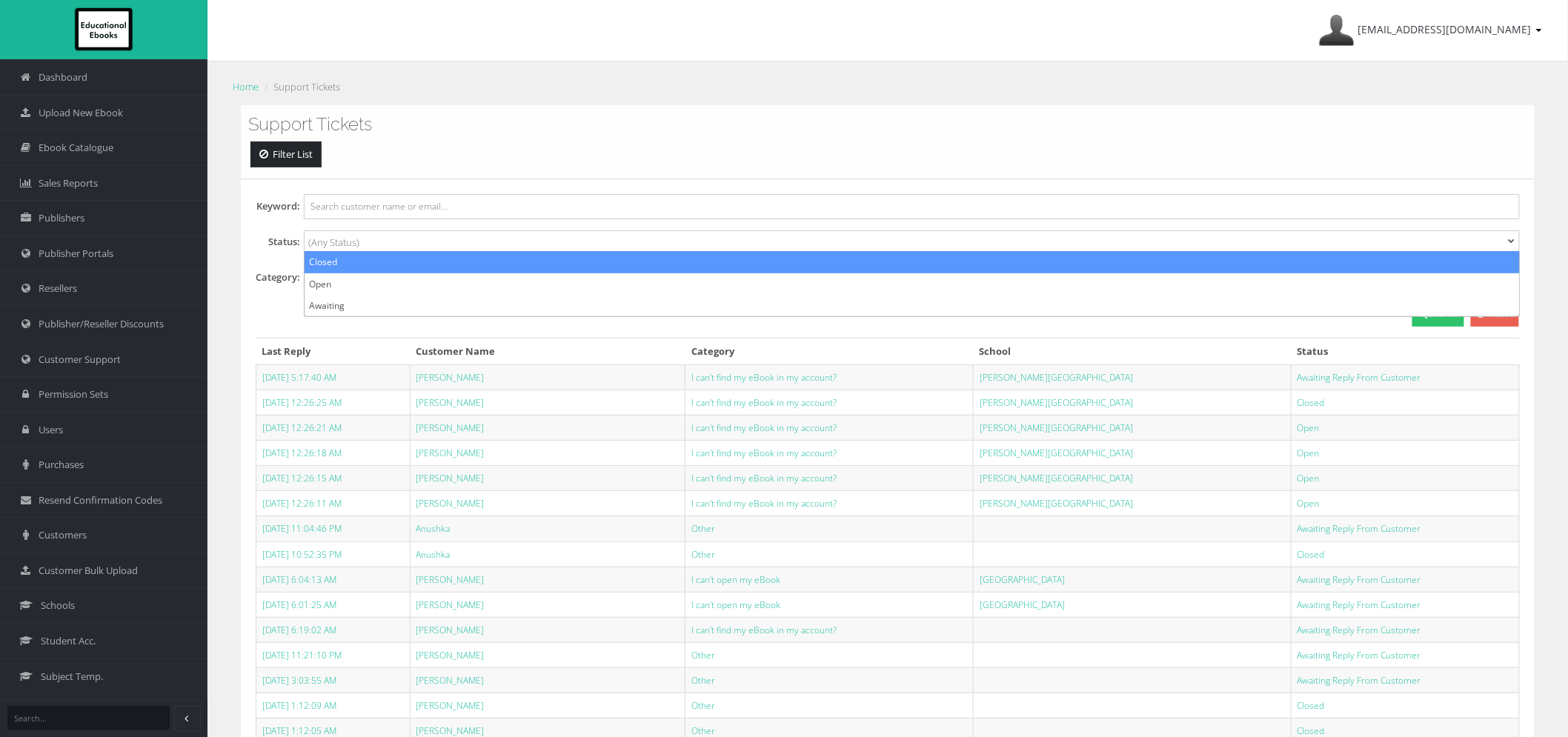
select select "Open"
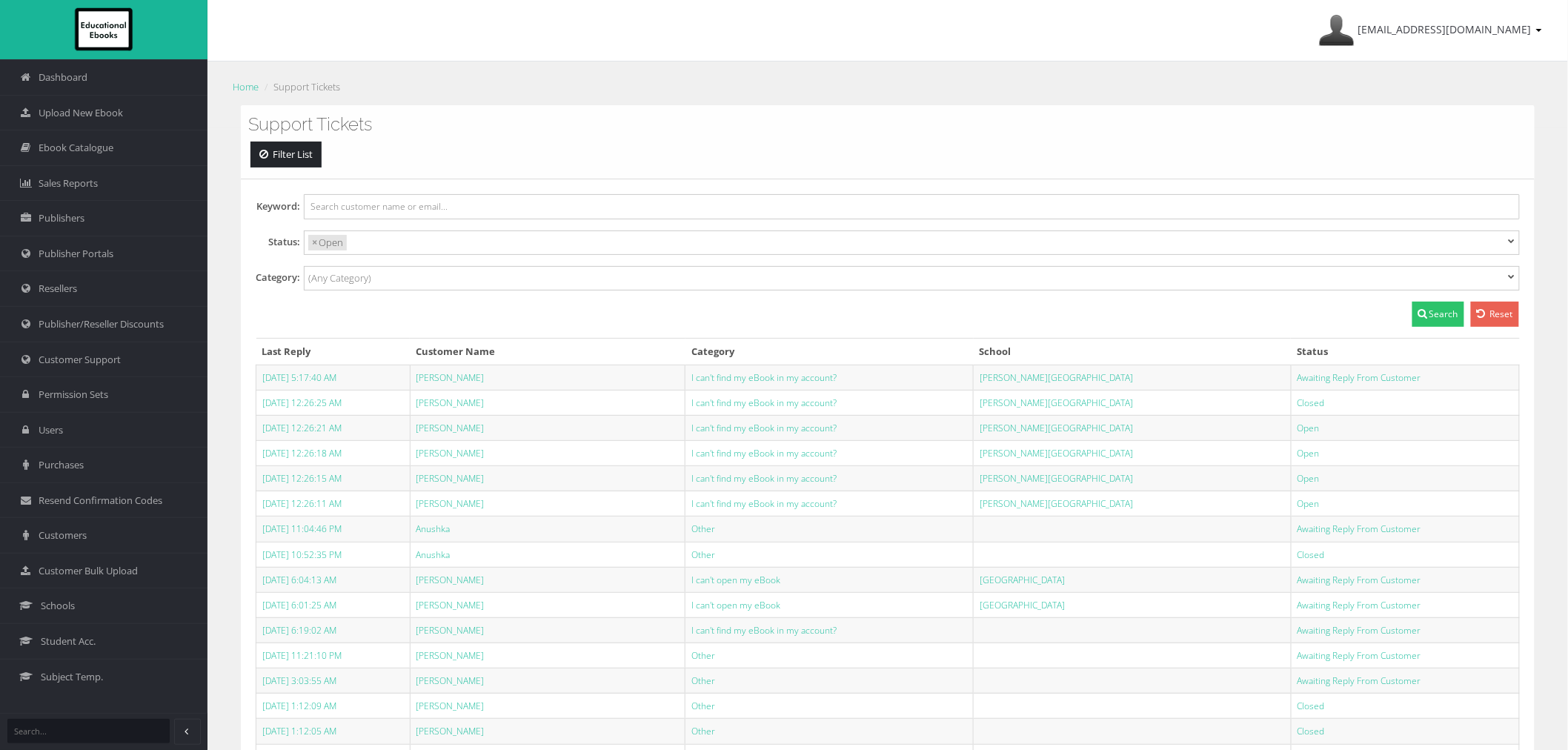
scroll to position [14, 0]
click at [1436, 324] on button "Search" at bounding box center [1439, 314] width 52 height 25
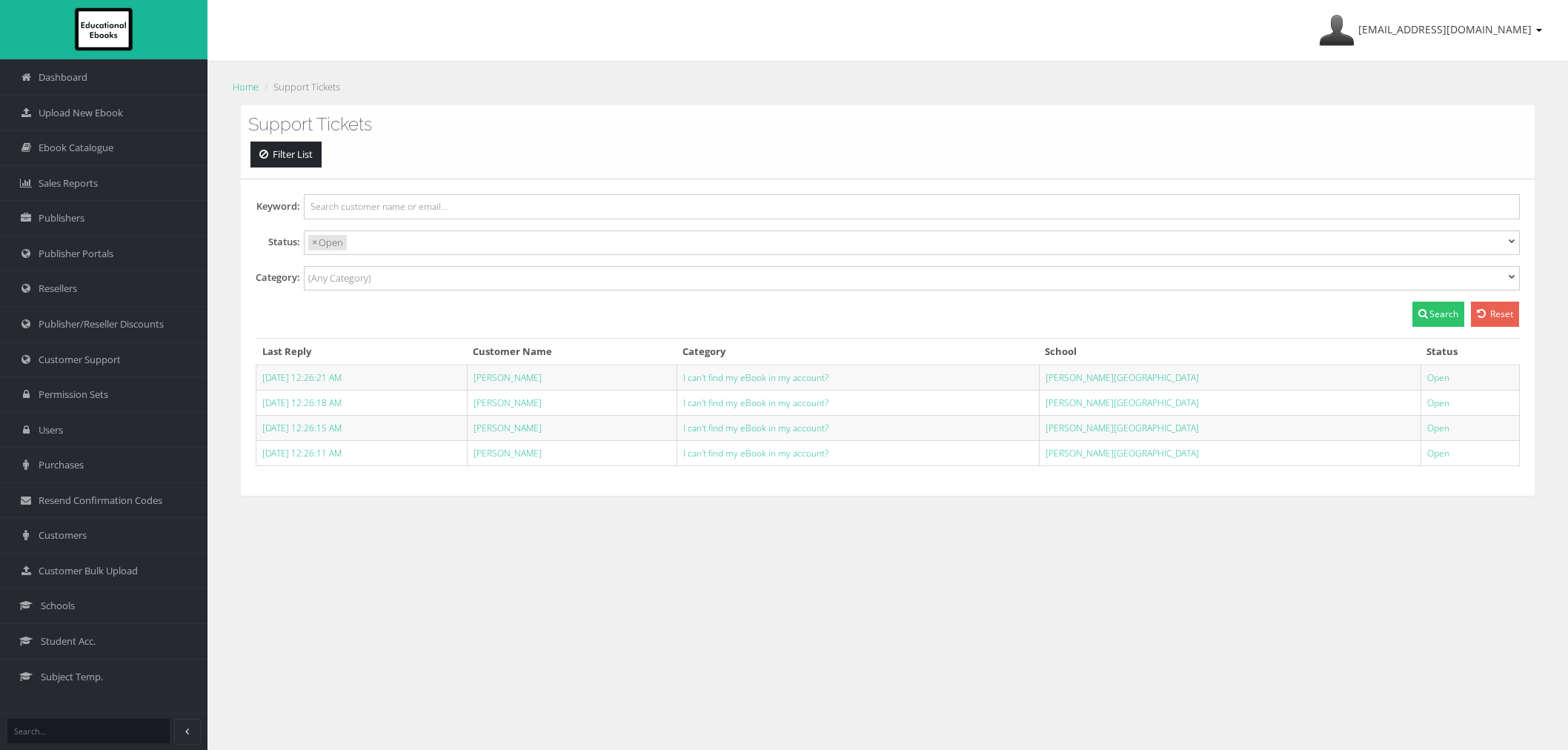
select select
click at [788, 373] on link "I can't find my eBook in my account?" at bounding box center [756, 377] width 145 height 13
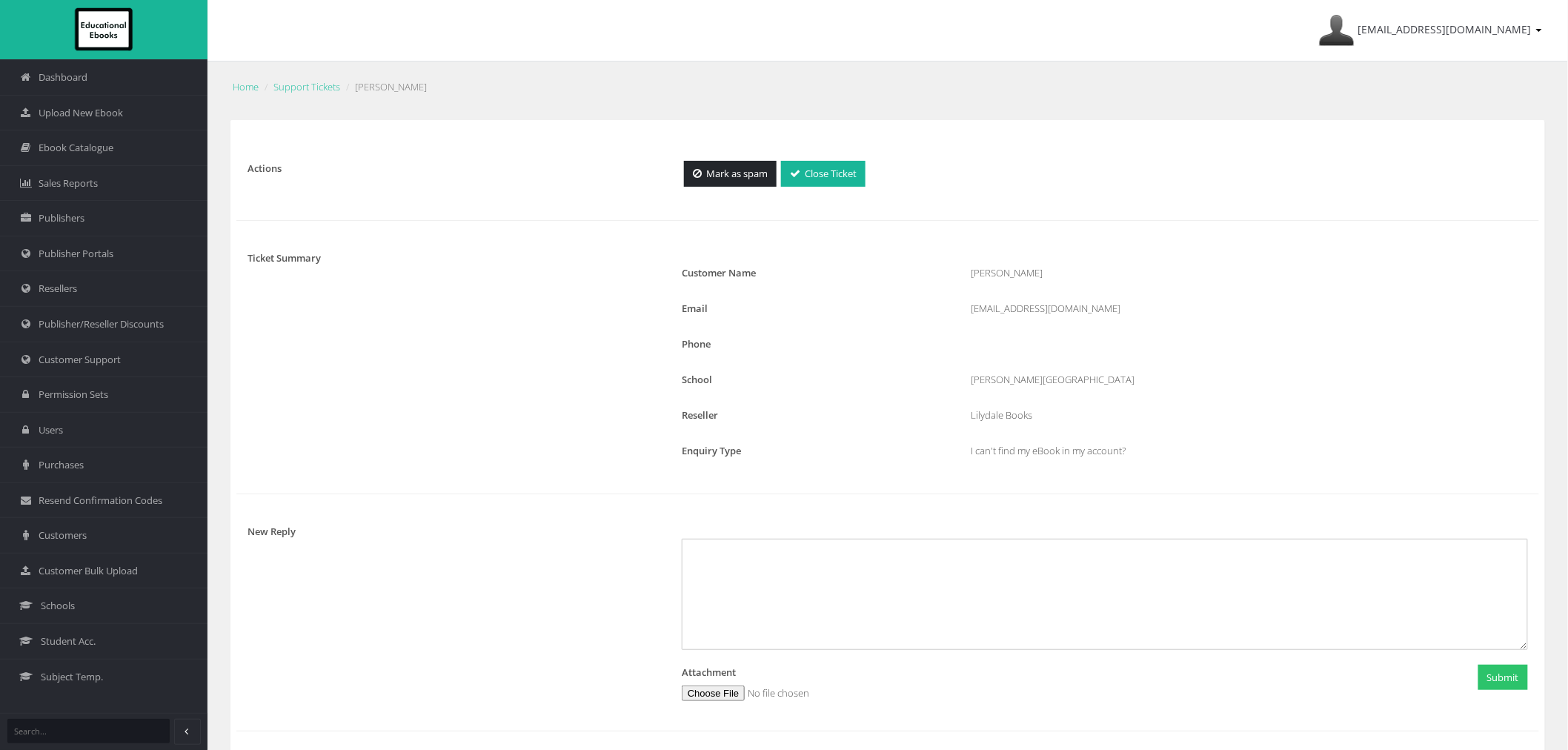
click at [812, 186] on div "Mark as spam Close Ticket" at bounding box center [1105, 175] width 868 height 29
click at [812, 175] on link "Close Ticket" at bounding box center [823, 174] width 84 height 26
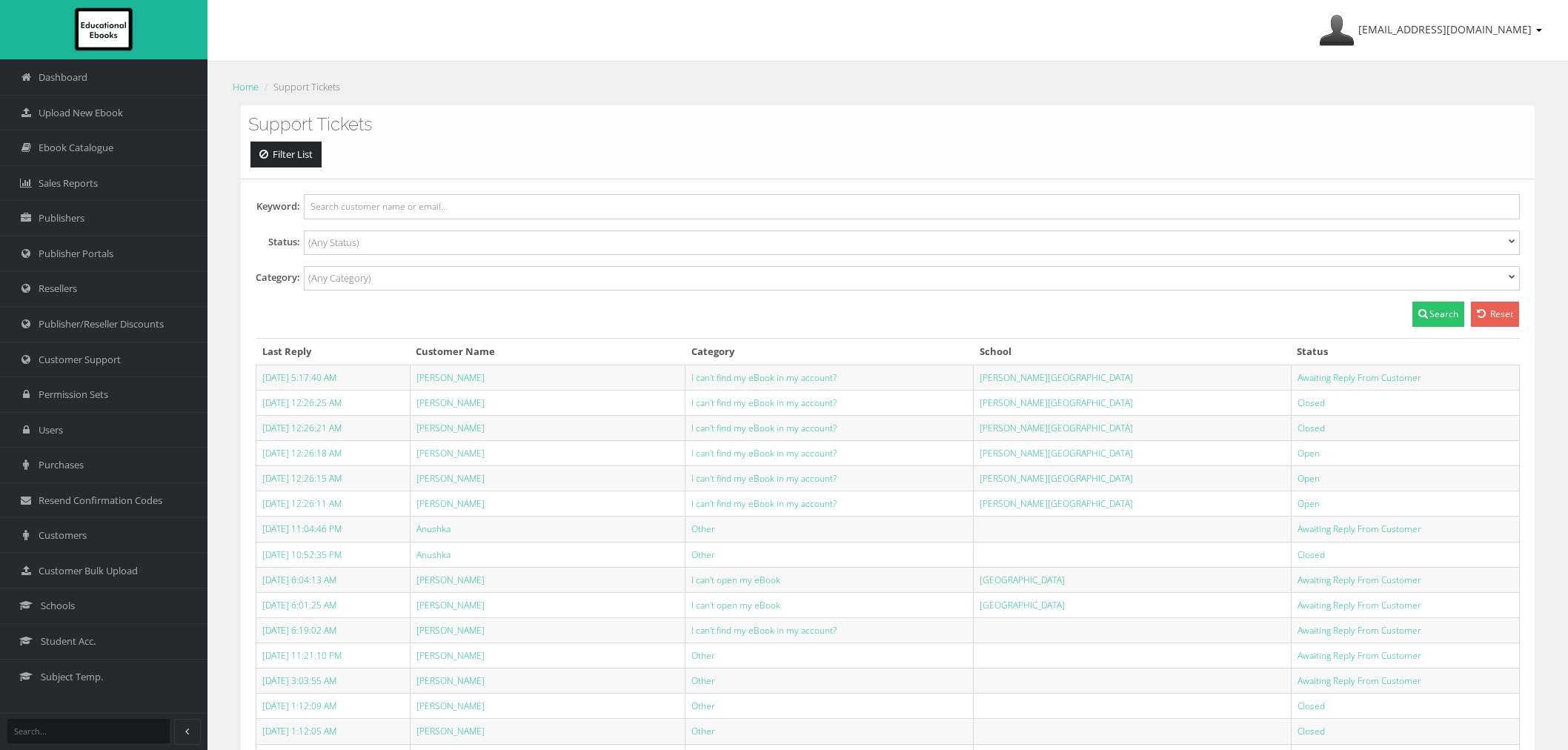
select select
click at [401, 235] on input "search" at bounding box center [361, 242] width 106 height 16
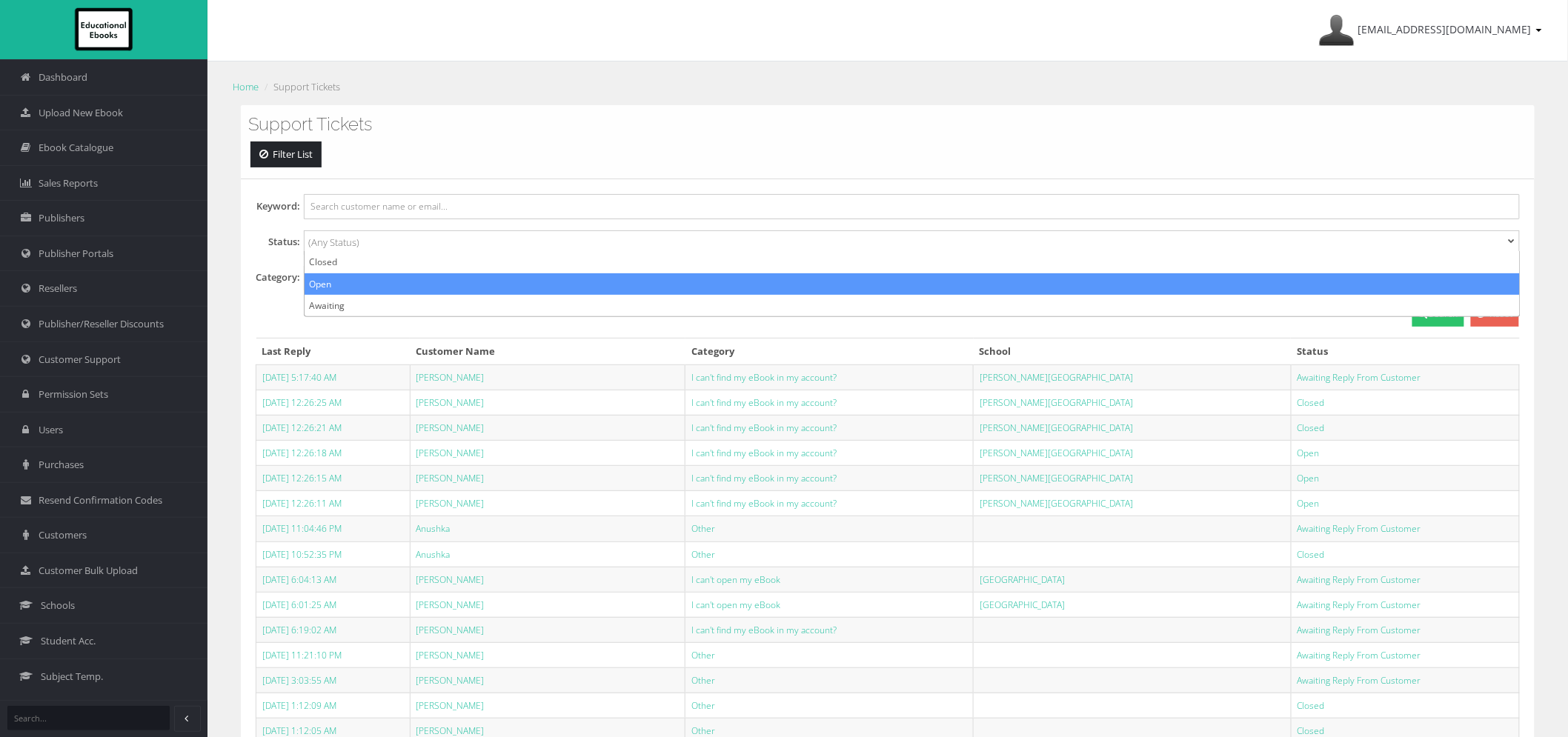
select select "Open"
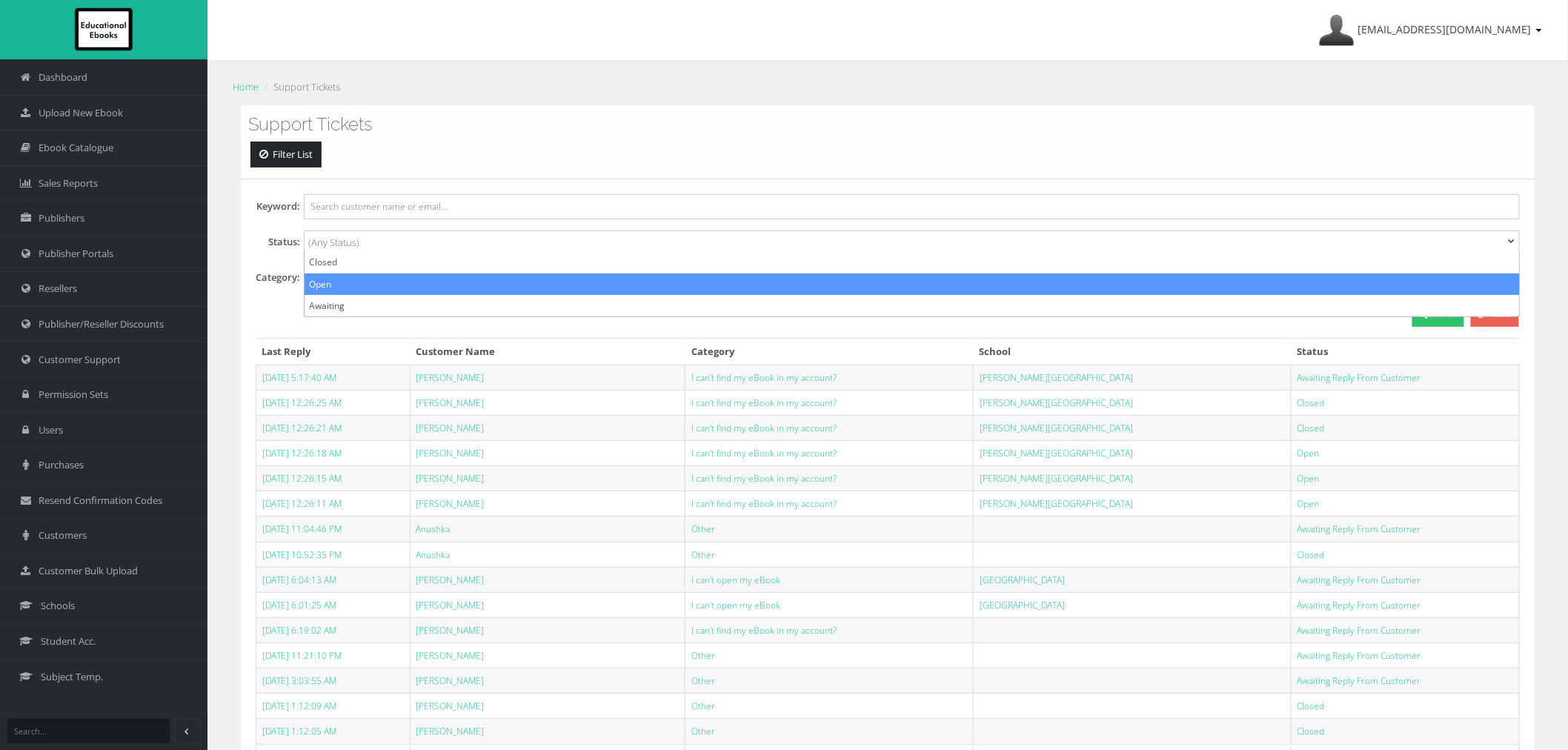
scroll to position [14, 0]
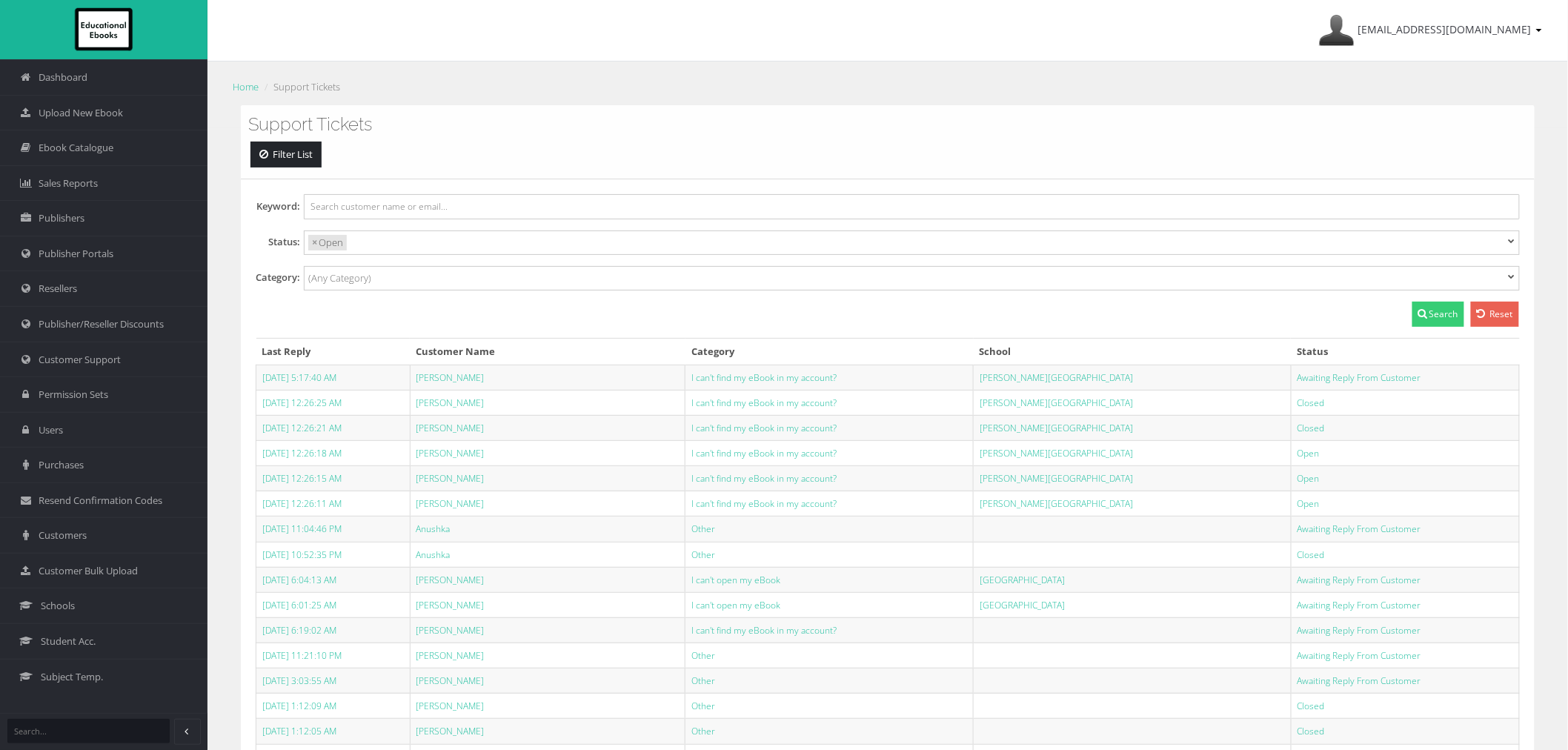
click at [1413, 313] on button "Search" at bounding box center [1439, 314] width 52 height 25
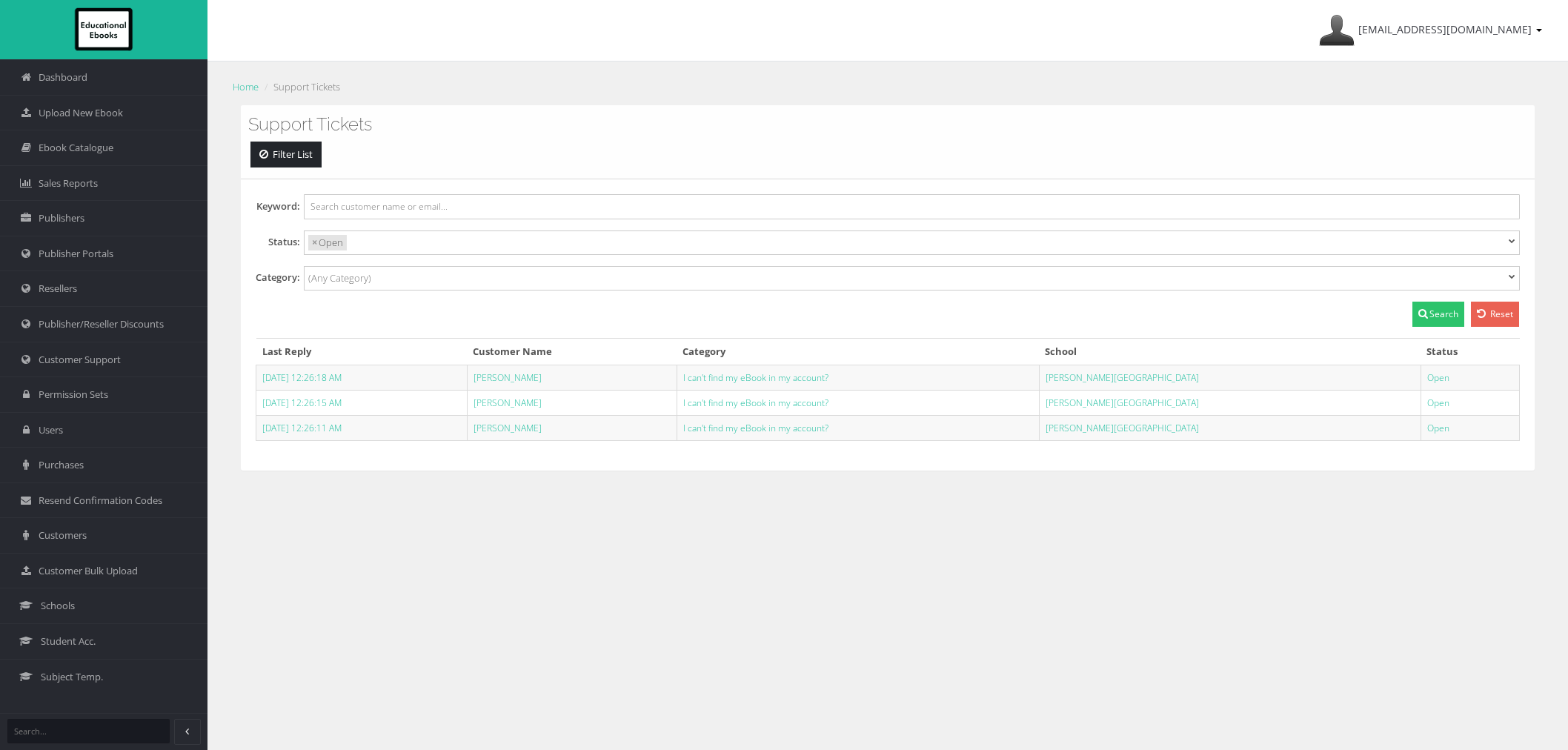
select select
click at [828, 379] on link "I can't find my eBook in my account?" at bounding box center [756, 377] width 145 height 13
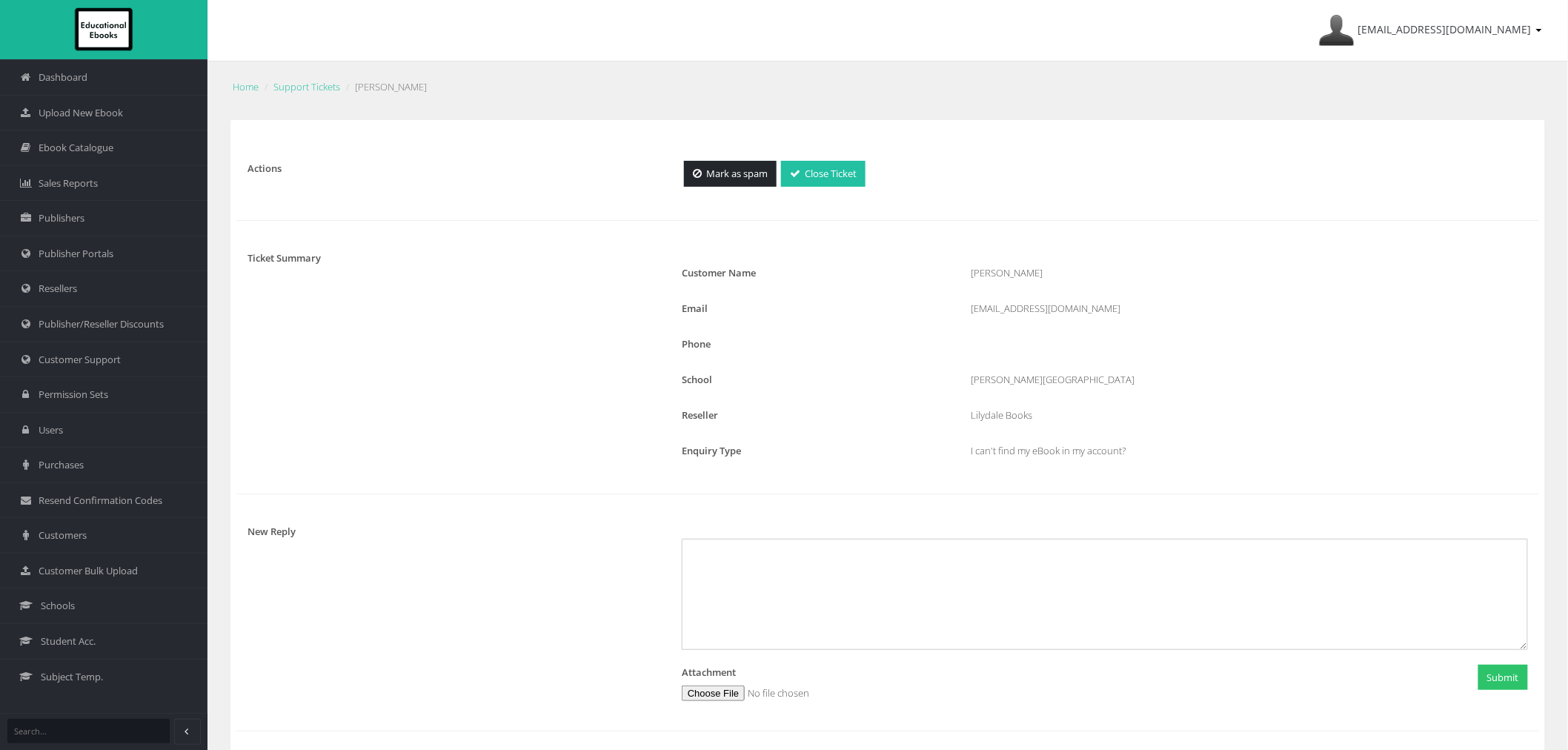
click at [827, 168] on link "Close Ticket" at bounding box center [823, 174] width 84 height 26
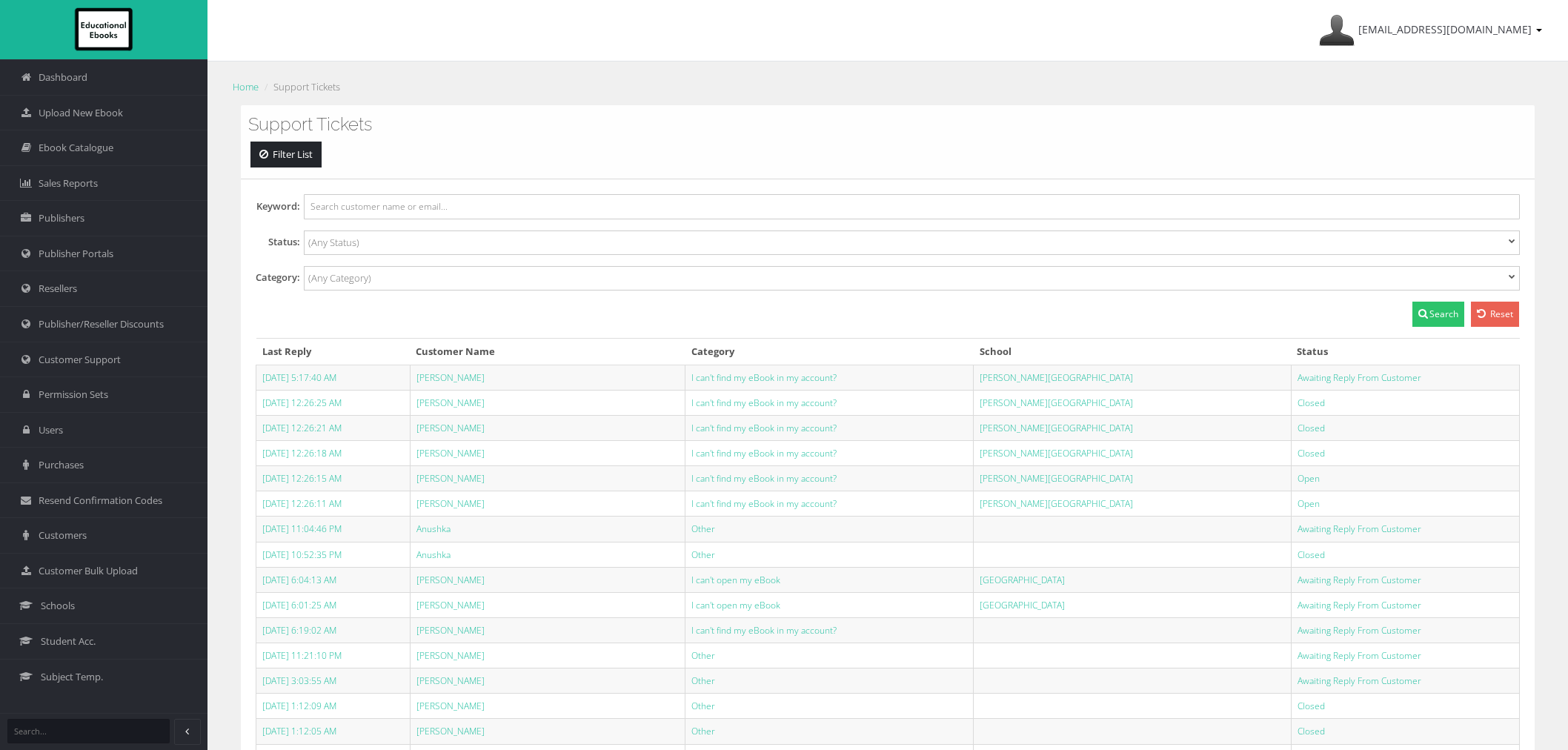
select select
click at [594, 243] on ul at bounding box center [907, 241] width 1204 height 19
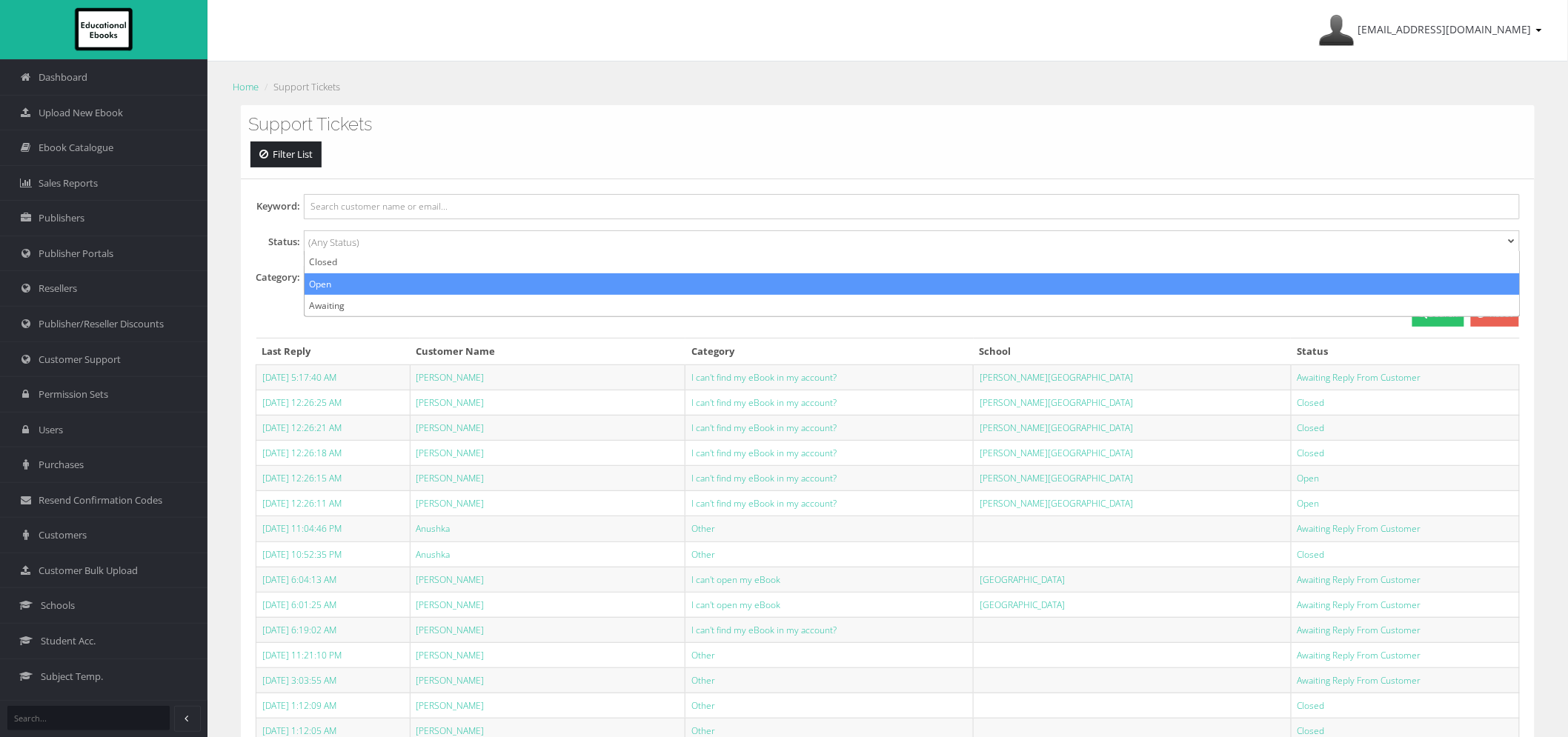
select select "Open"
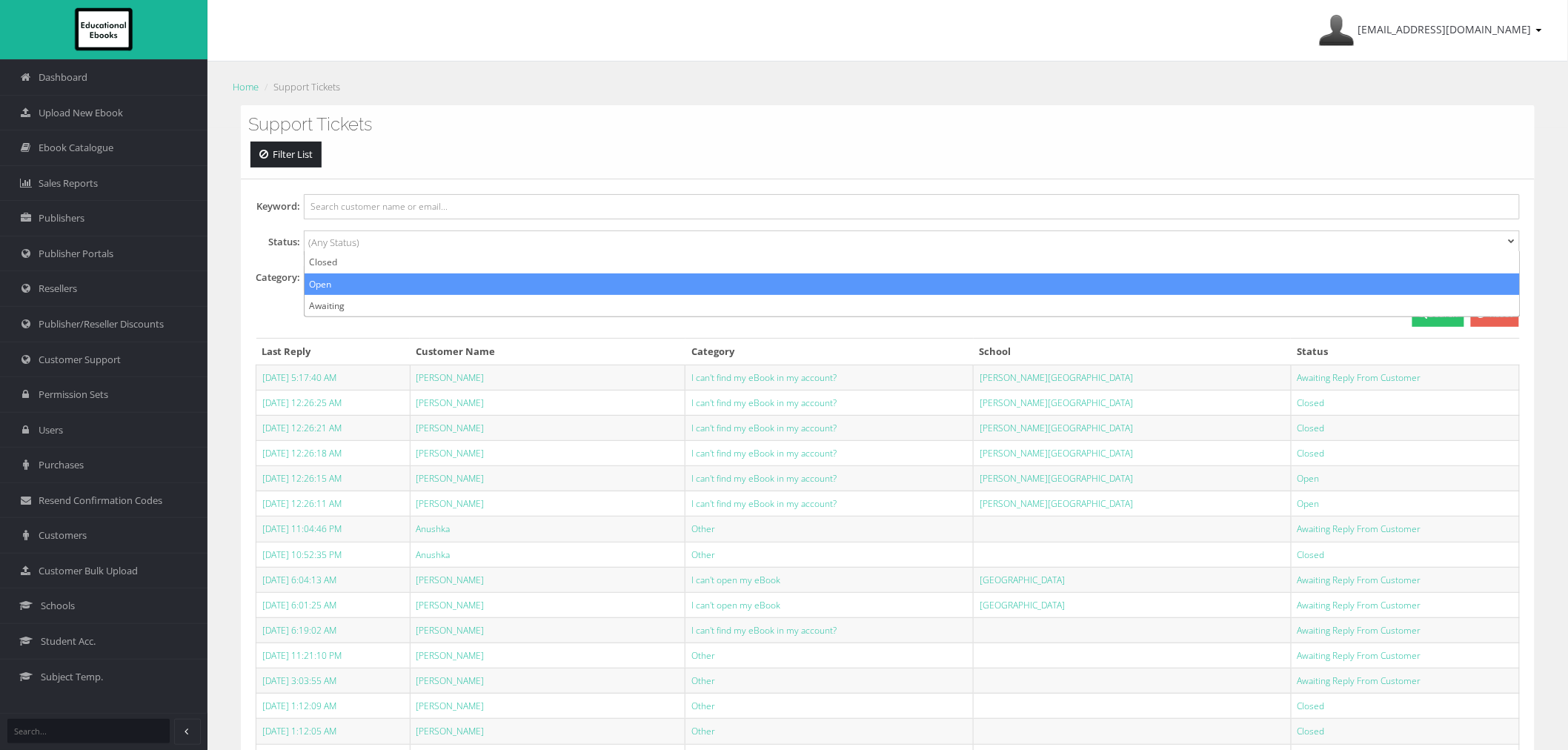
scroll to position [14, 0]
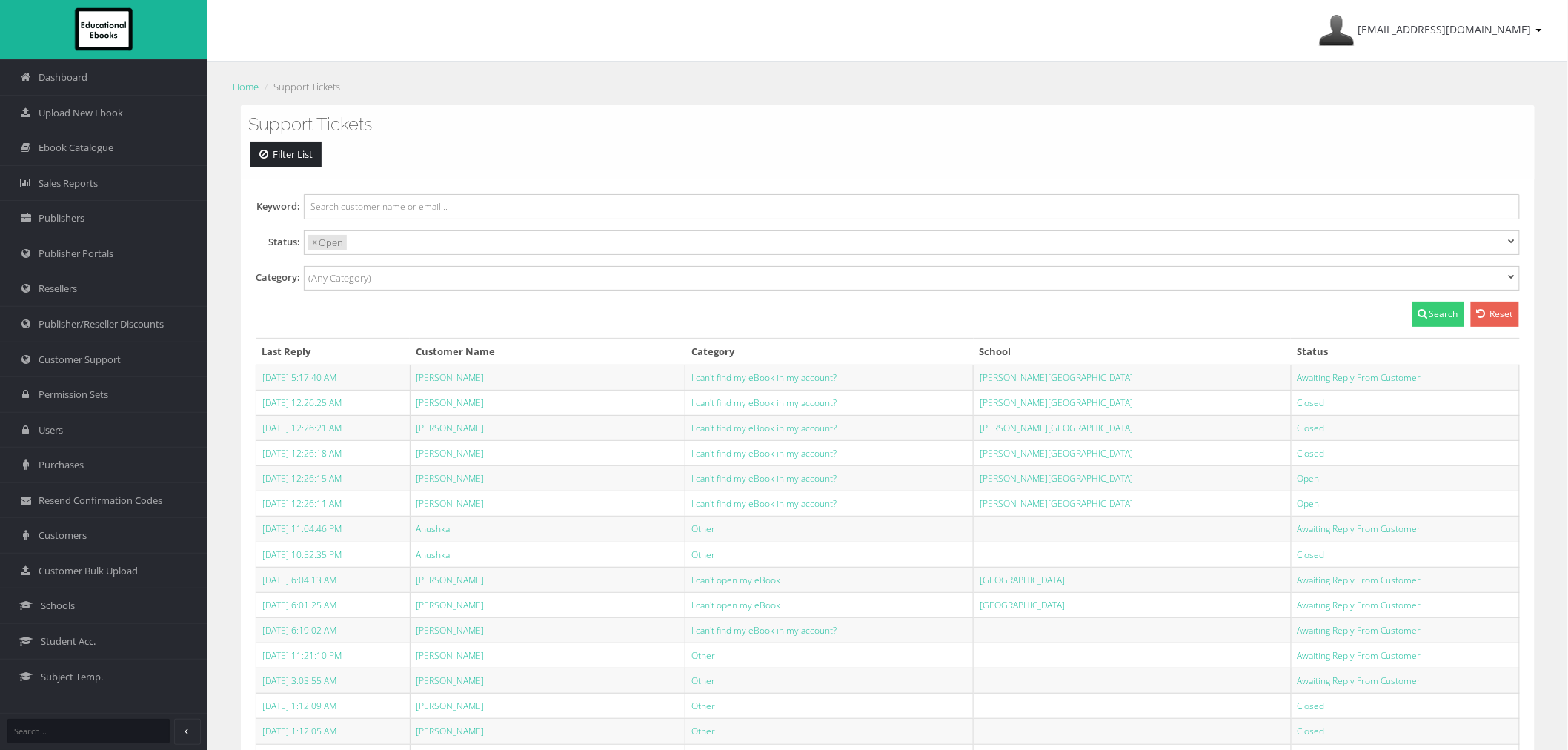
click at [1423, 321] on button "Search" at bounding box center [1439, 314] width 52 height 25
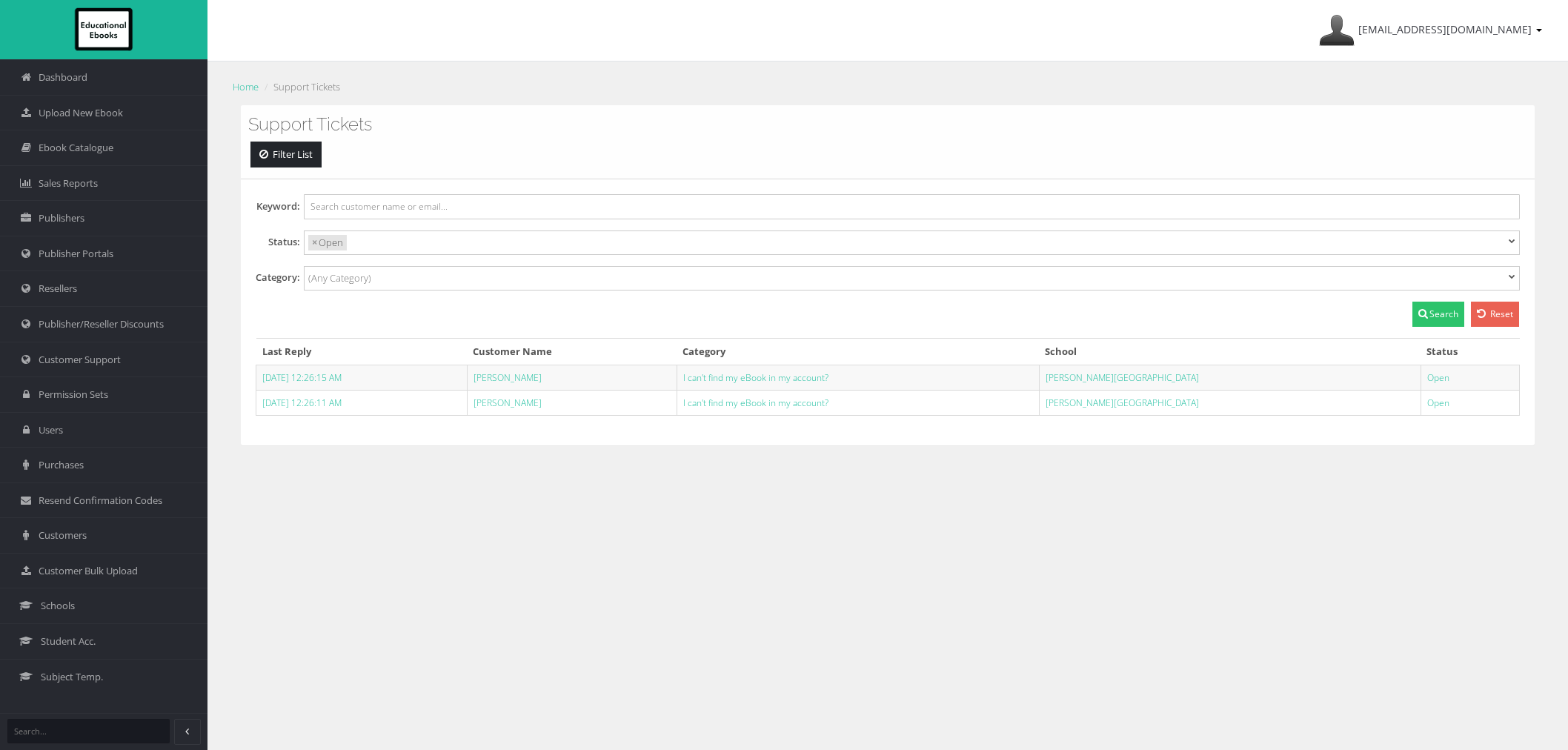
select select
click at [801, 371] on td "I can't find my eBook in my account?" at bounding box center [857, 376] width 363 height 25
click at [801, 378] on link "I can't find my eBook in my account?" at bounding box center [756, 377] width 145 height 13
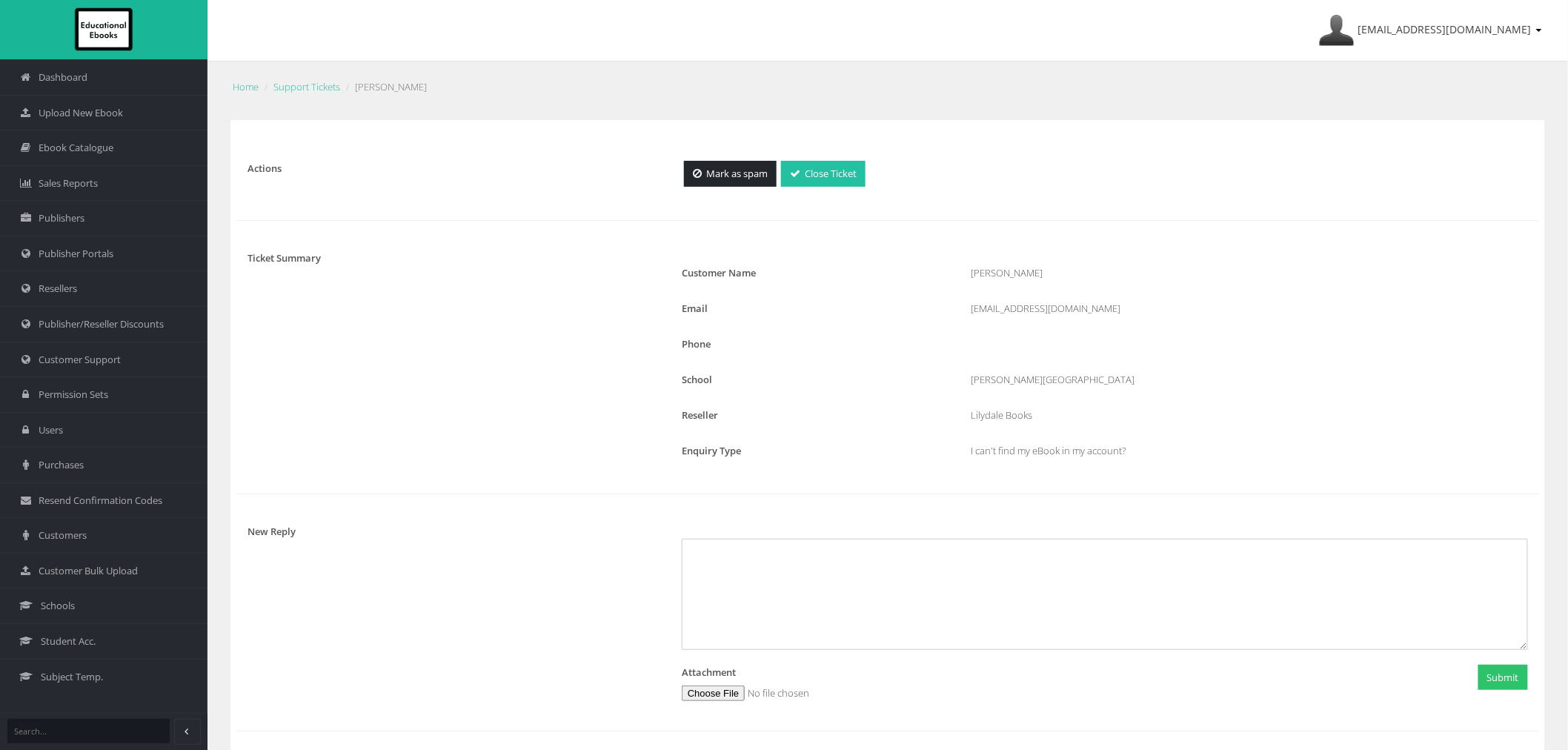
click at [823, 174] on link "Close Ticket" at bounding box center [823, 174] width 84 height 26
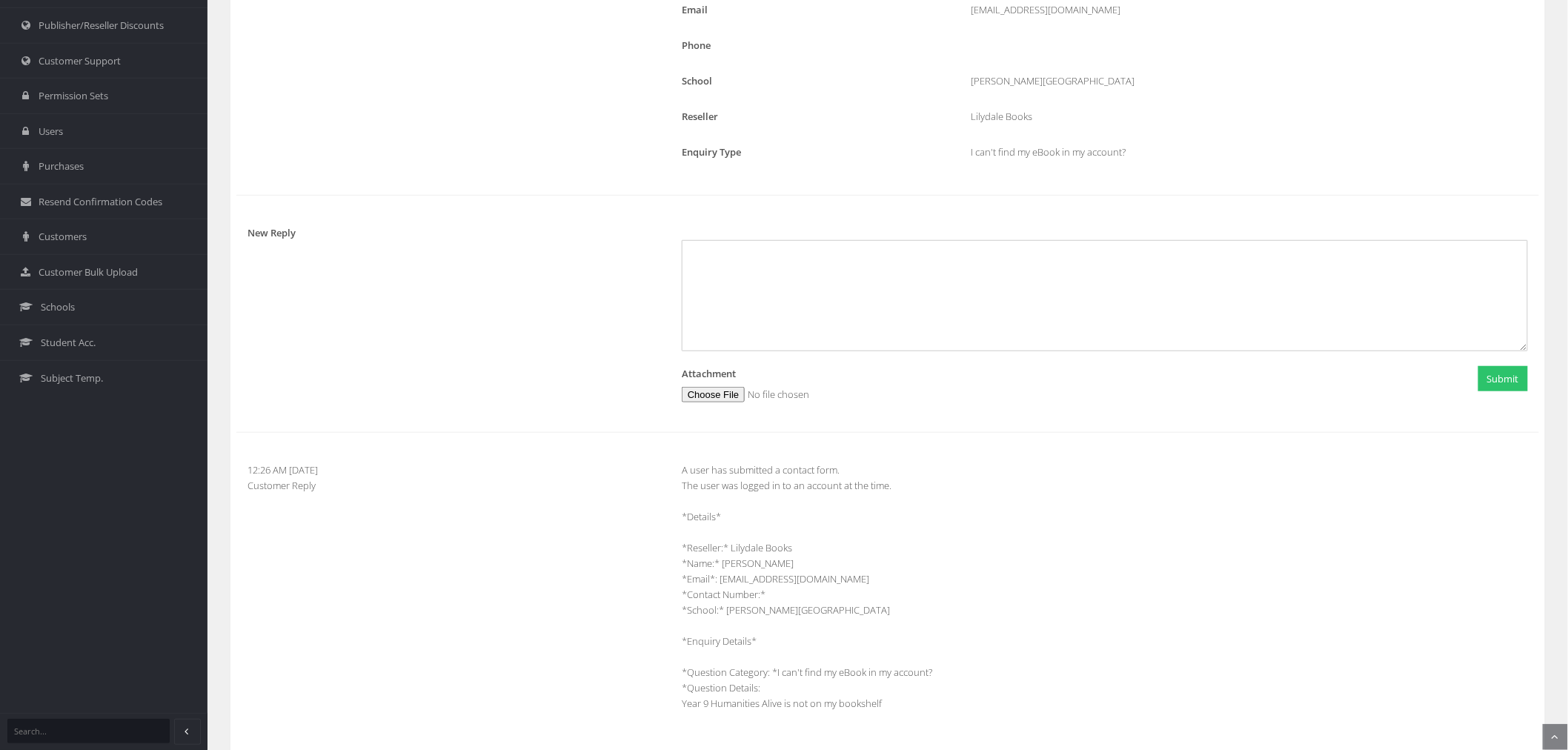
scroll to position [388, 0]
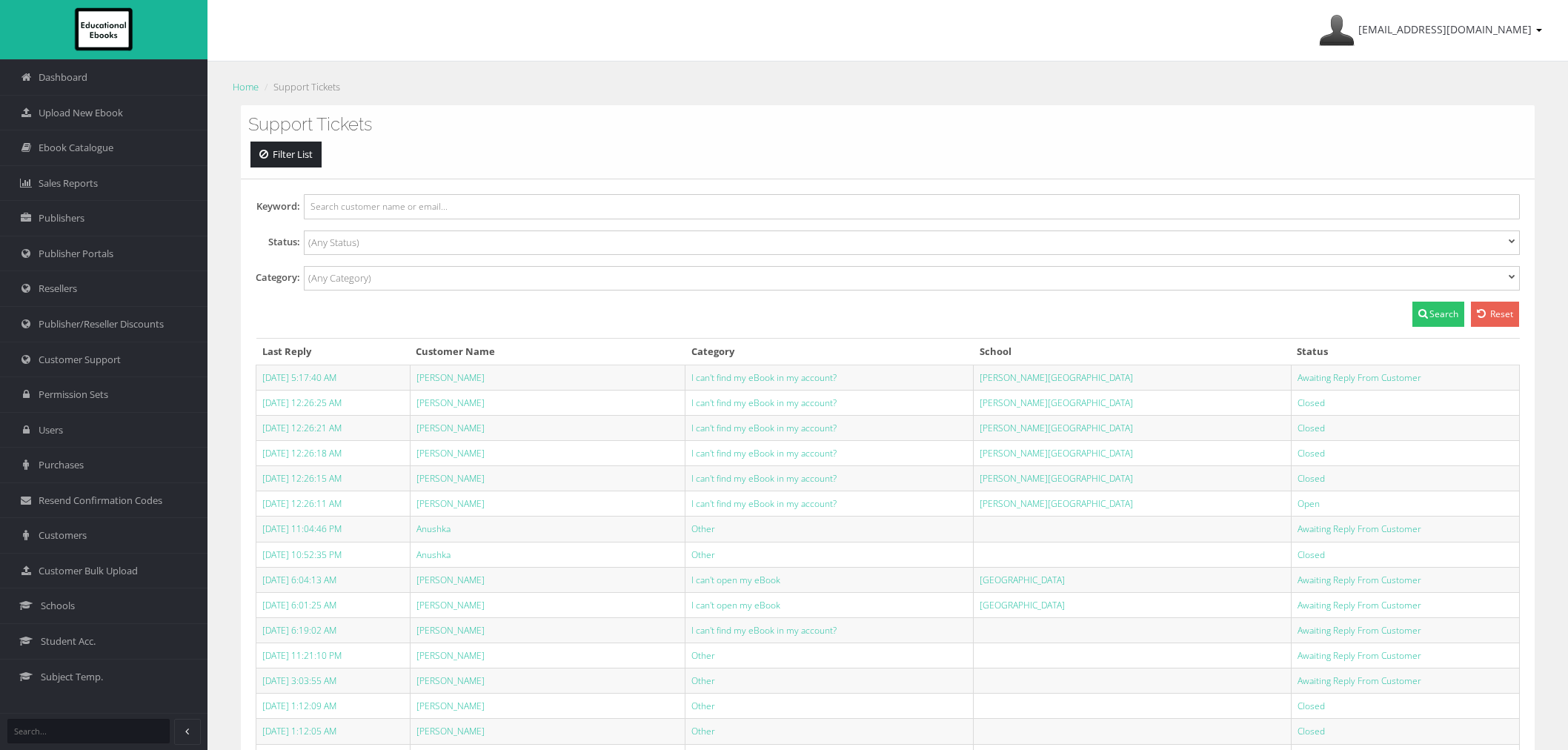
select select
click at [383, 241] on input "search" at bounding box center [361, 242] width 106 height 16
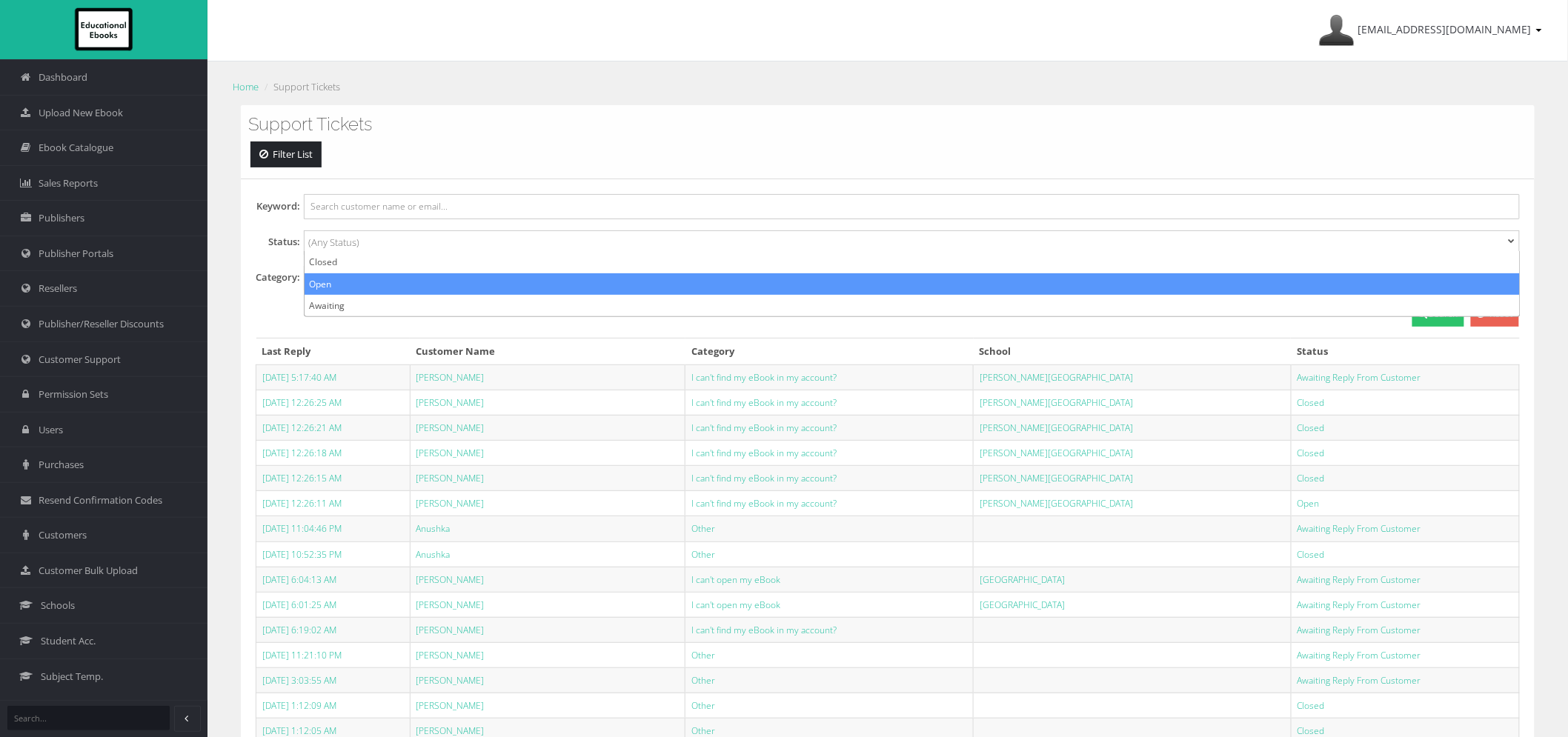
select select "Open"
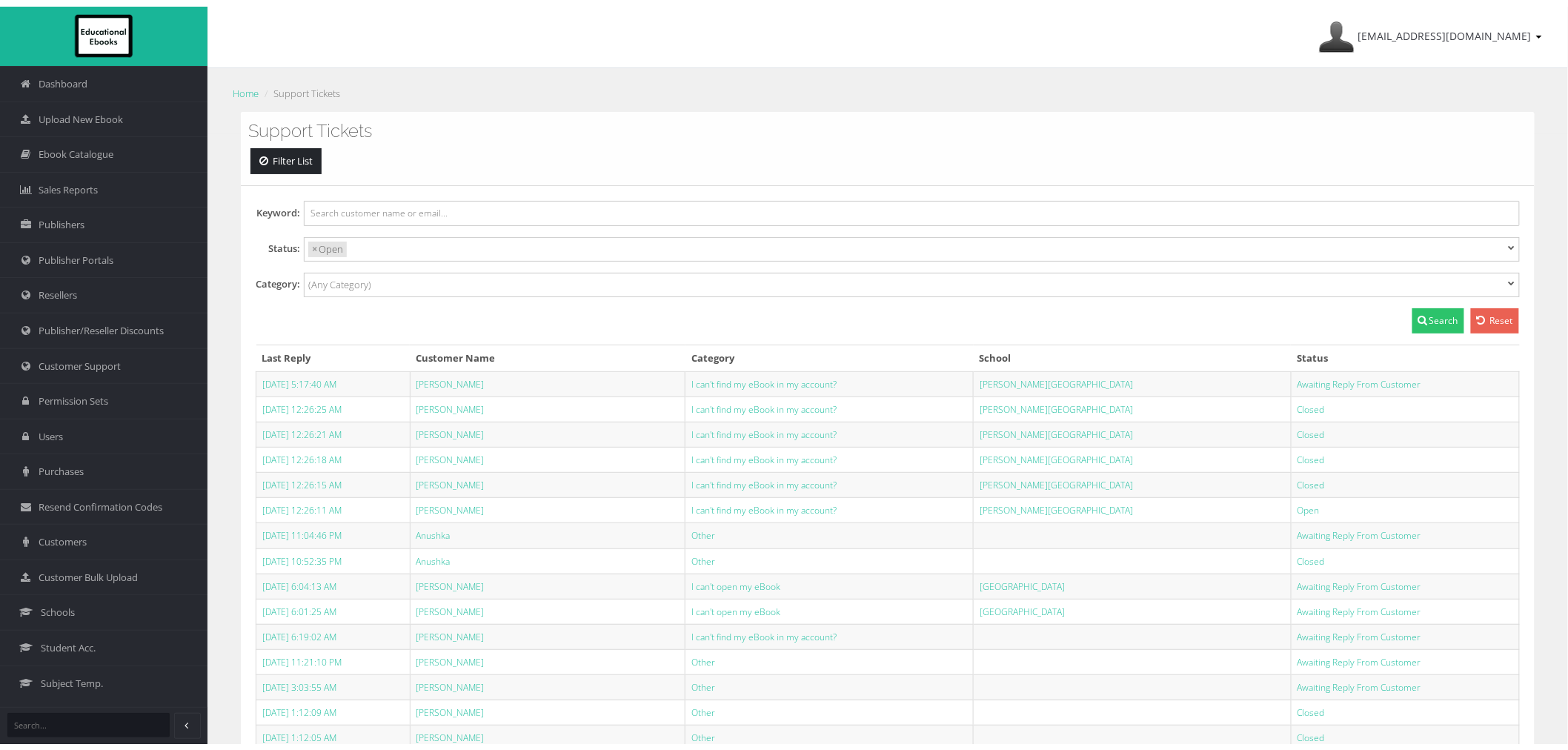
scroll to position [14, 0]
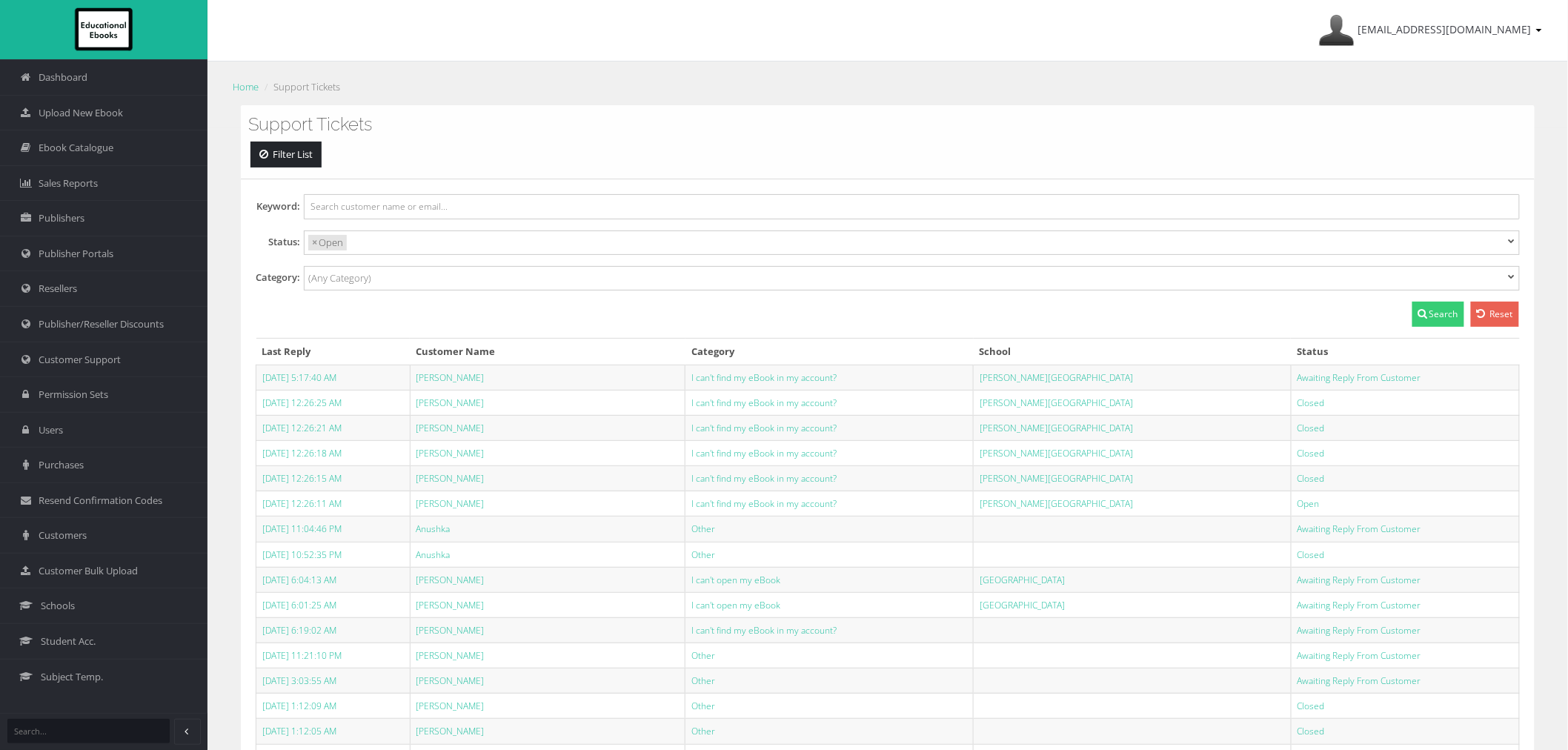
click at [1432, 317] on button "Search" at bounding box center [1439, 314] width 52 height 25
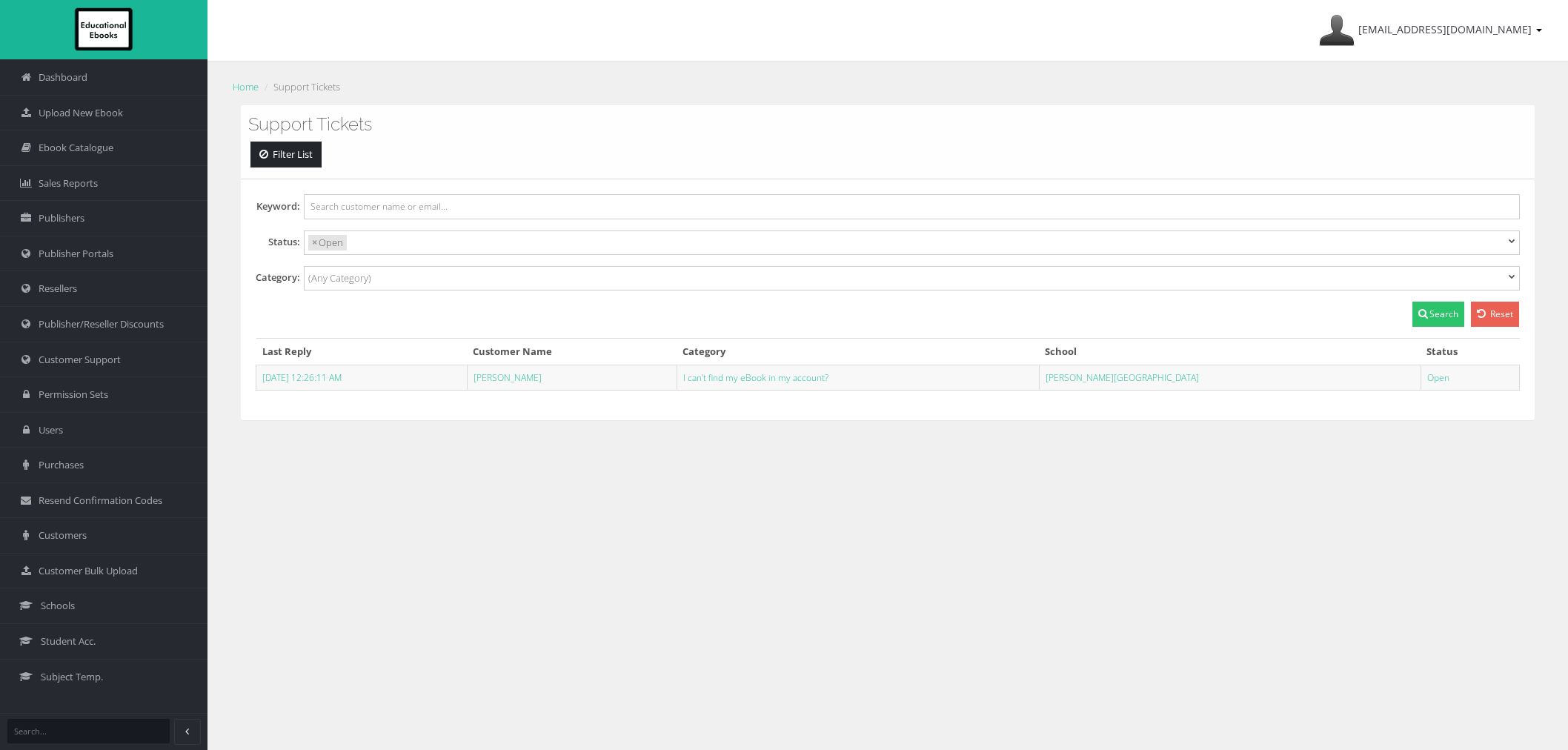
select select
click at [828, 379] on link "I can't find my eBook in my account?" at bounding box center [756, 377] width 145 height 13
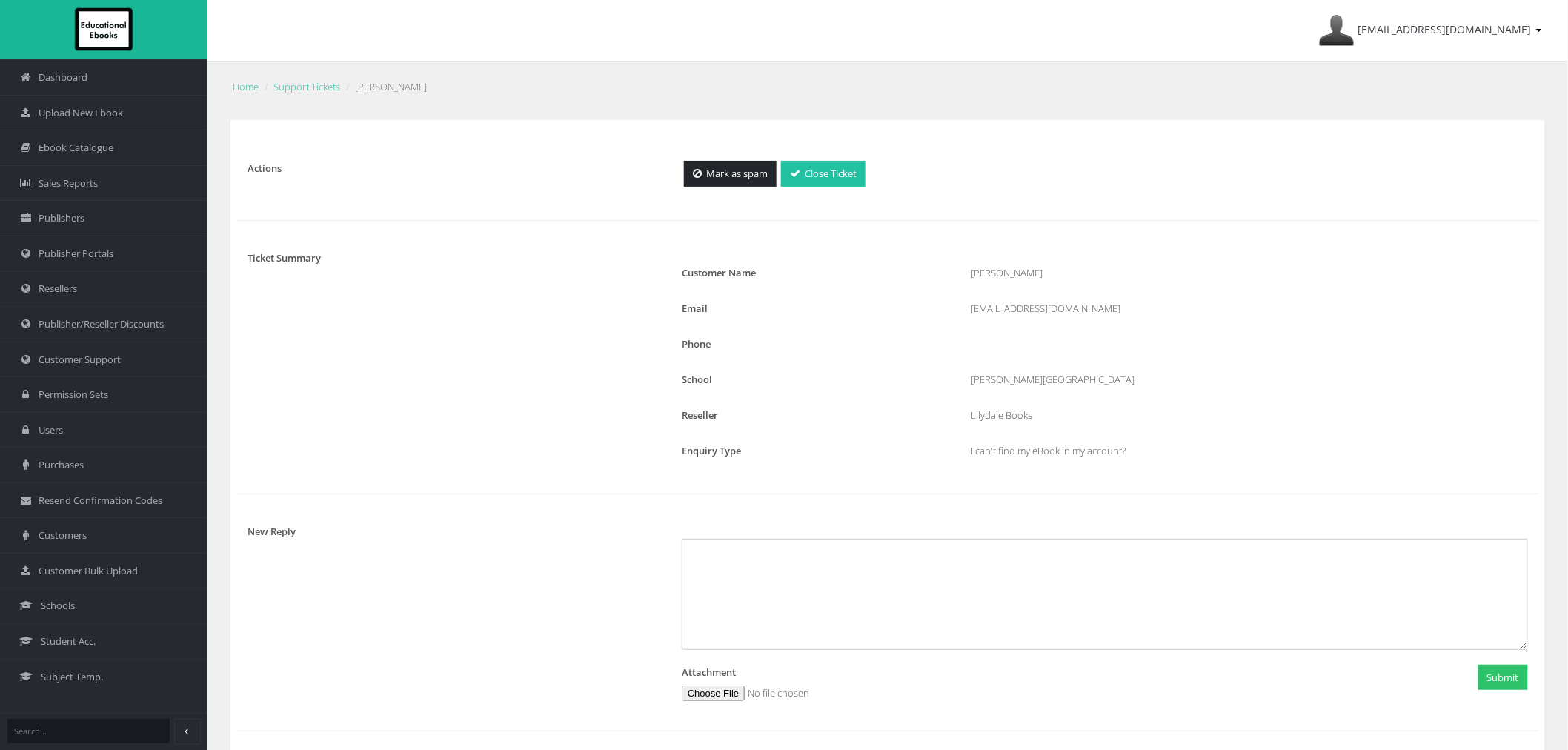
click at [855, 175] on link "Close Ticket" at bounding box center [823, 174] width 84 height 26
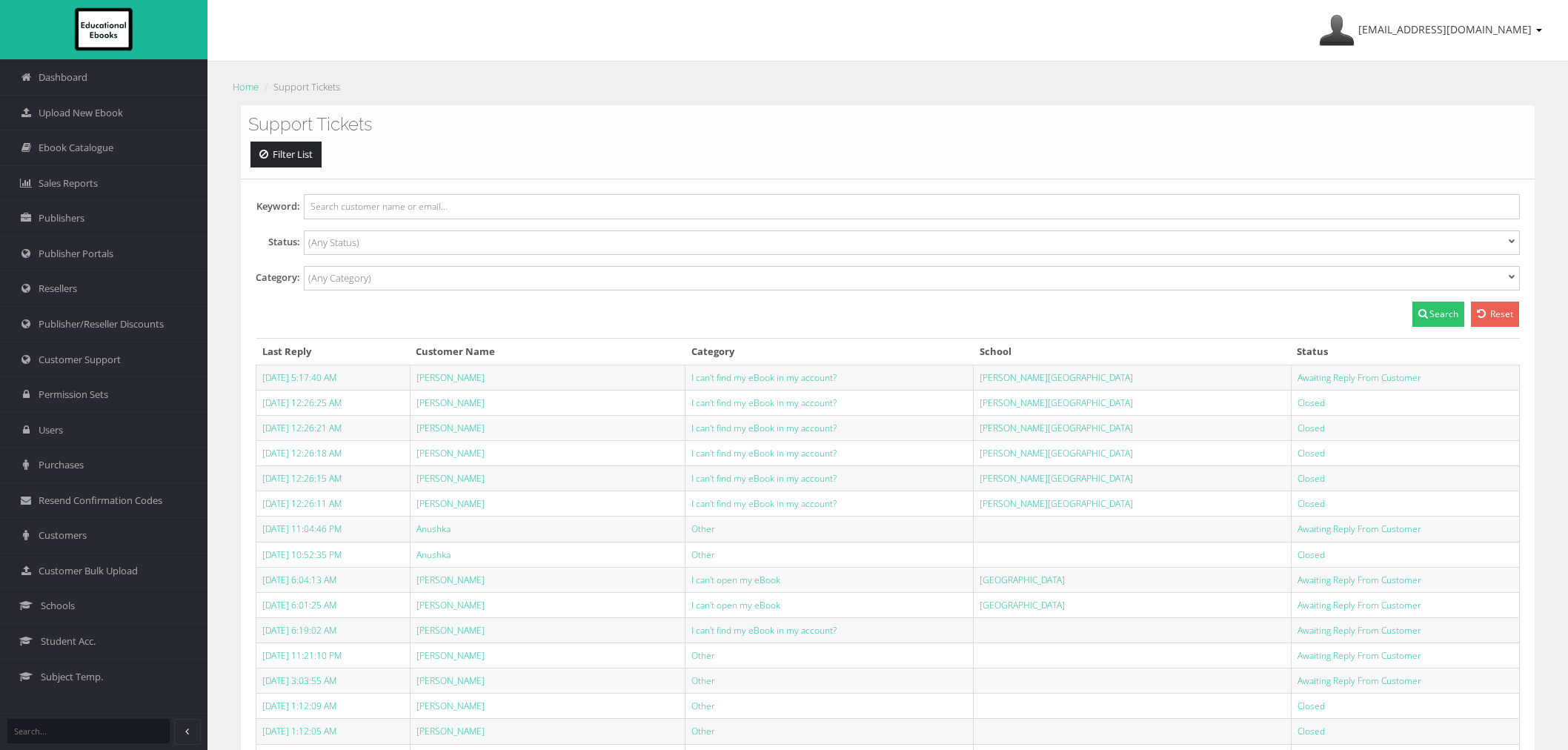
select select
click at [253, 87] on link "Home" at bounding box center [245, 86] width 26 height 14
click at [61, 366] on span "Customer Support" at bounding box center [80, 359] width 83 height 14
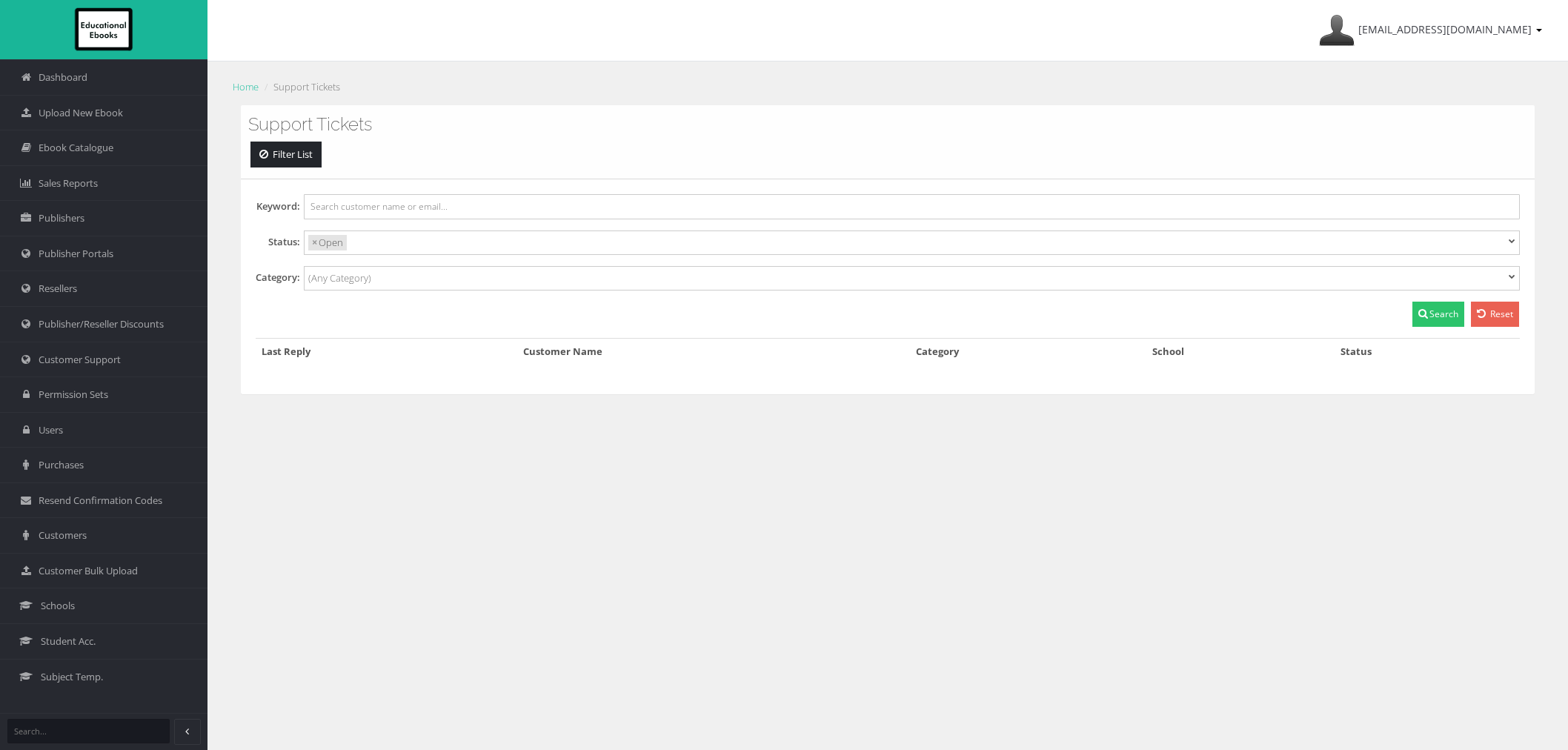
select select
